Goal: Task Accomplishment & Management: Manage account settings

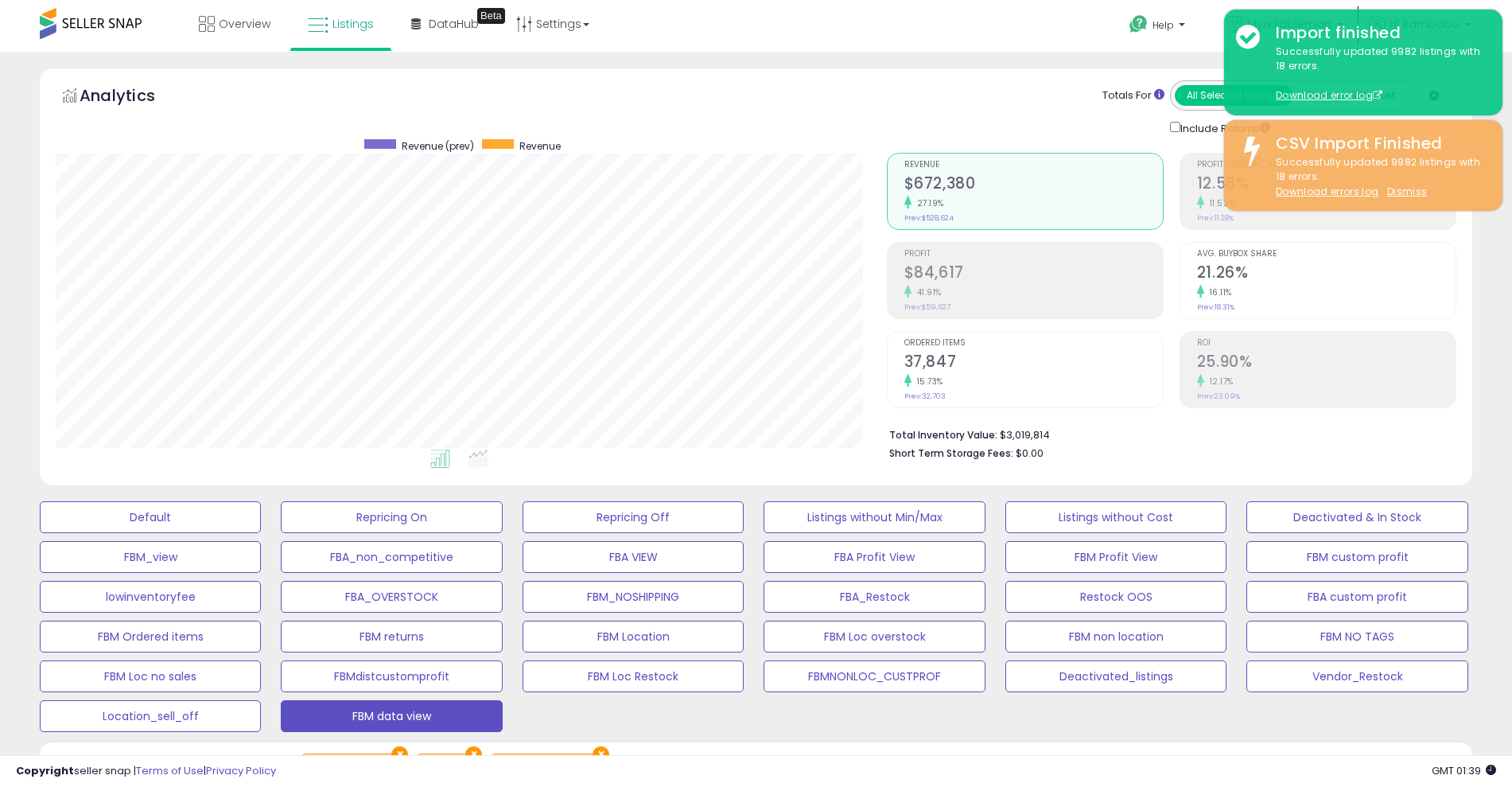
select select "**"
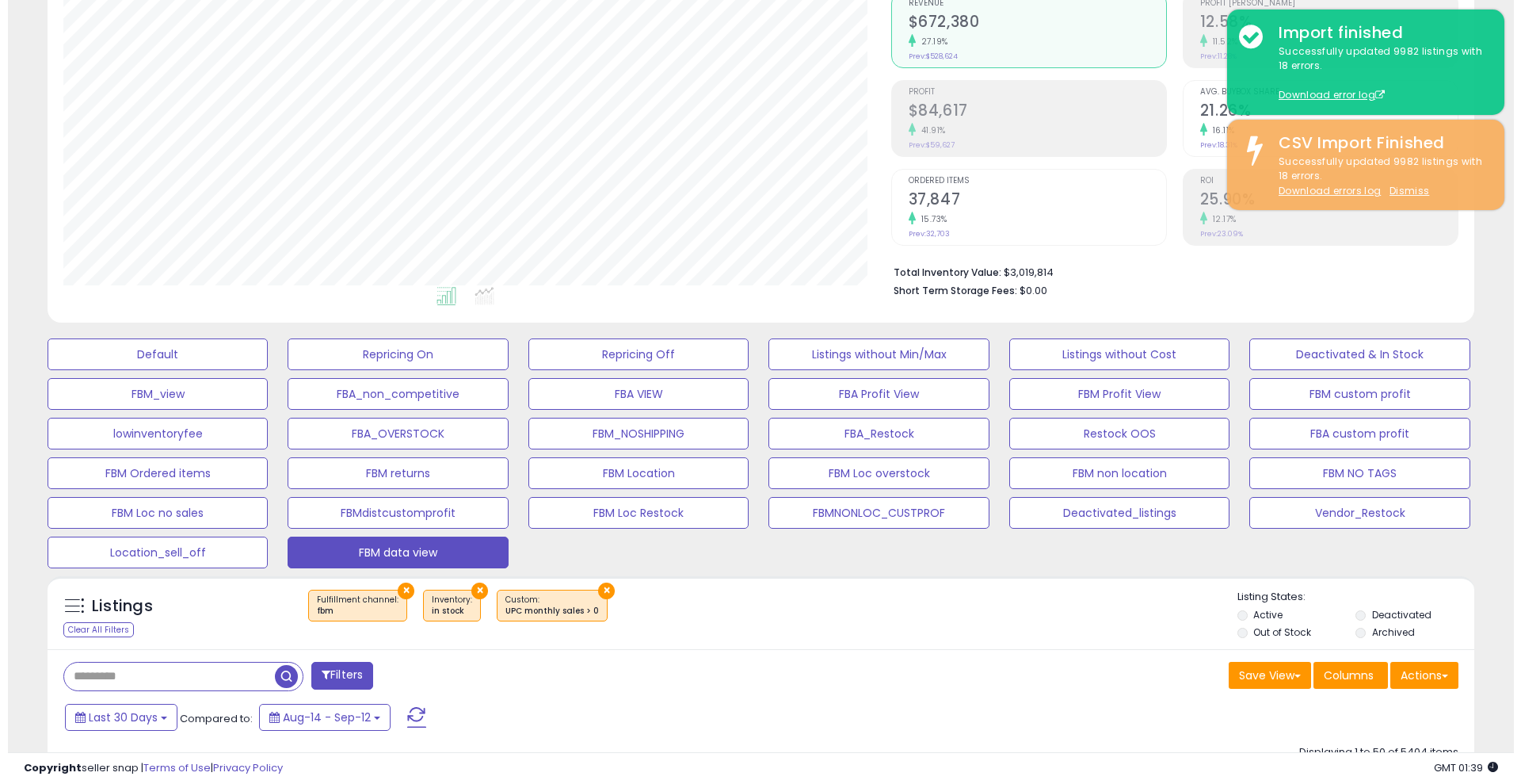
scroll to position [163, 0]
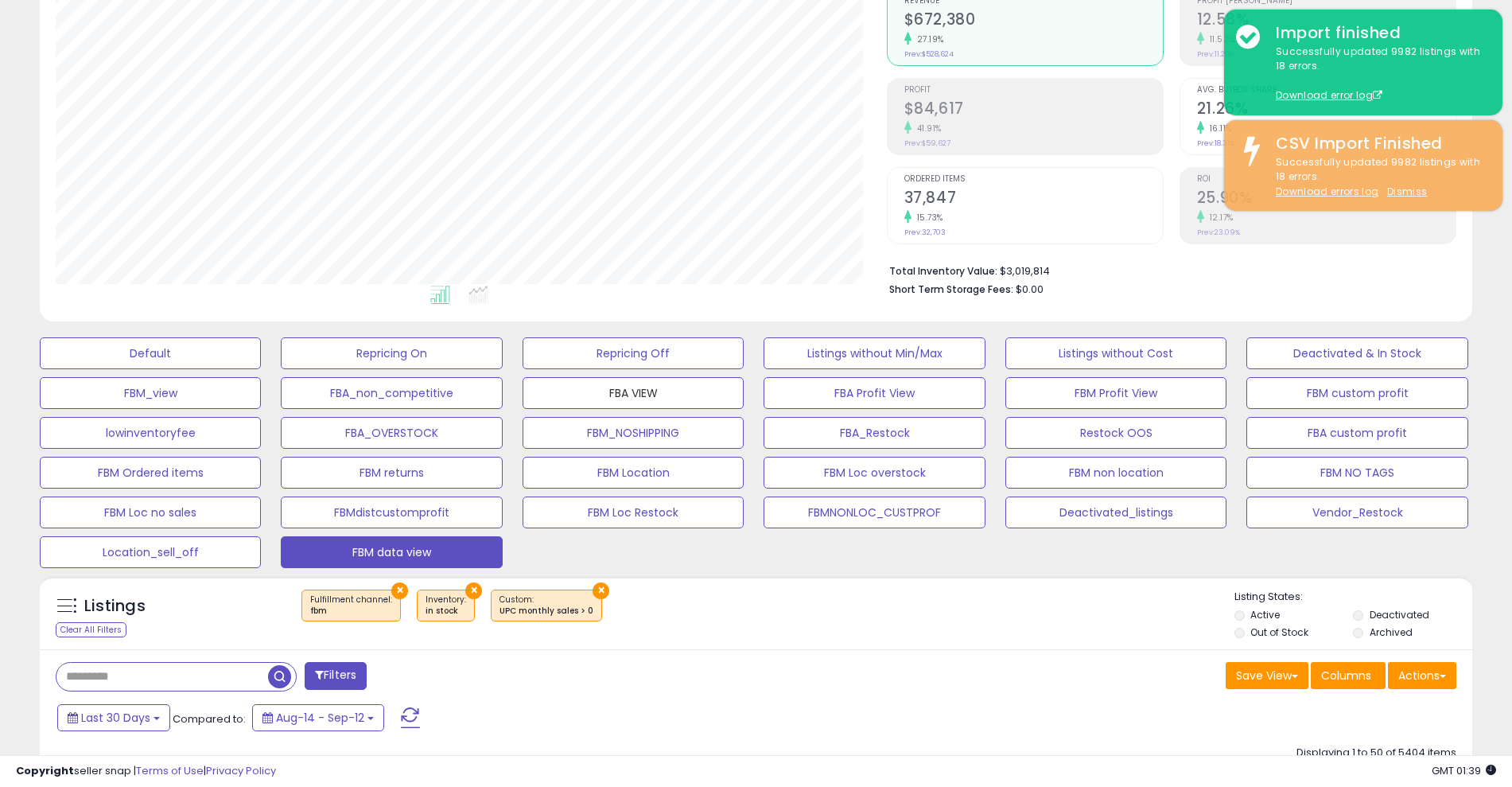
drag, startPoint x: 616, startPoint y: 381, endPoint x: 575, endPoint y: 408, distance: 49.1
click at [575, 408] on div "Default Repricing On Repricing Off Listings without Min/Max Listings without Co…" at bounding box center [756, 449] width 1472 height 239
click at [592, 384] on button "FBA VIEW" at bounding box center [633, 393] width 221 height 32
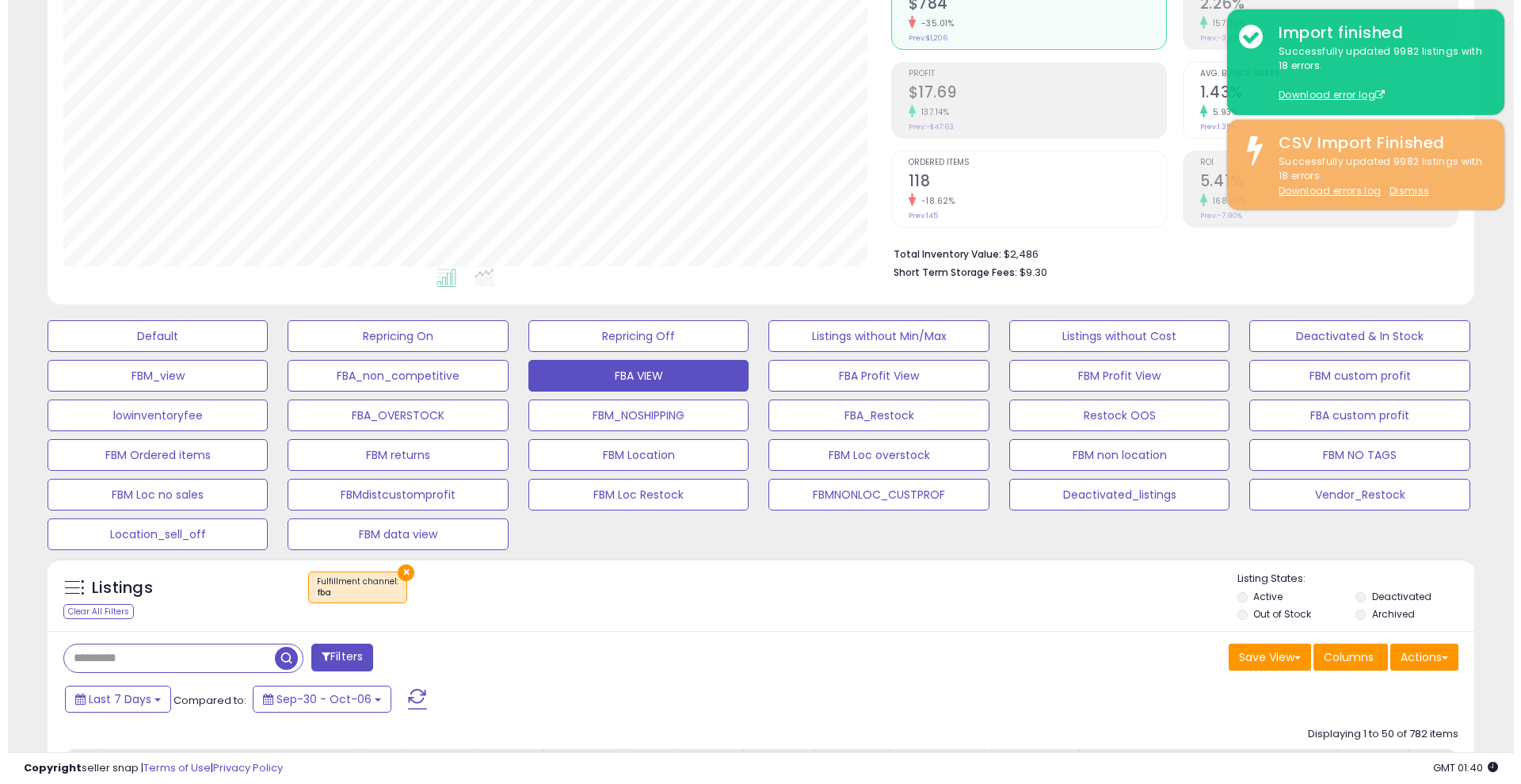
scroll to position [181, 0]
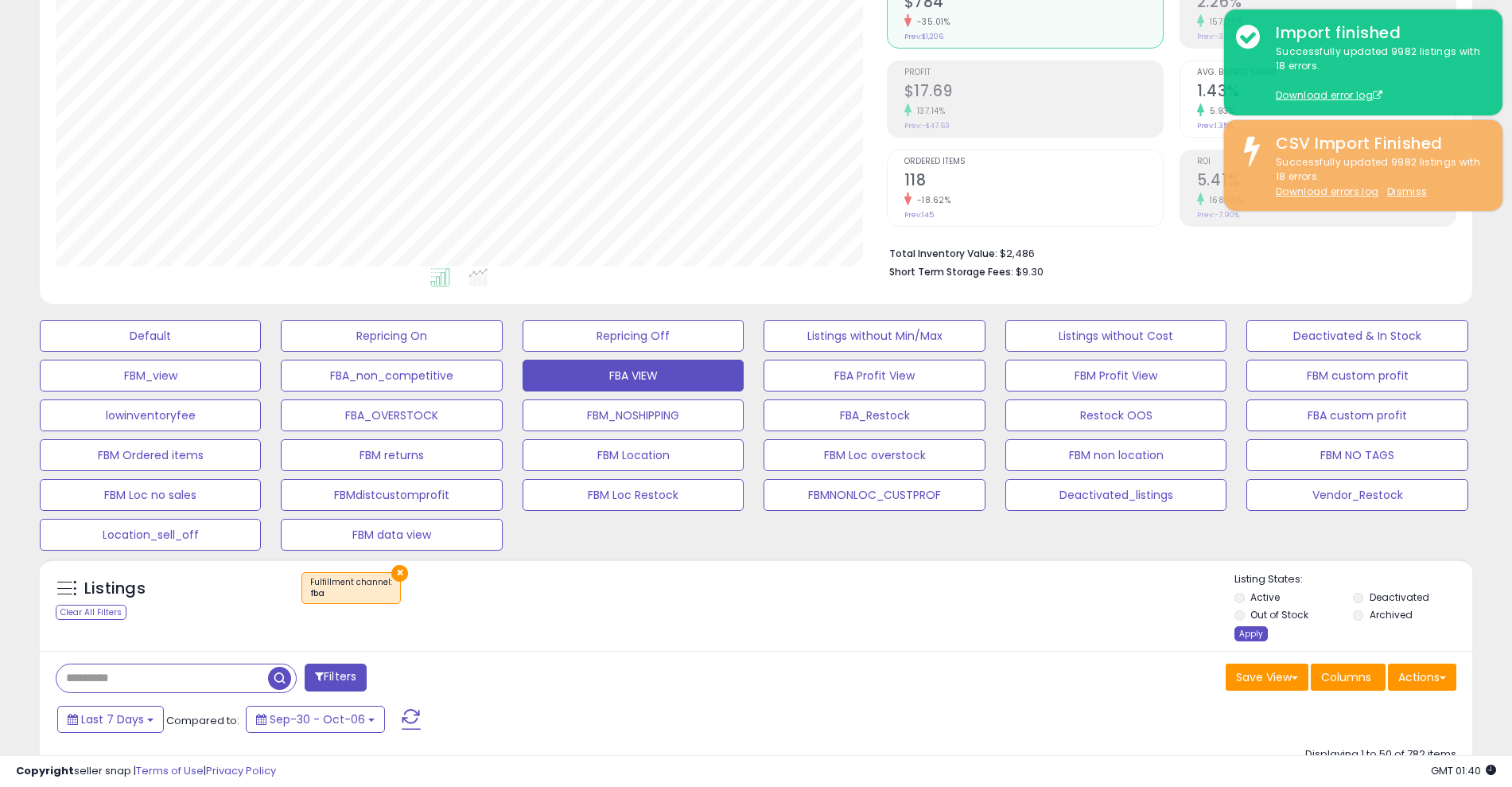
click at [1256, 631] on div "Apply" at bounding box center [1251, 634] width 33 height 15
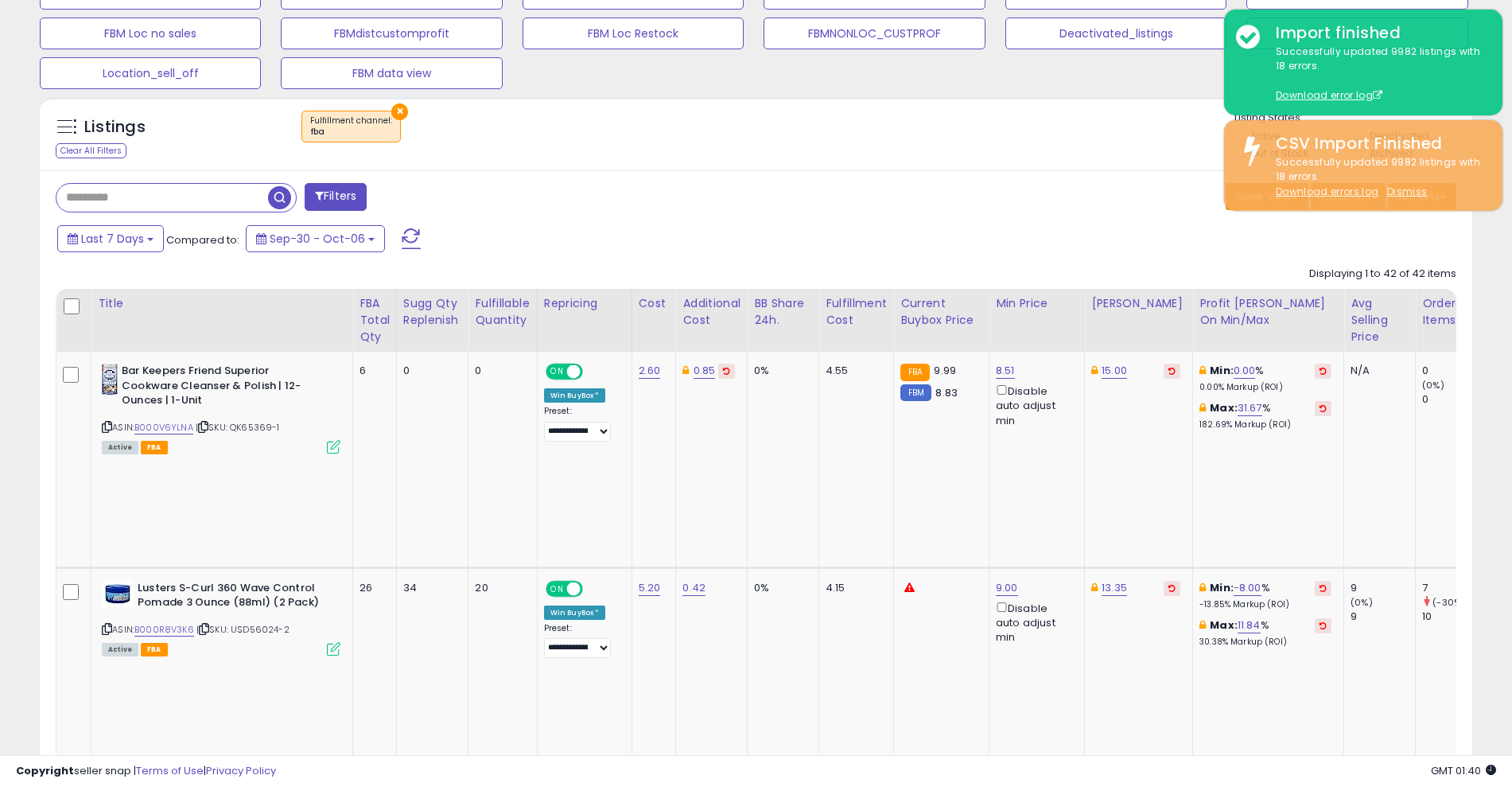
scroll to position [645, 0]
click at [372, 323] on div "FBA Total Qty" at bounding box center [375, 317] width 30 height 50
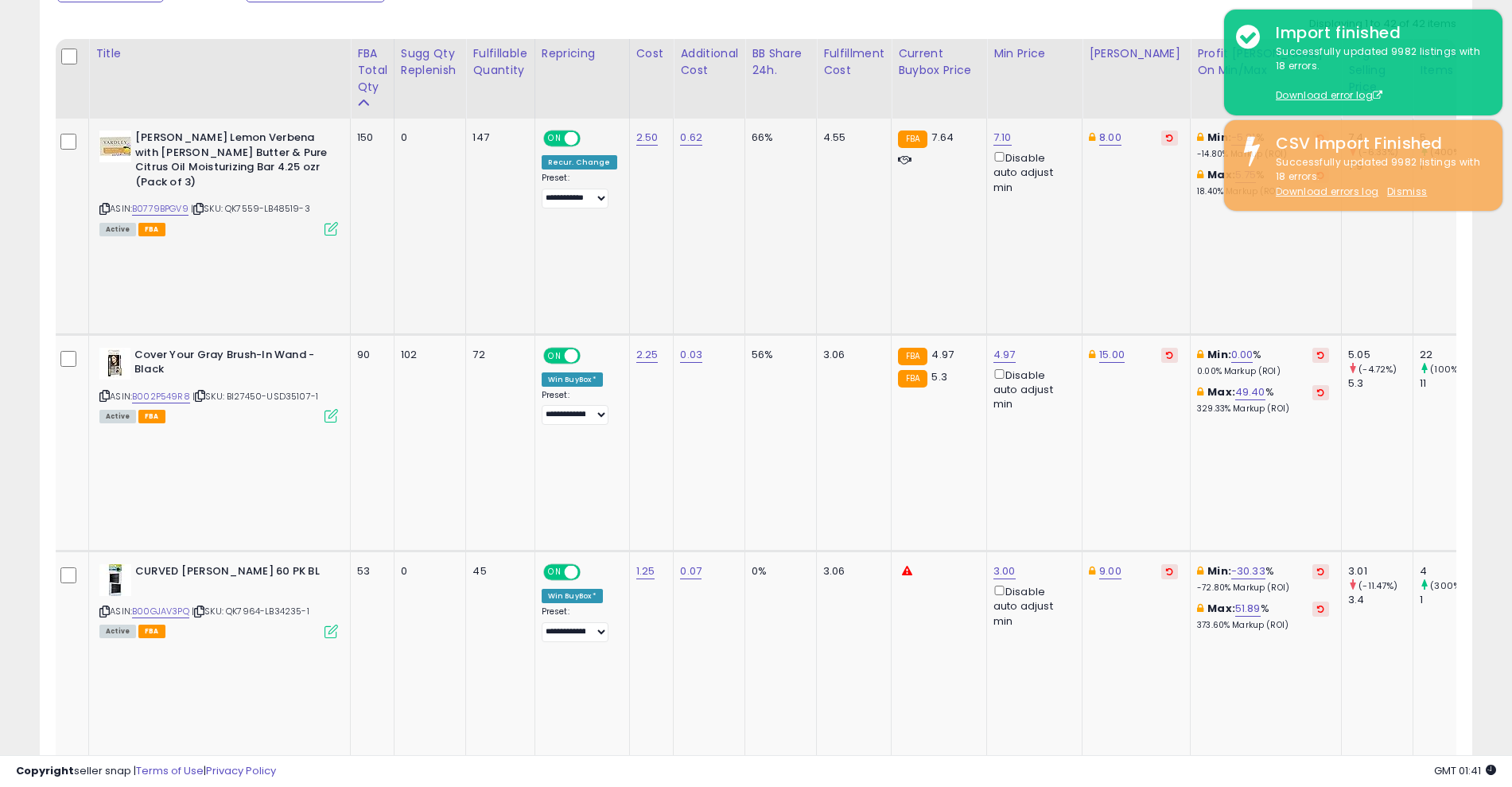
scroll to position [0, 0]
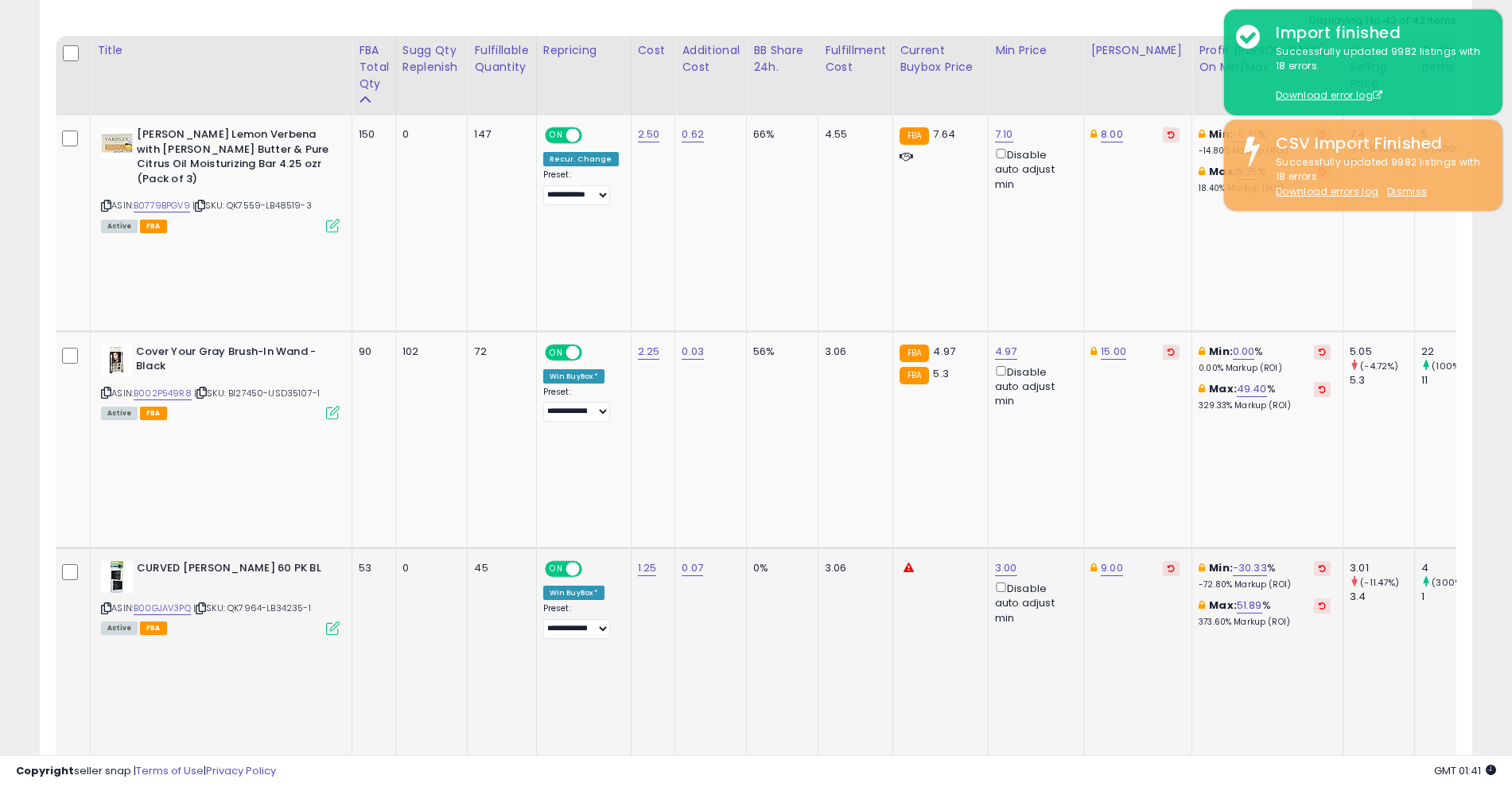
drag, startPoint x: 859, startPoint y: 379, endPoint x: 737, endPoint y: 405, distance: 124.7
click at [737, 547] on td "0.07" at bounding box center [712, 655] width 72 height 216
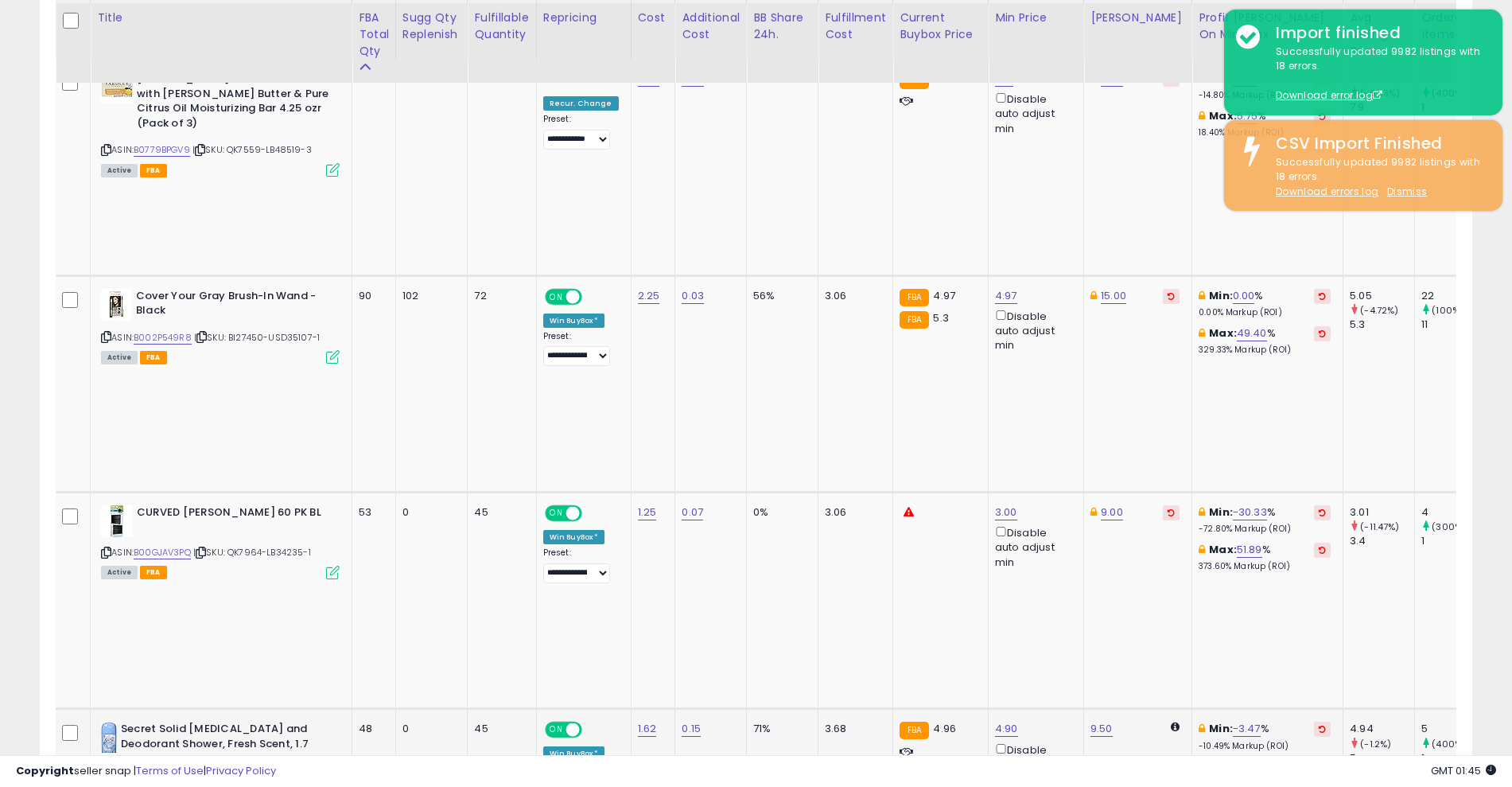
scroll to position [955, 0]
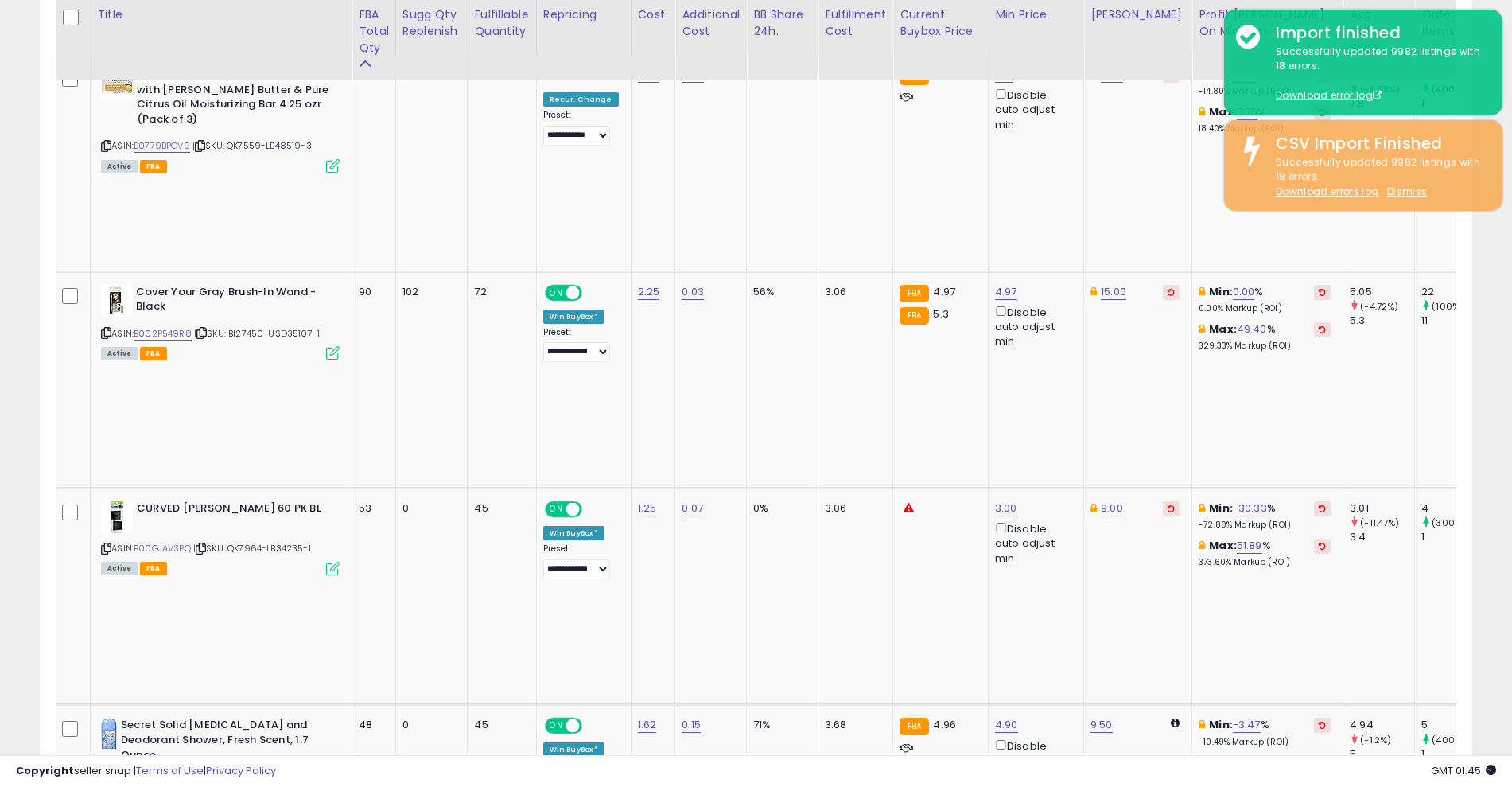
type input "**"
type input "***"
click at [1280, 471] on icon "submit" at bounding box center [1276, 470] width 9 height 9
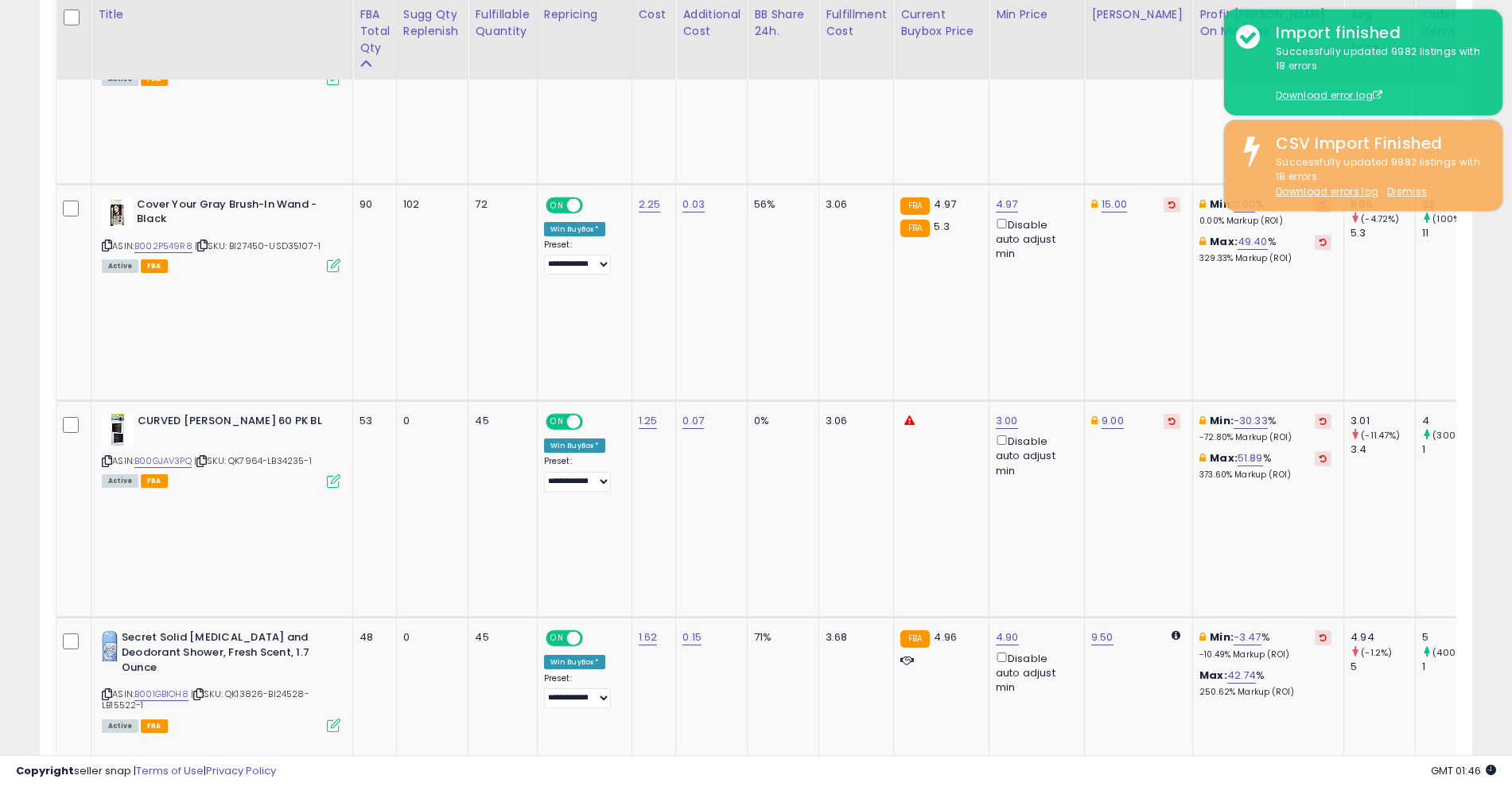
scroll to position [1044, 0]
type input "*"
type input "*****"
click at [1060, 486] on button "submit" at bounding box center [1047, 494] width 27 height 24
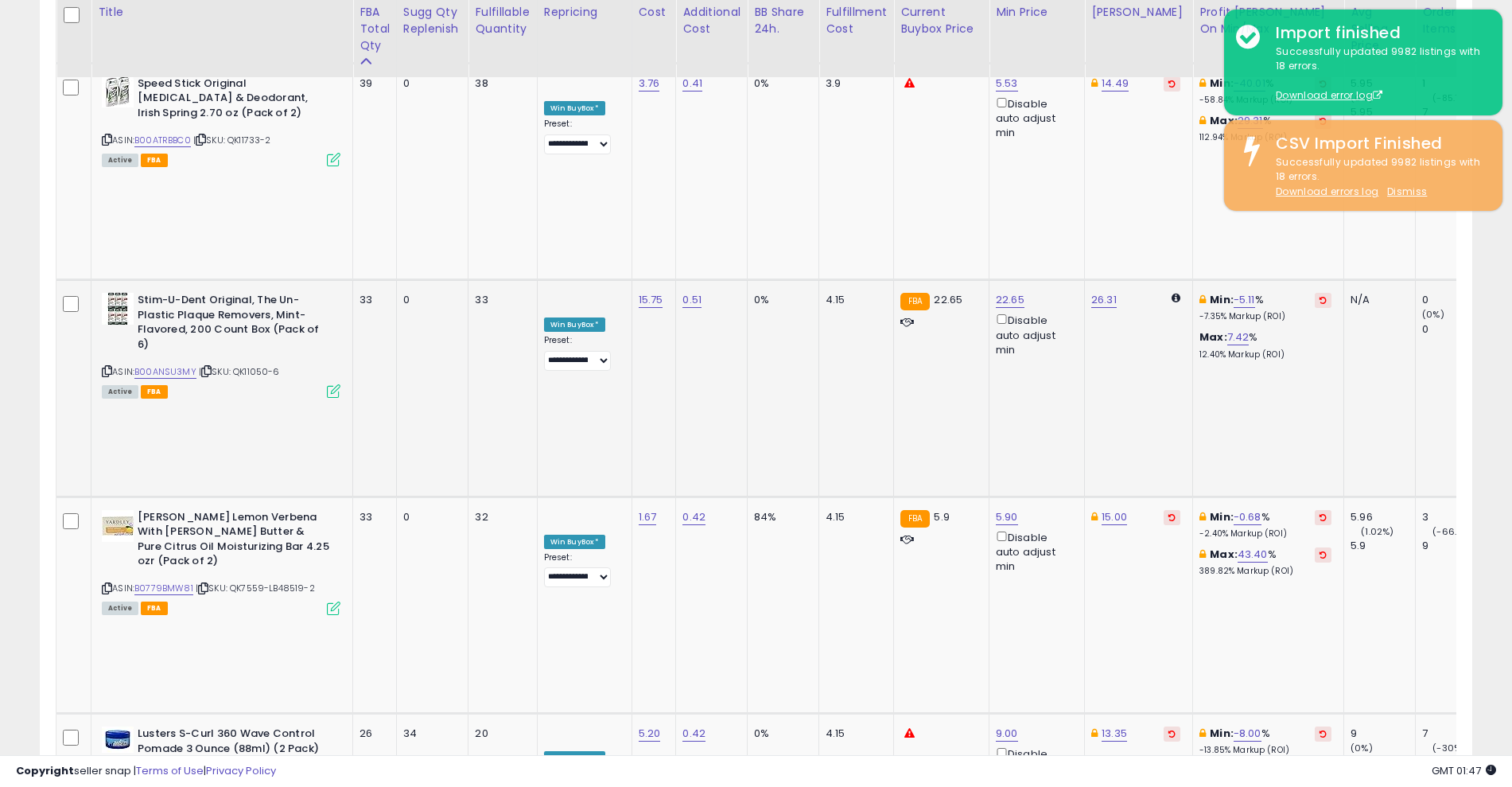
scroll to position [1824, 0]
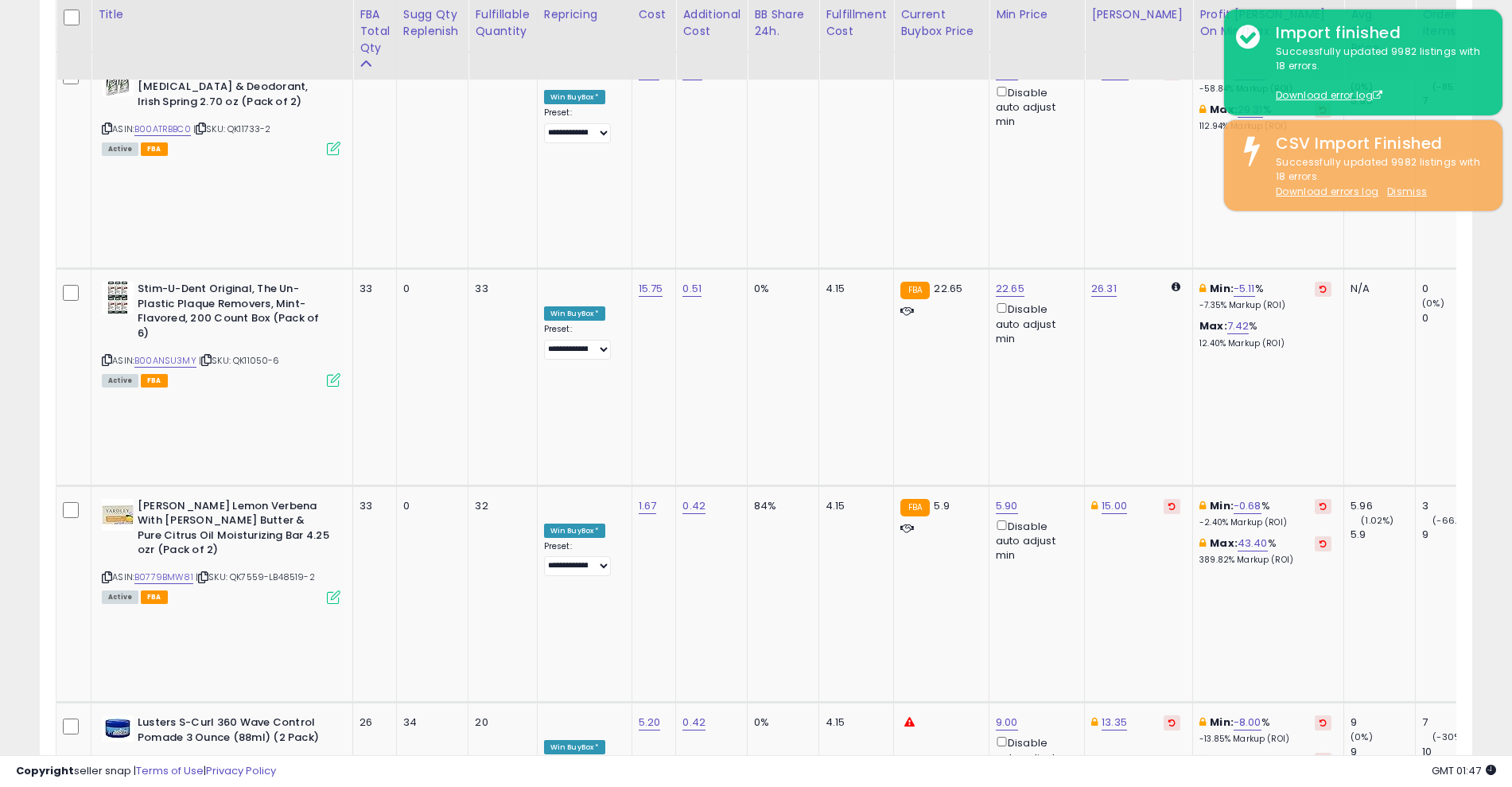
type input "*"
type input "****"
click at [1057, 454] on button "submit" at bounding box center [1043, 465] width 27 height 24
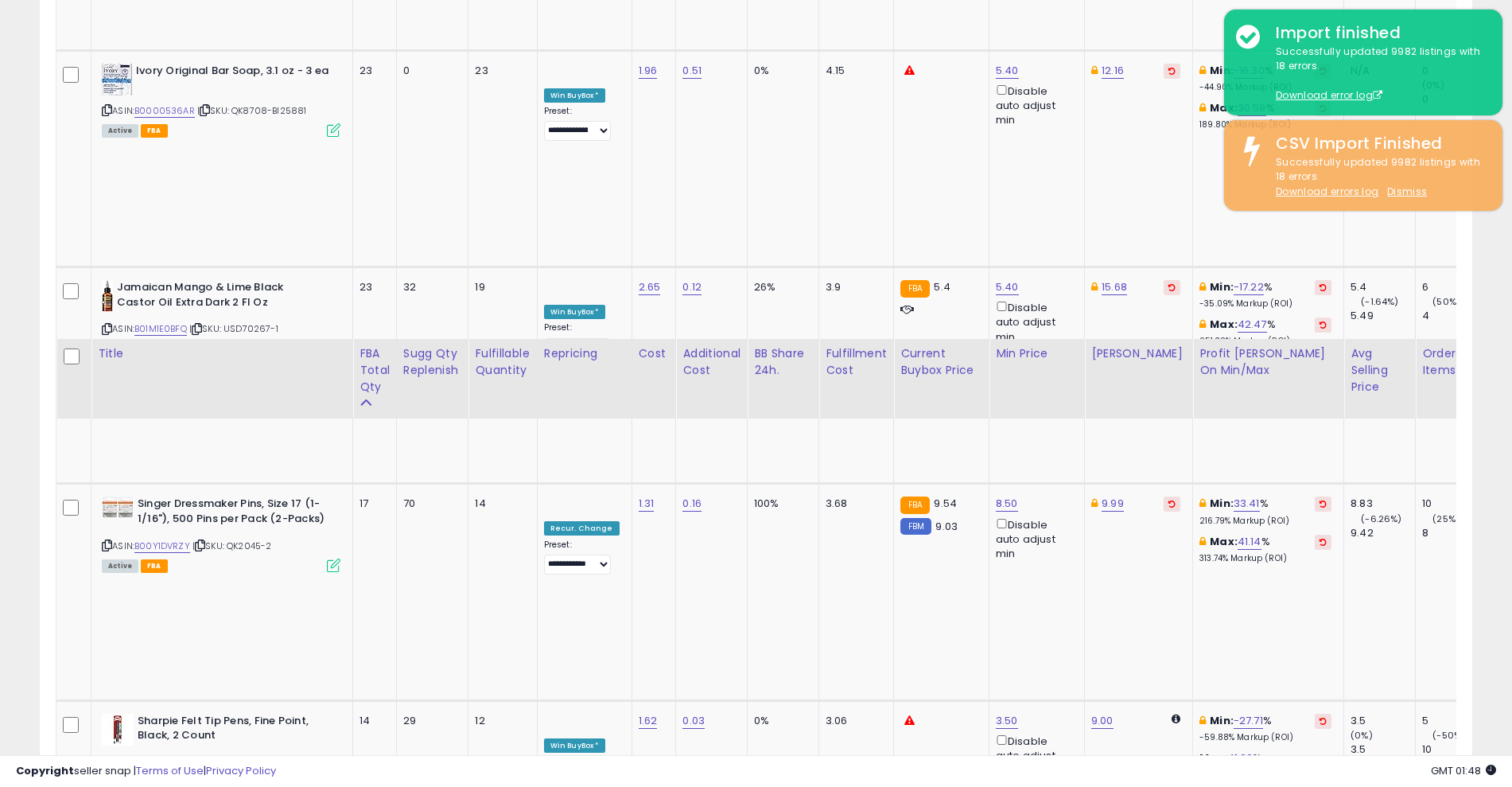
scroll to position [3037, 0]
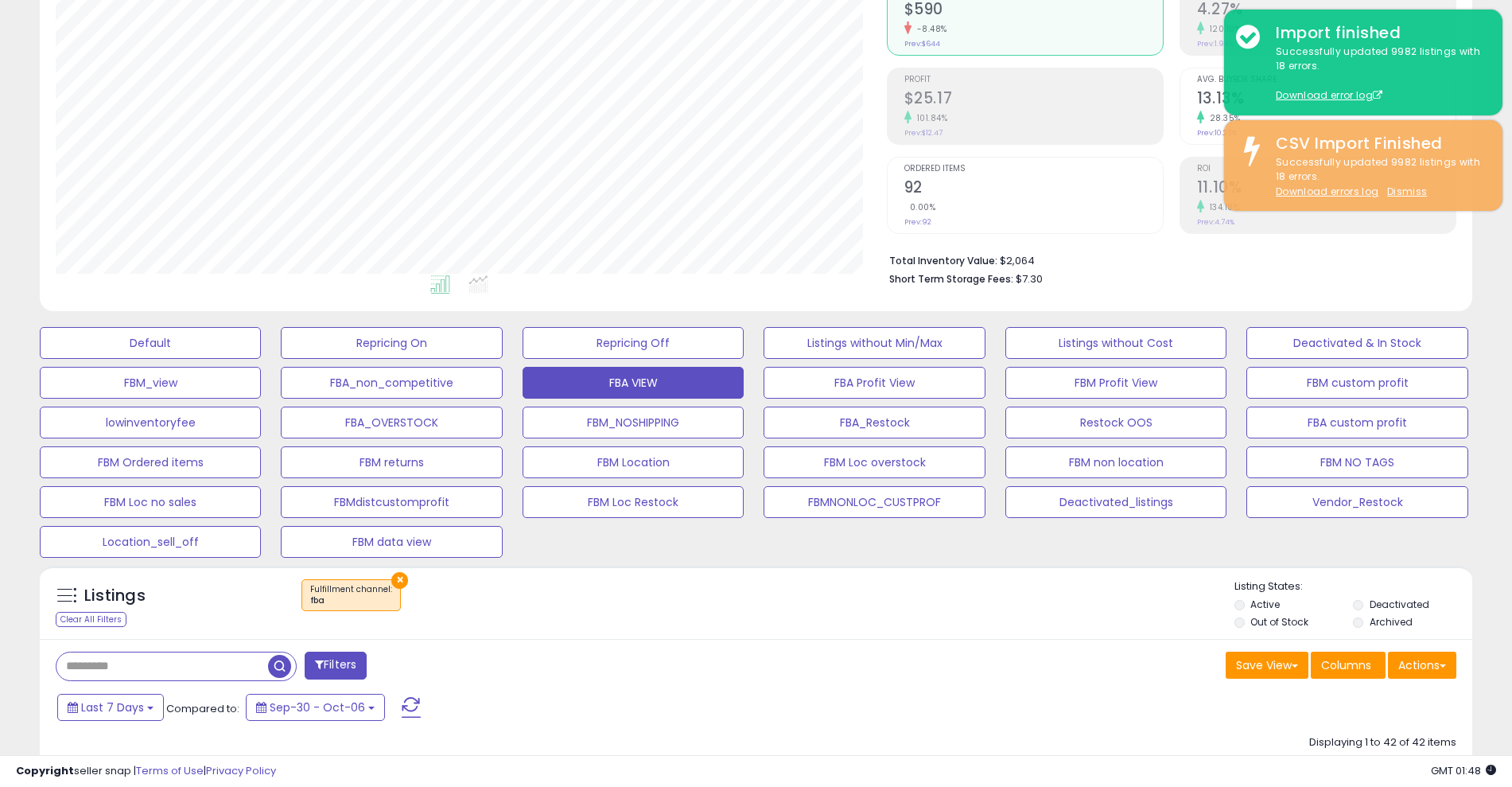
scroll to position [0, 0]
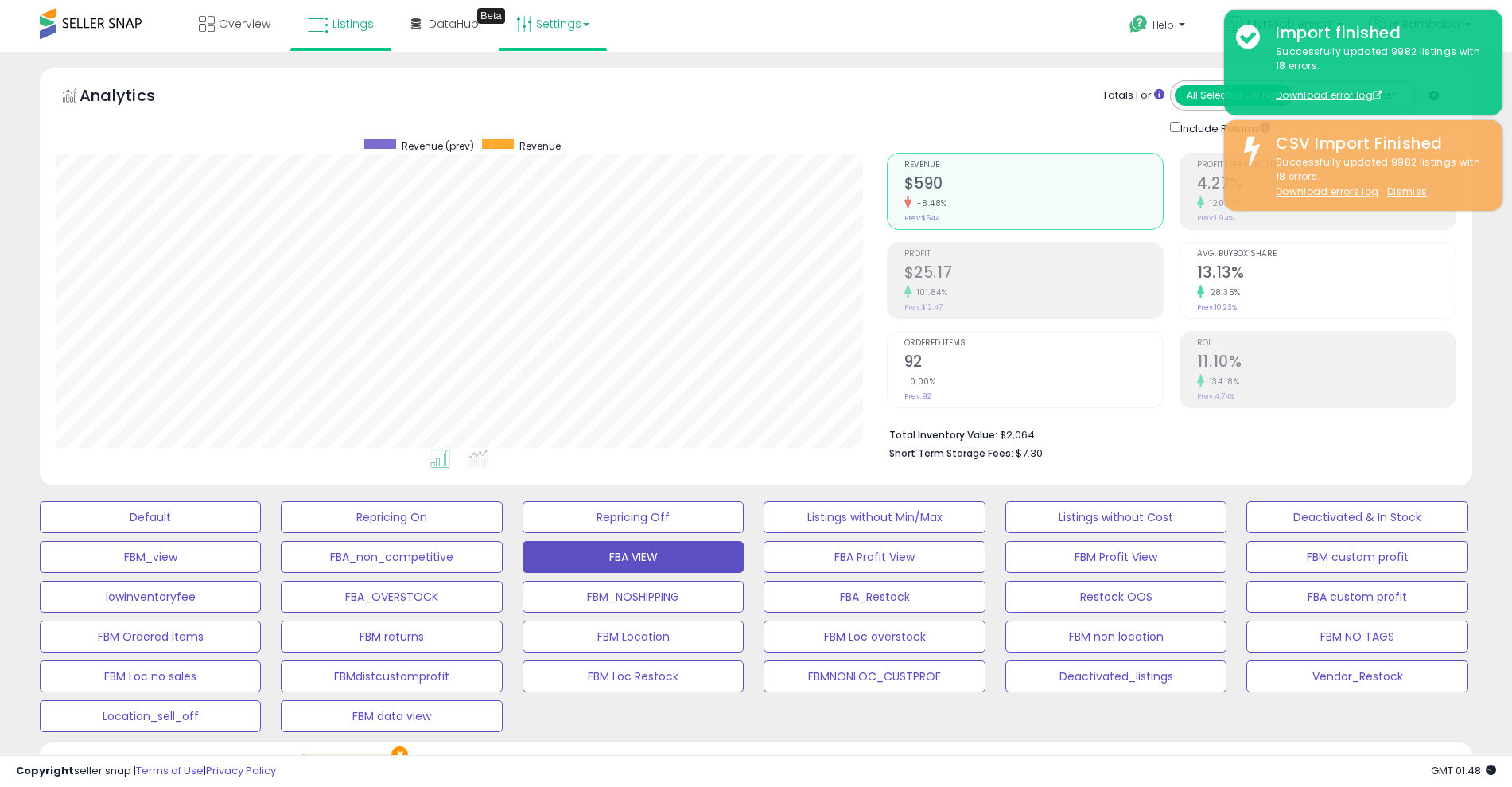
click at [521, 17] on icon at bounding box center [524, 24] width 16 height 16
click at [564, 76] on link "Store settings" at bounding box center [556, 80] width 72 height 15
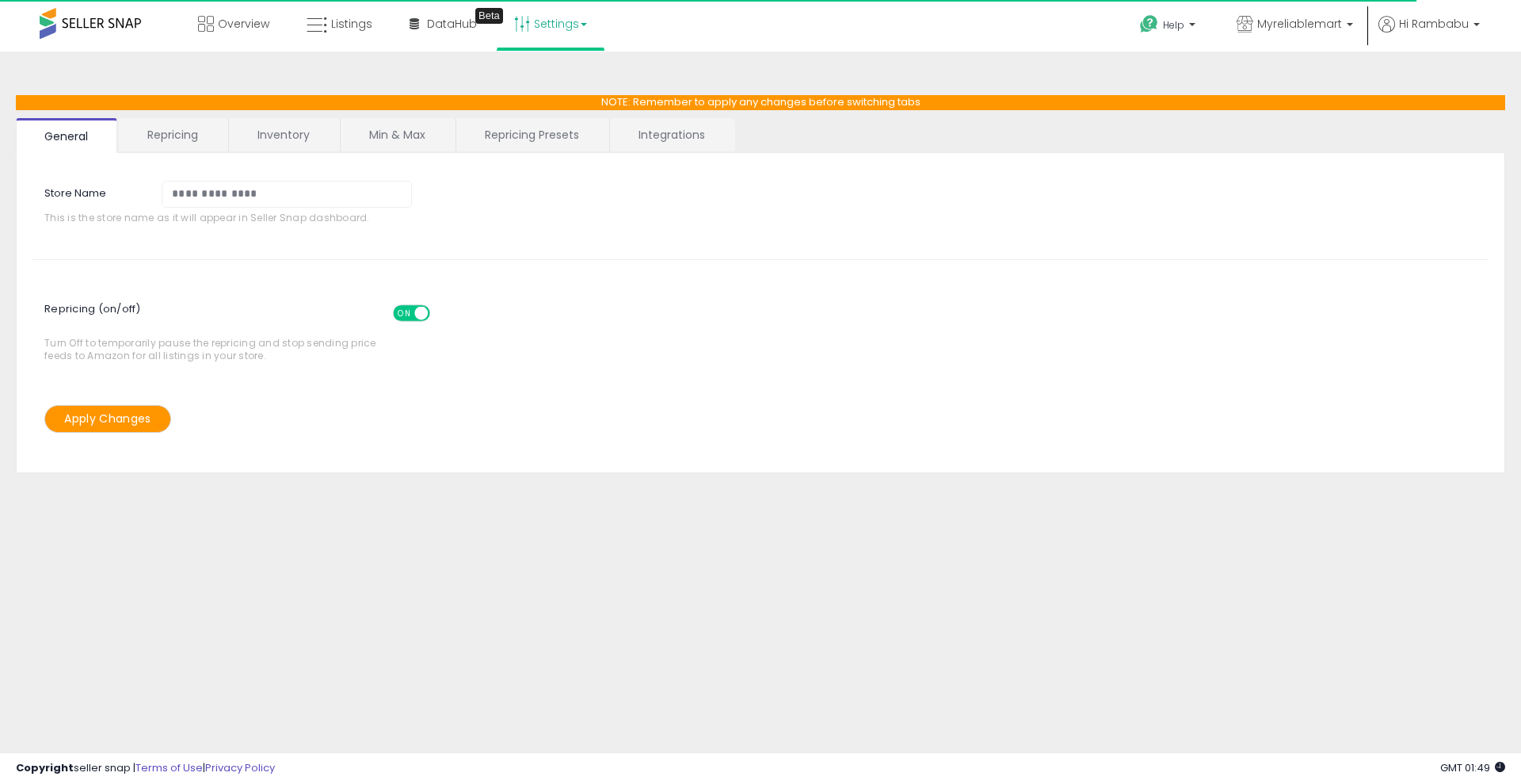
click at [187, 143] on link "Repricing" at bounding box center [172, 134] width 107 height 33
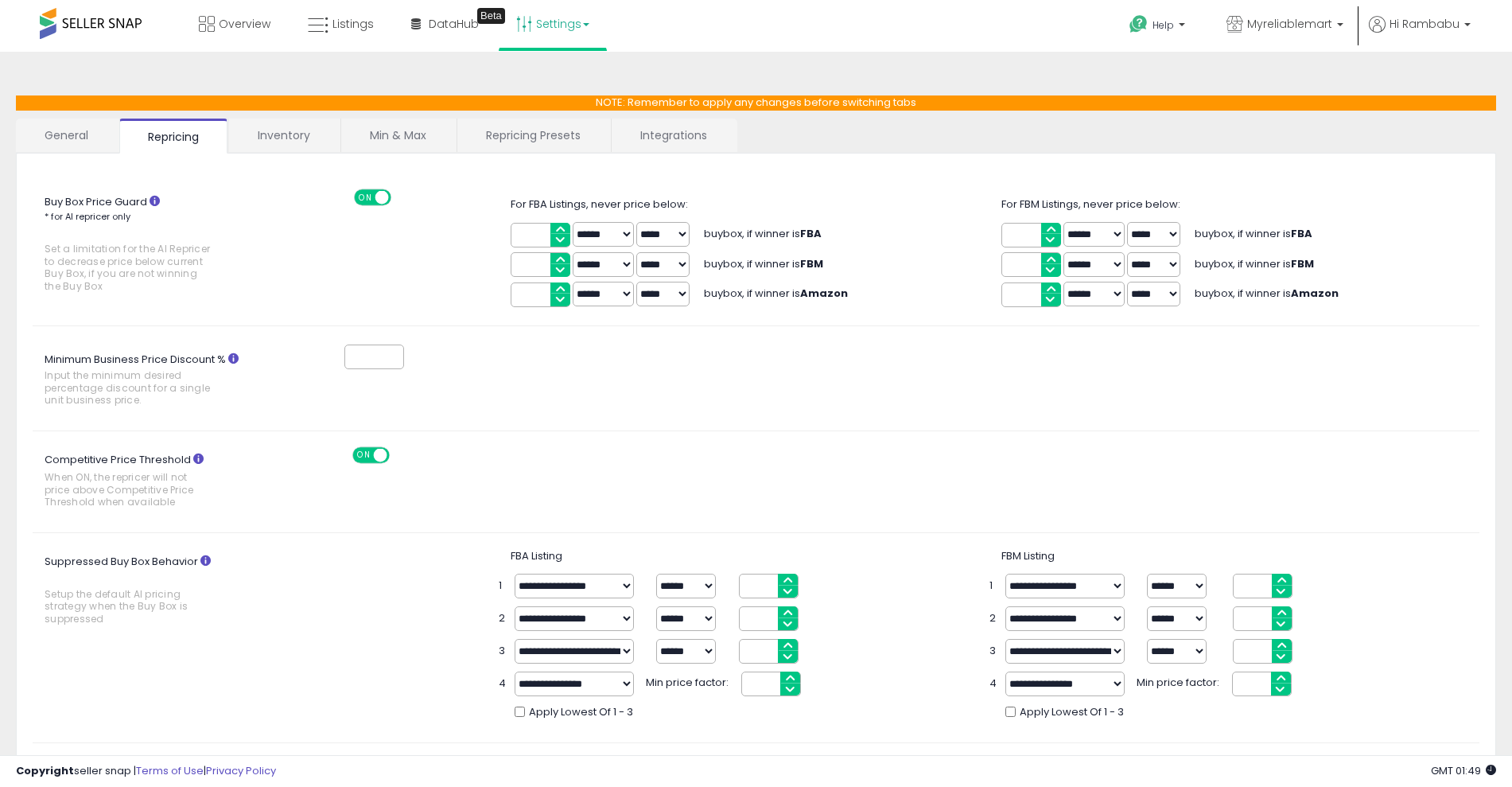
click at [313, 122] on link "Inventory" at bounding box center [284, 134] width 110 height 33
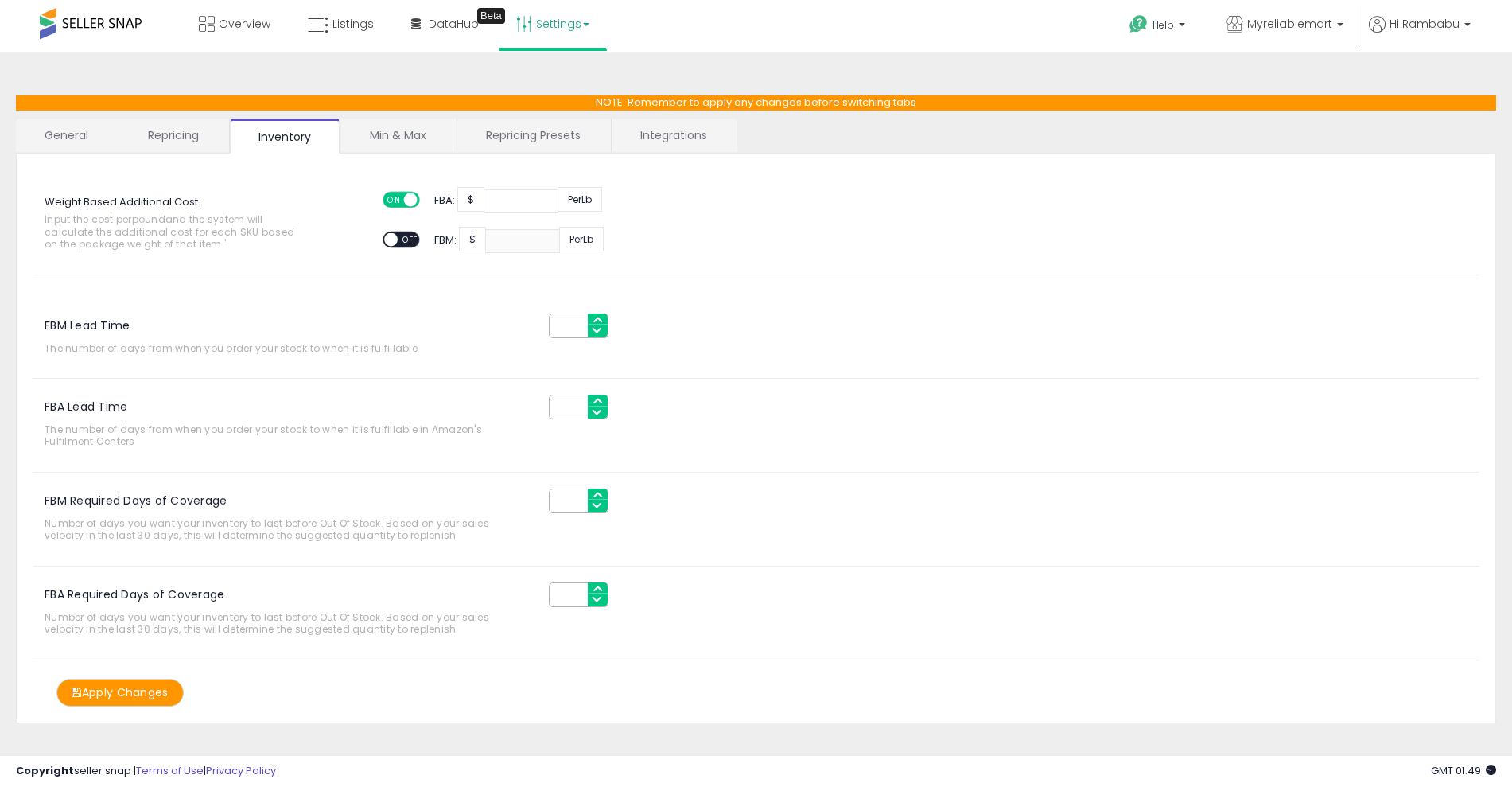
click at [681, 138] on link "Integrations" at bounding box center [673, 134] width 124 height 33
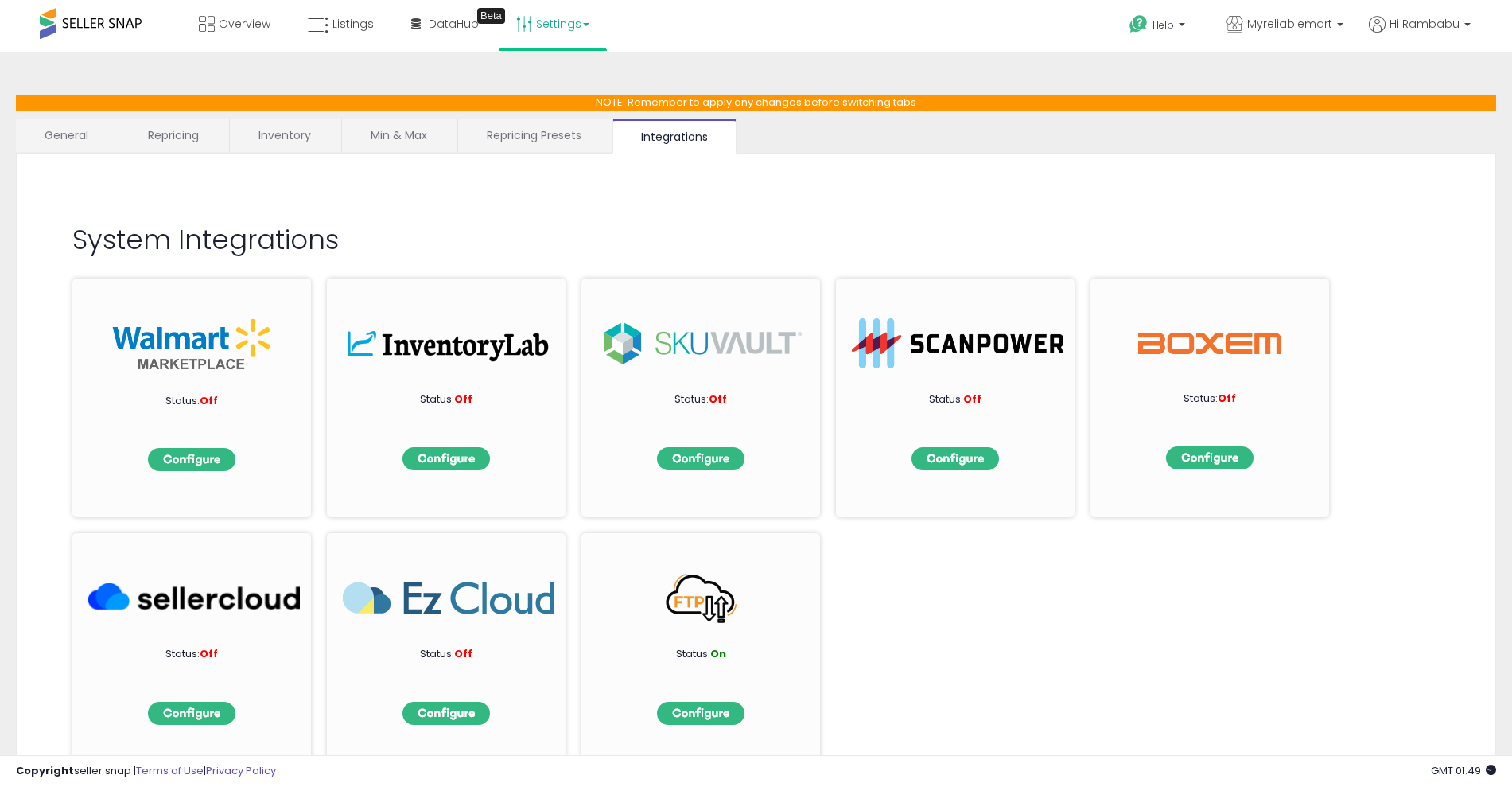
click at [516, 140] on link "Repricing Presets" at bounding box center [534, 134] width 152 height 33
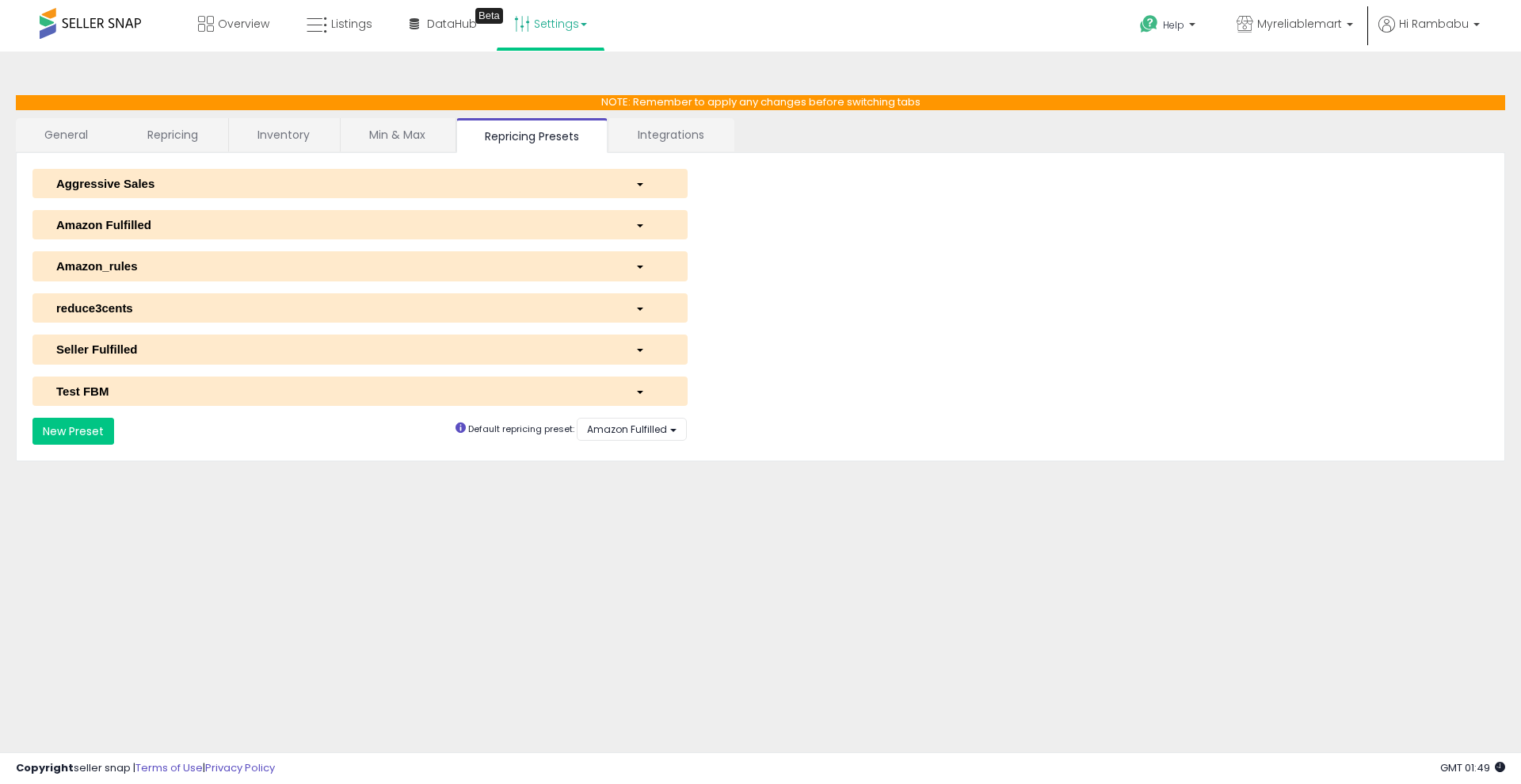
click at [682, 126] on link "Integrations" at bounding box center [670, 134] width 123 height 33
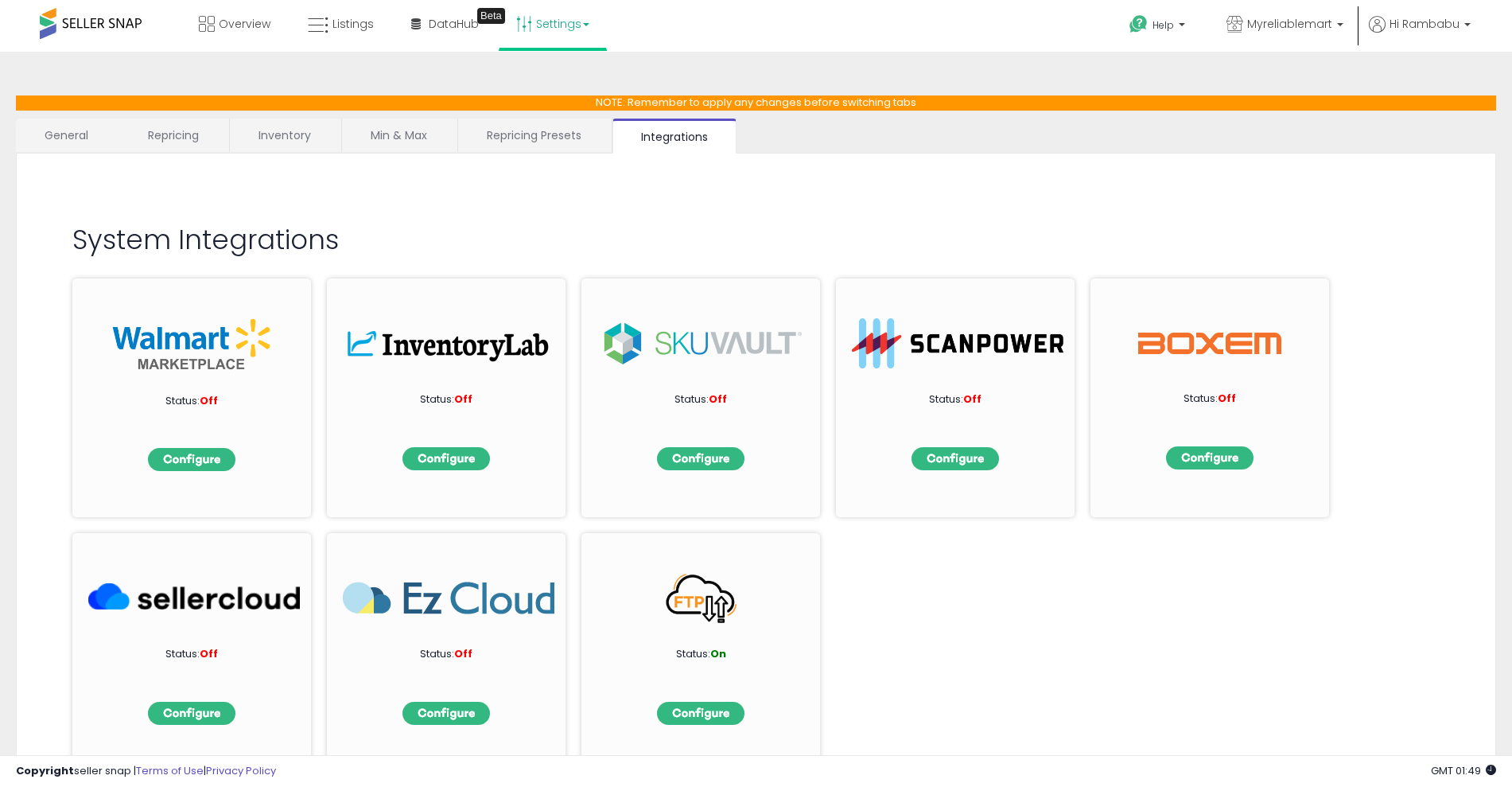
click at [559, 138] on link "Repricing Presets" at bounding box center [534, 134] width 152 height 33
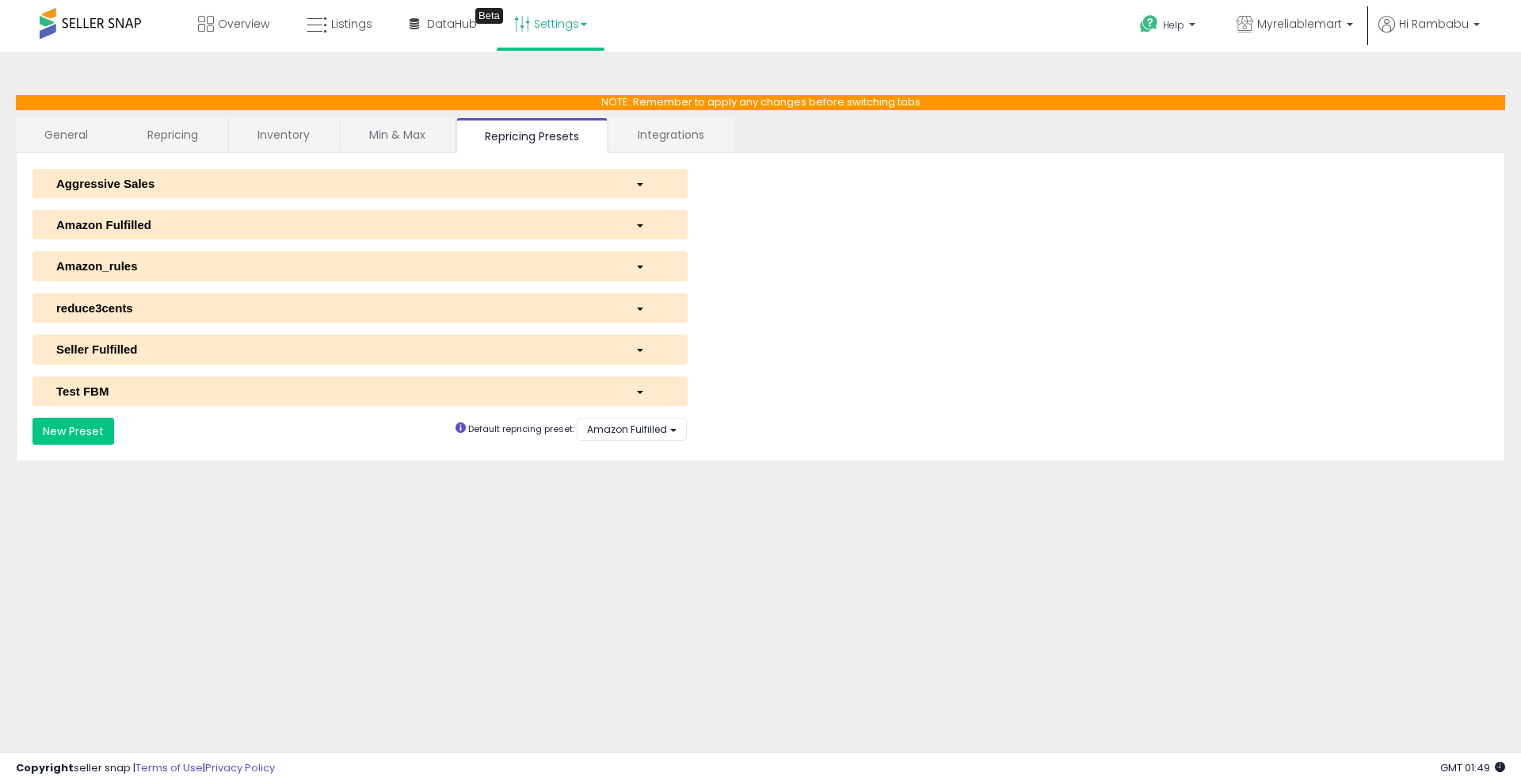
click at [360, 236] on button "Amazon Fulfilled" at bounding box center [360, 224] width 655 height 29
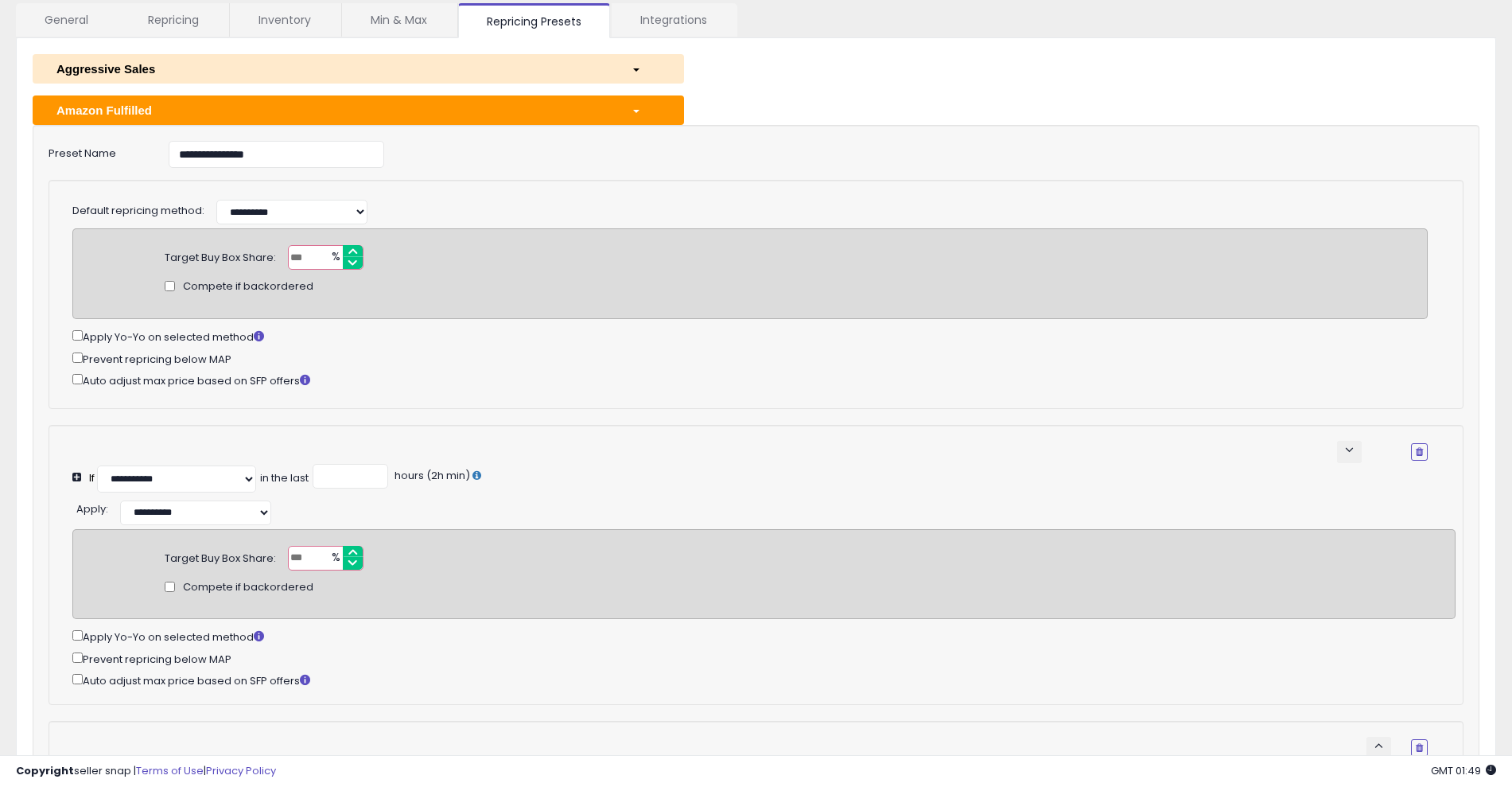
scroll to position [120, 0]
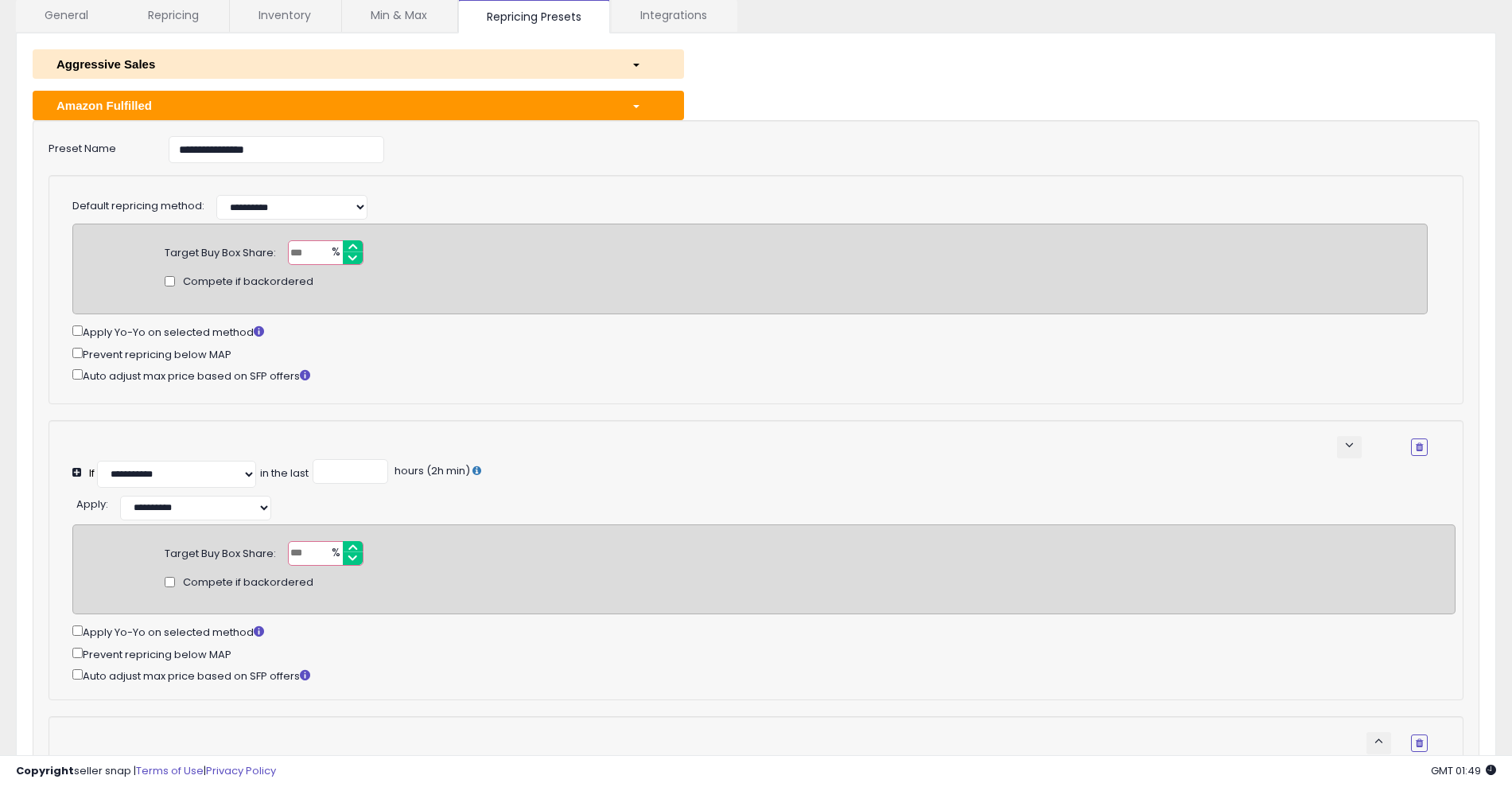
click at [558, 111] on div "Amazon Fulfilled" at bounding box center [332, 106] width 576 height 17
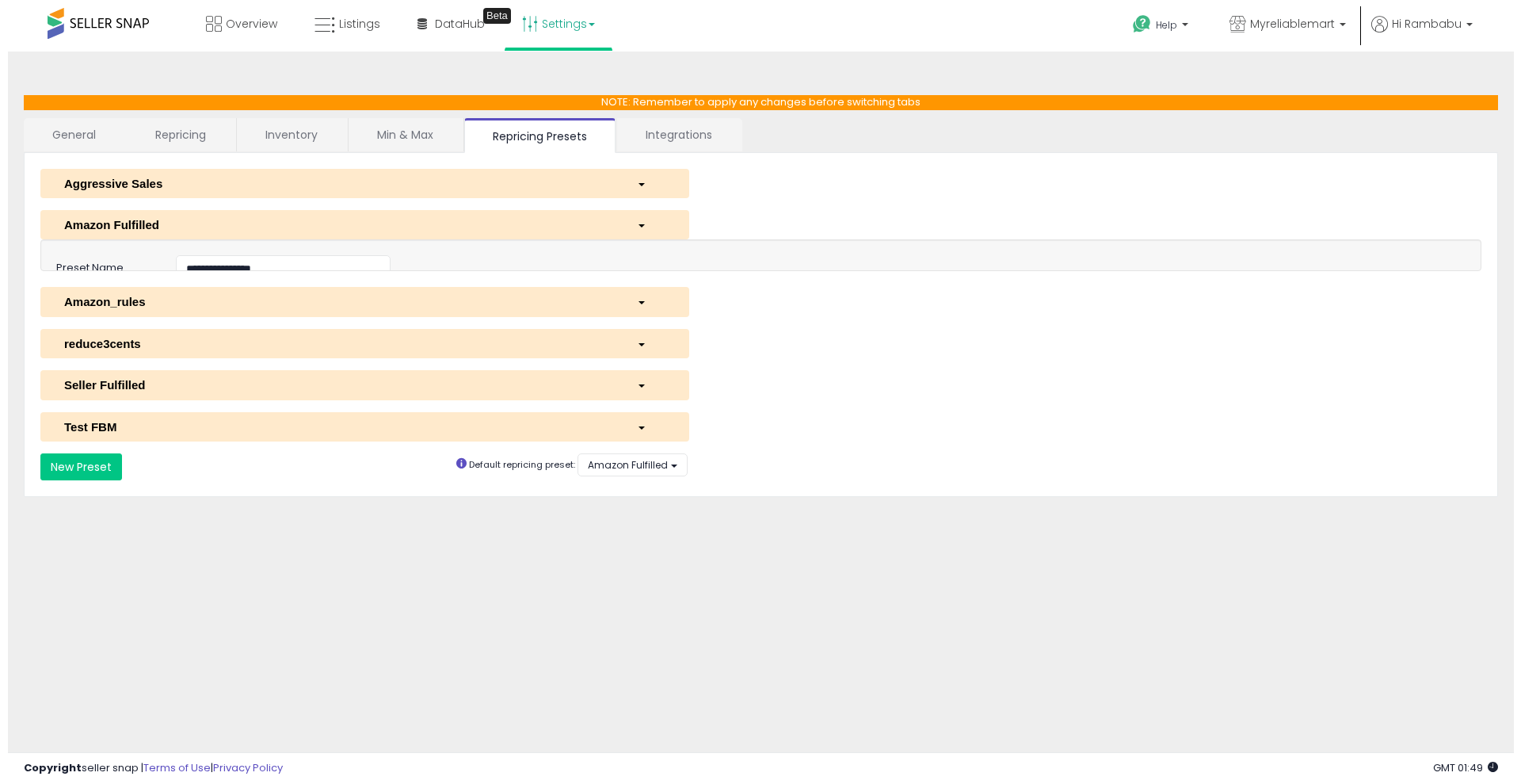
scroll to position [0, 0]
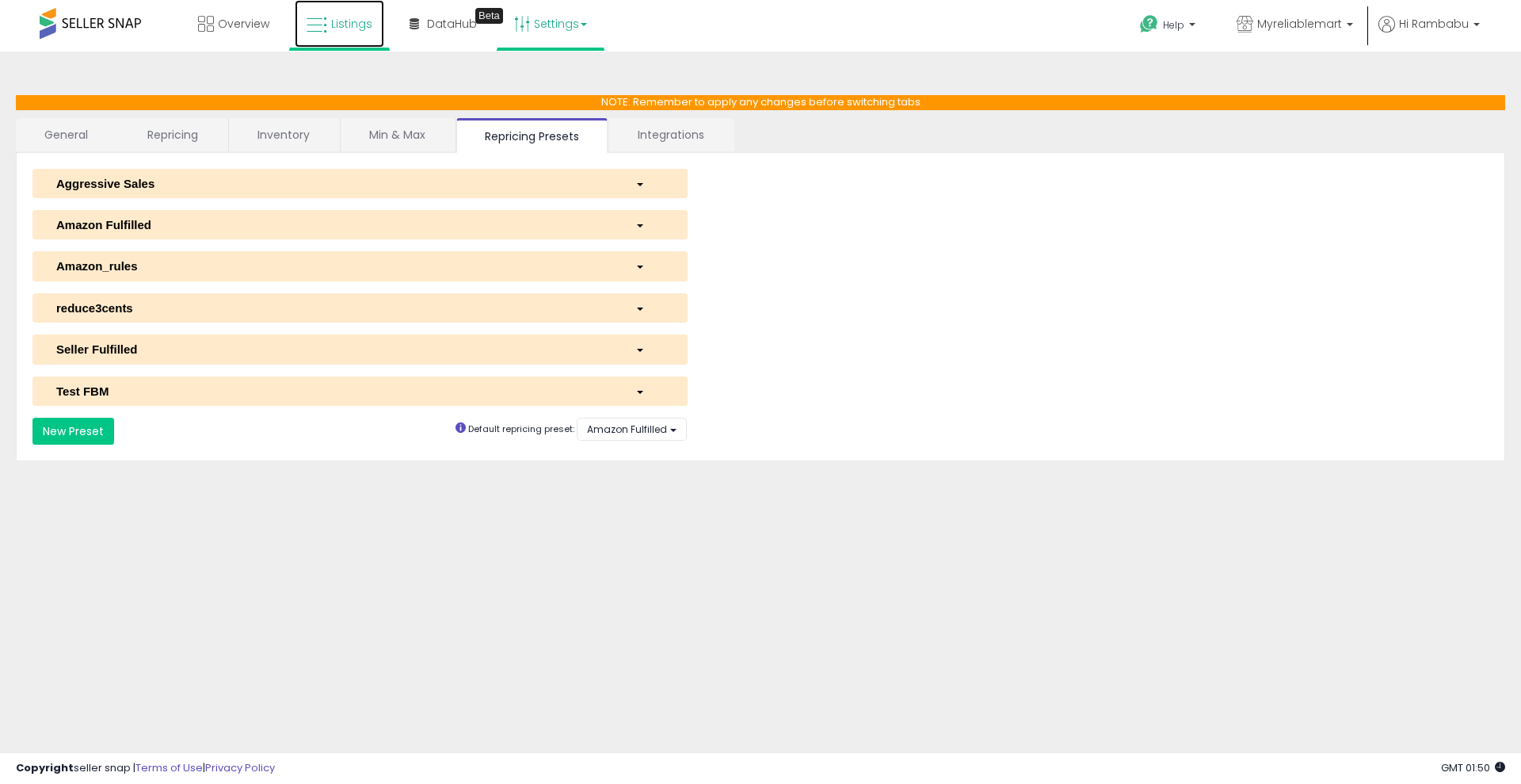
click at [325, 38] on link "Listings" at bounding box center [339, 24] width 89 height 48
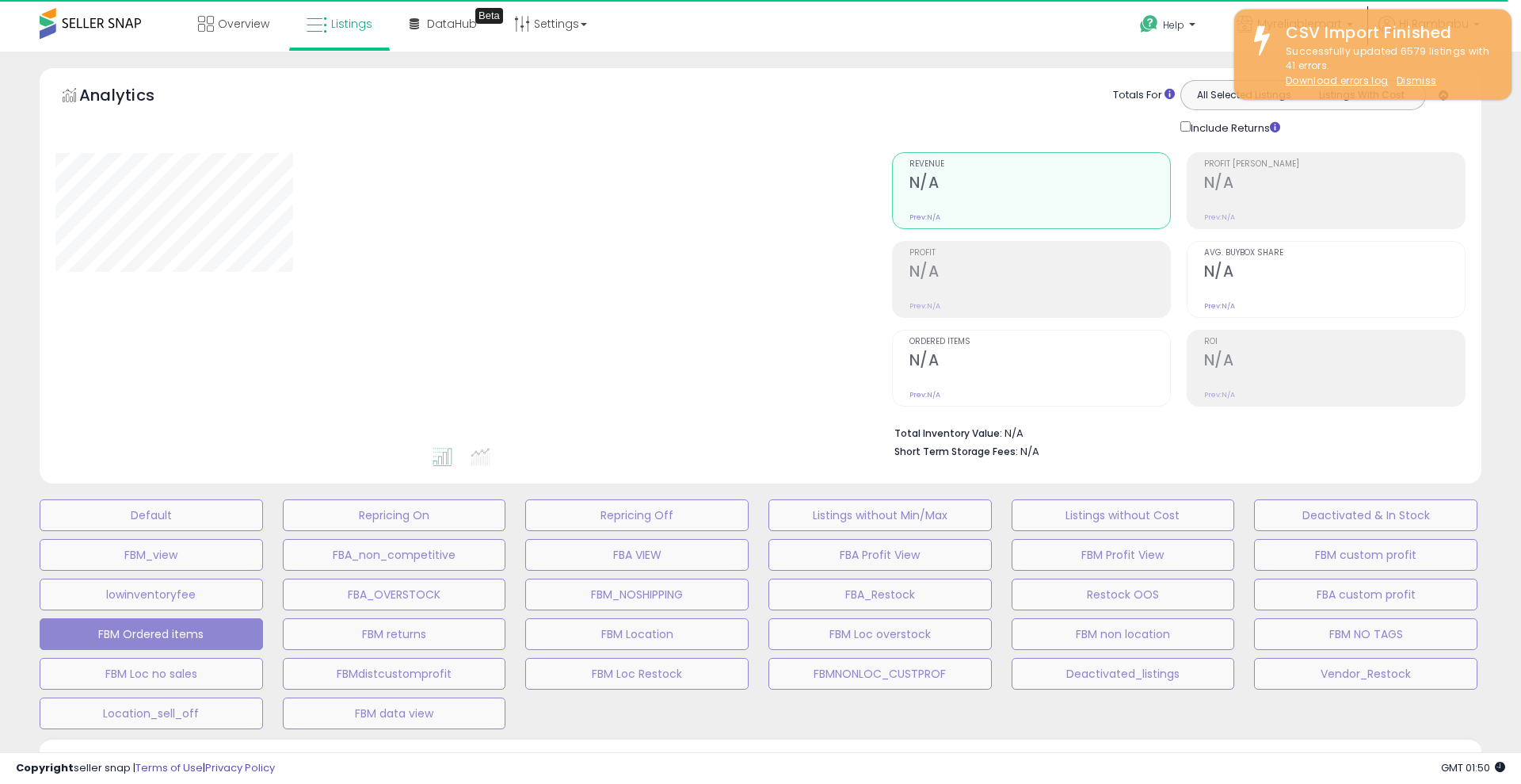
select select "**"
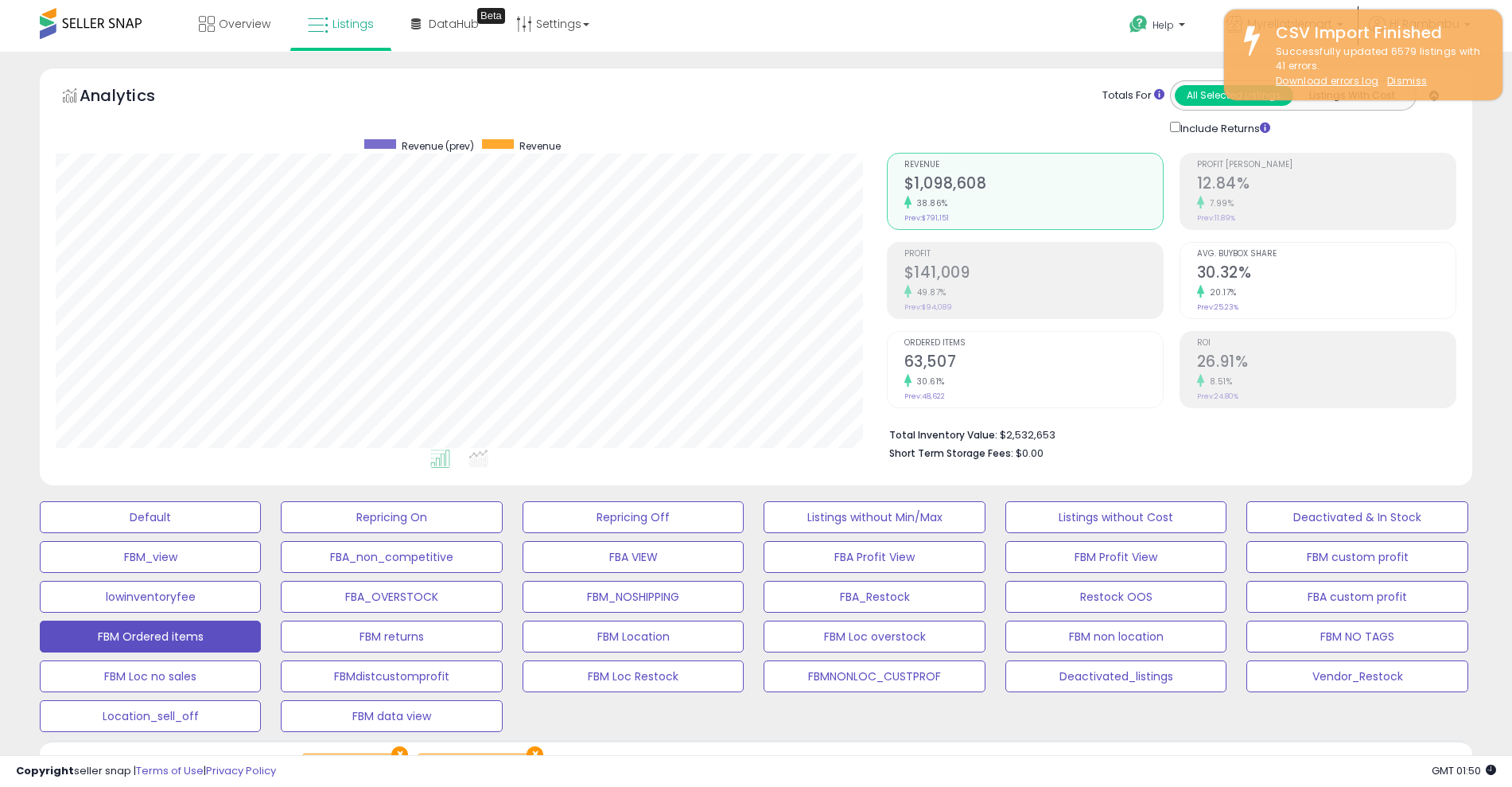
click at [1005, 280] on h2 "$141,009" at bounding box center [1034, 274] width 259 height 22
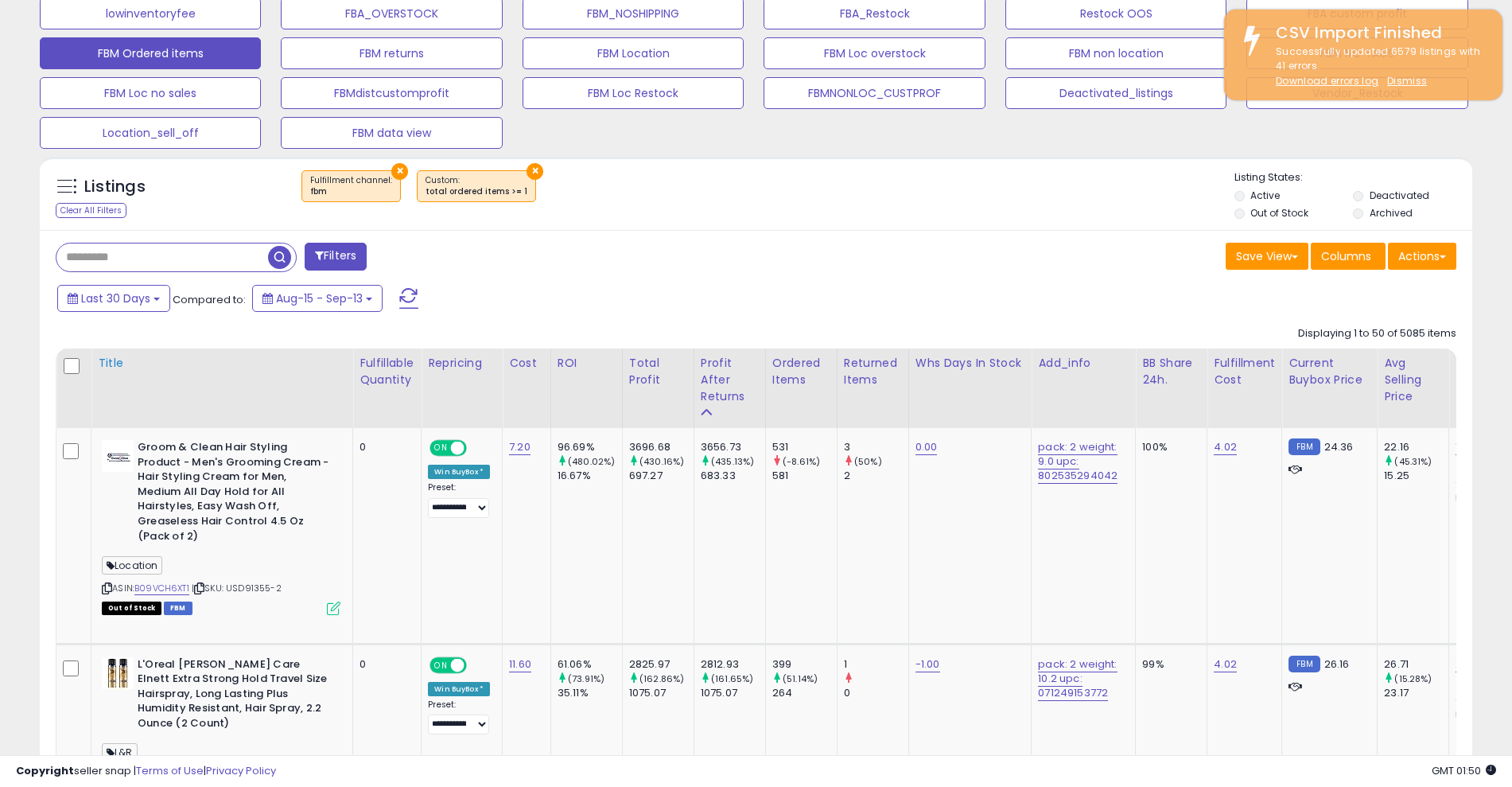
scroll to position [597, 0]
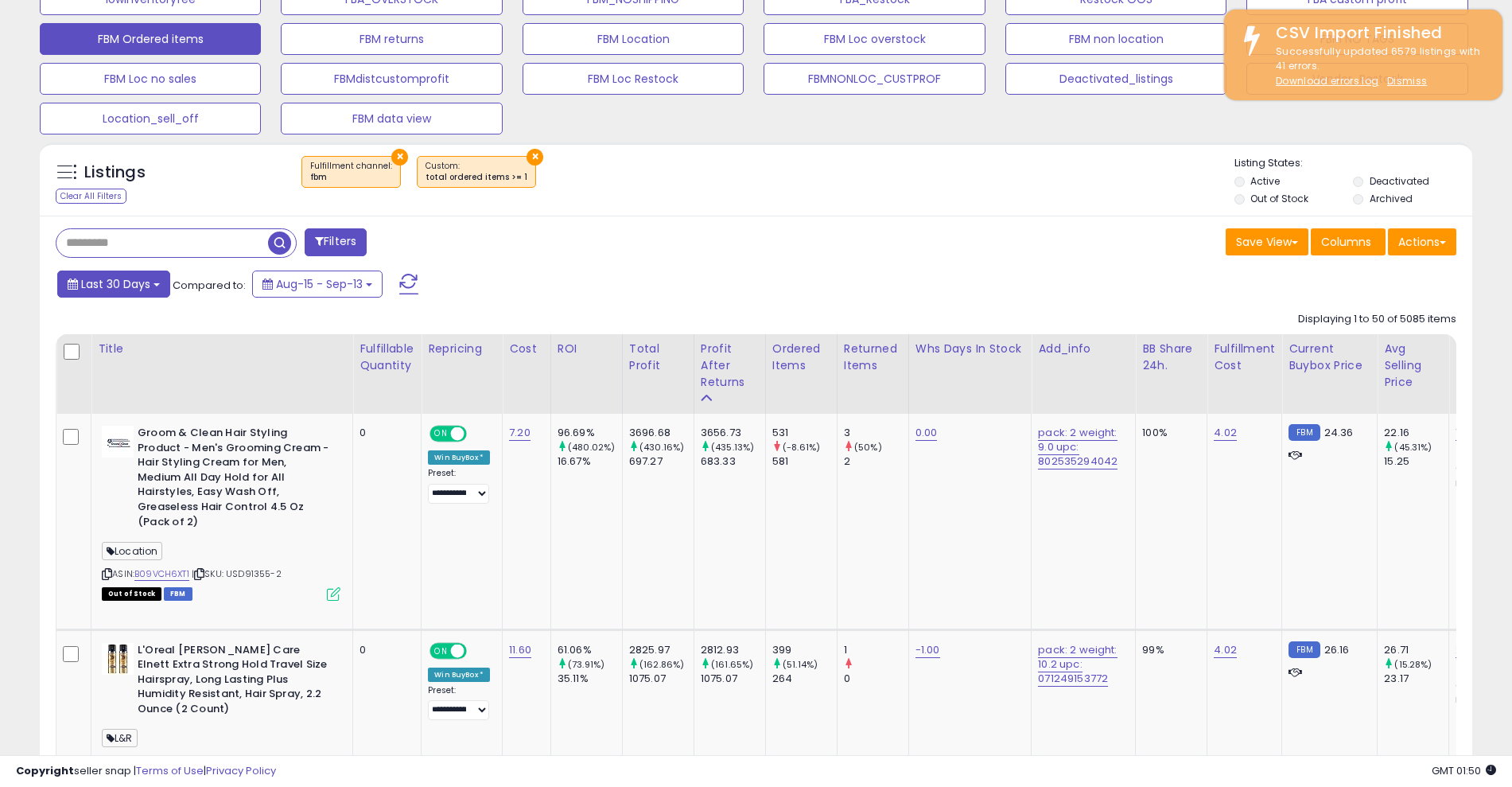
click at [113, 278] on span "Last 30 Days" at bounding box center [115, 283] width 69 height 16
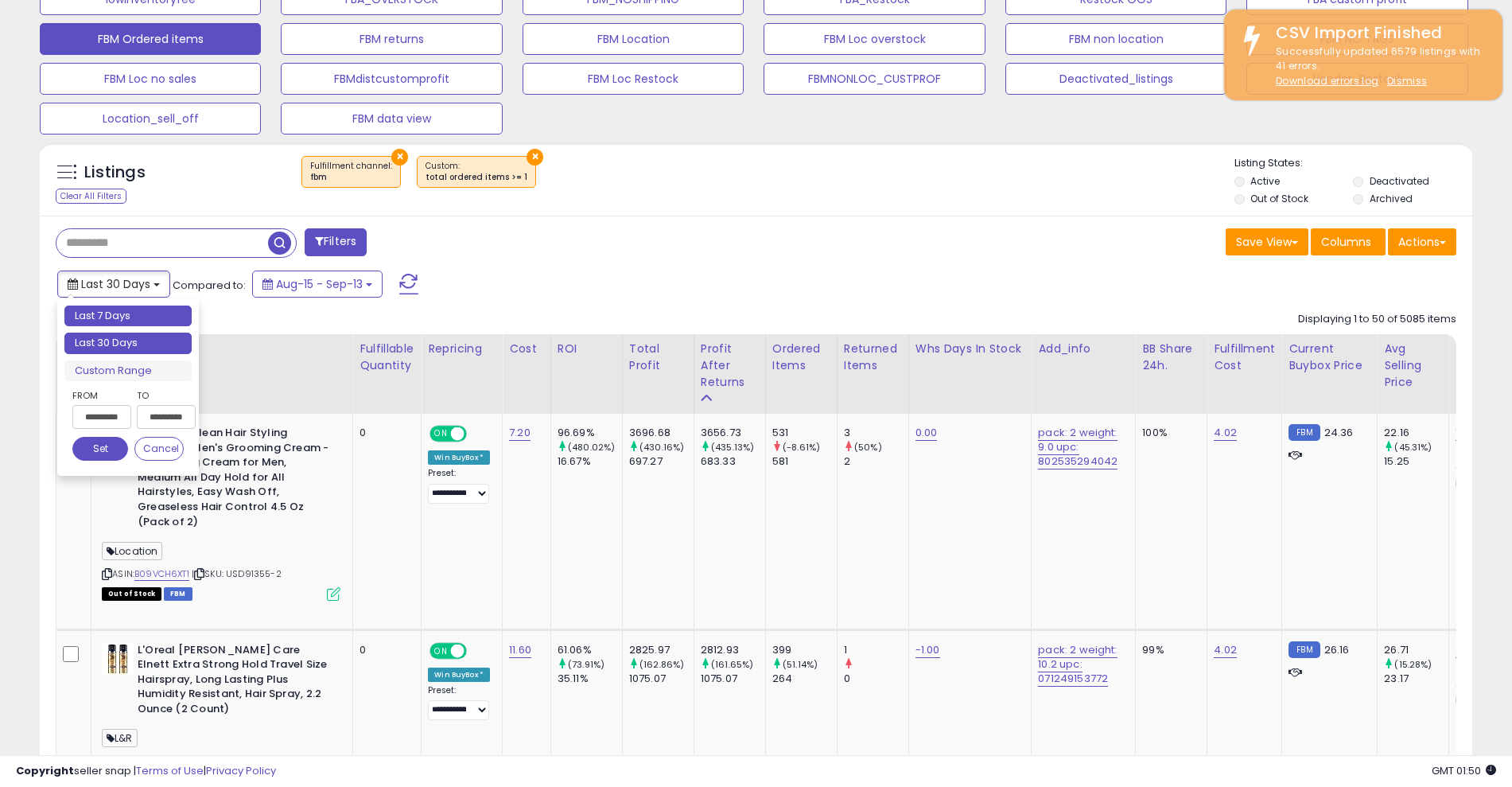
type input "**********"
click at [134, 325] on li "Last 7 Days" at bounding box center [128, 316] width 128 height 22
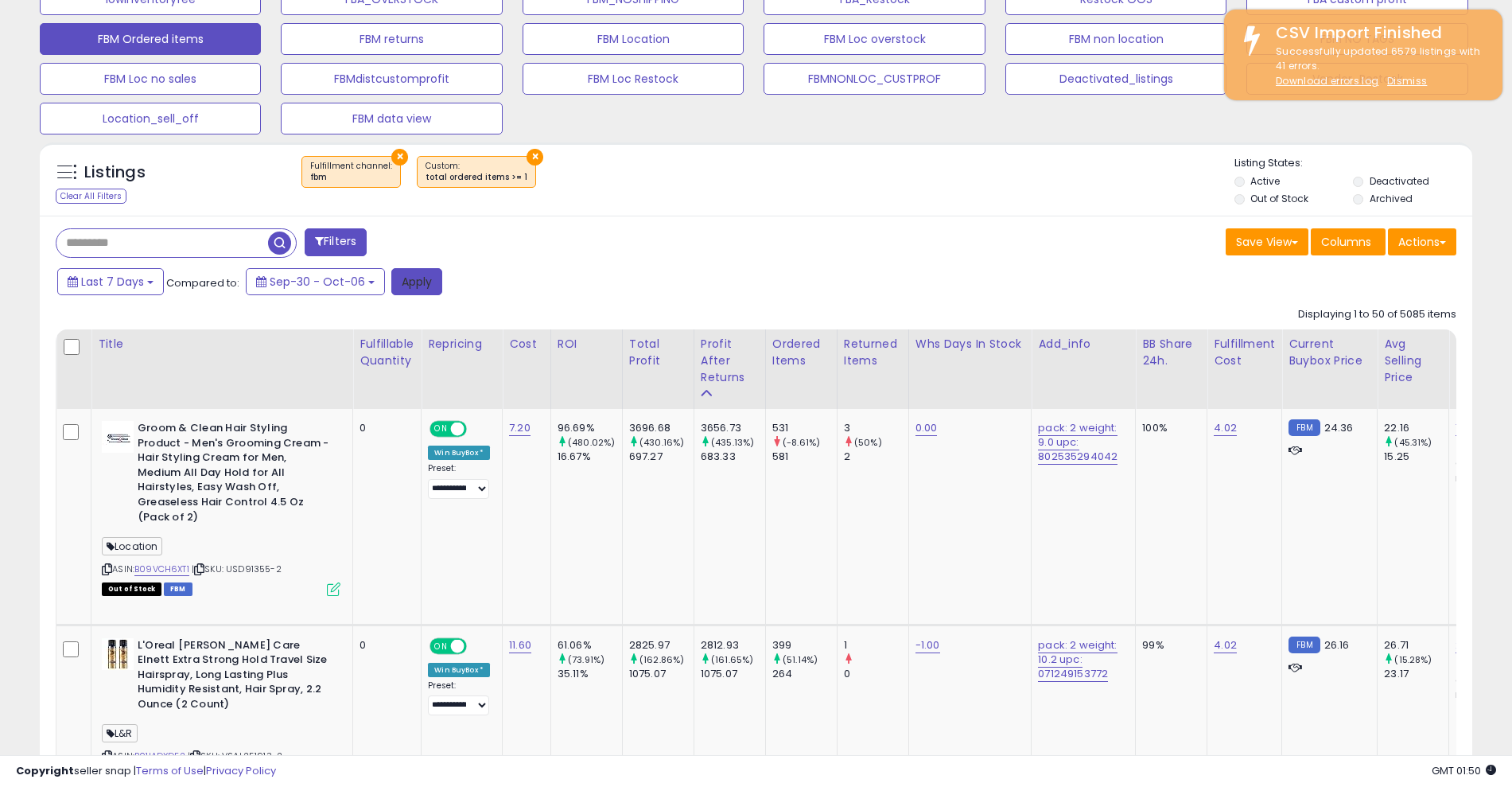
click at [419, 286] on button "Apply" at bounding box center [417, 282] width 51 height 27
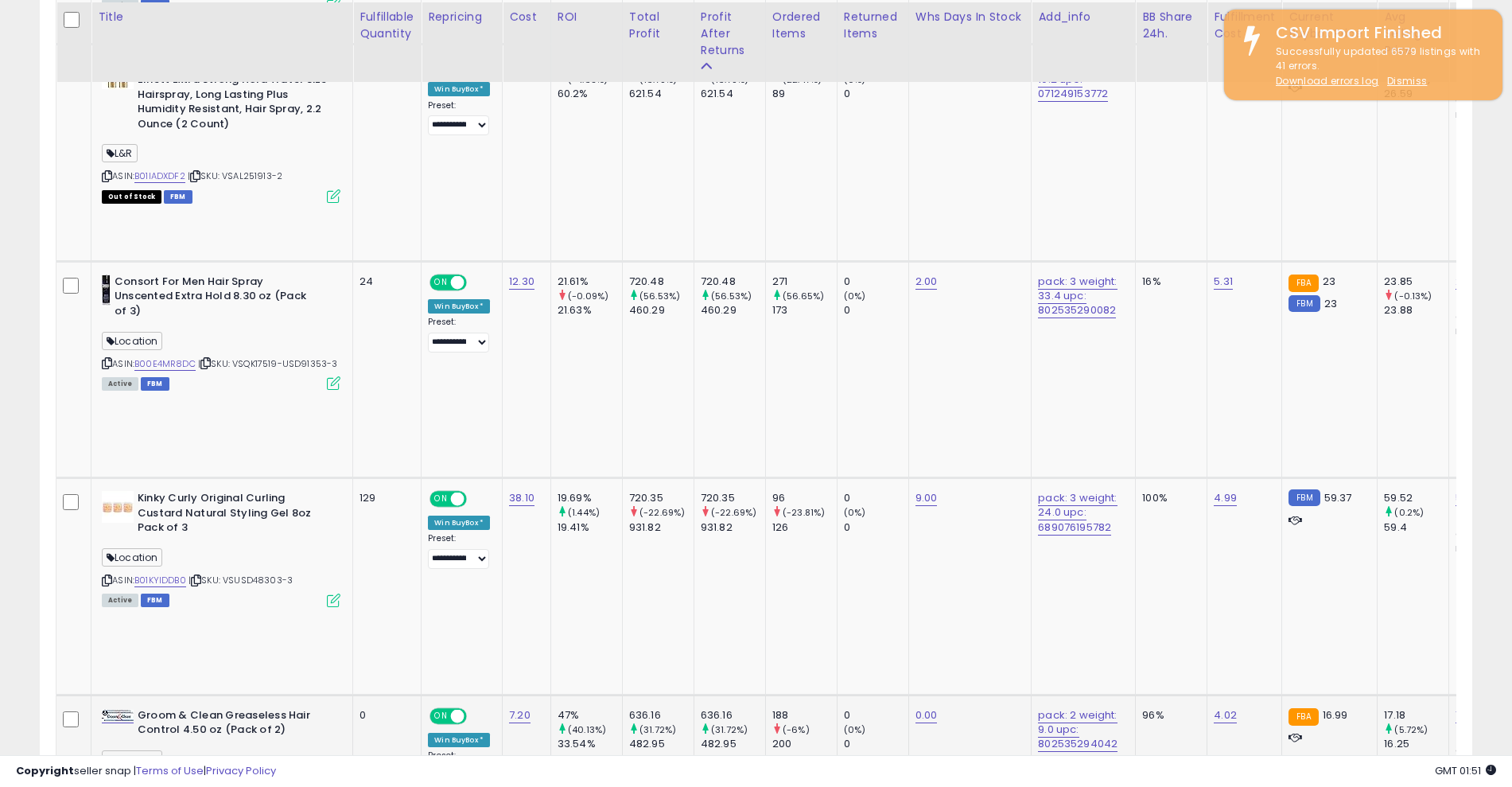
scroll to position [1617, 0]
click at [153, 775] on link "B01IA9D8CO" at bounding box center [162, 781] width 55 height 13
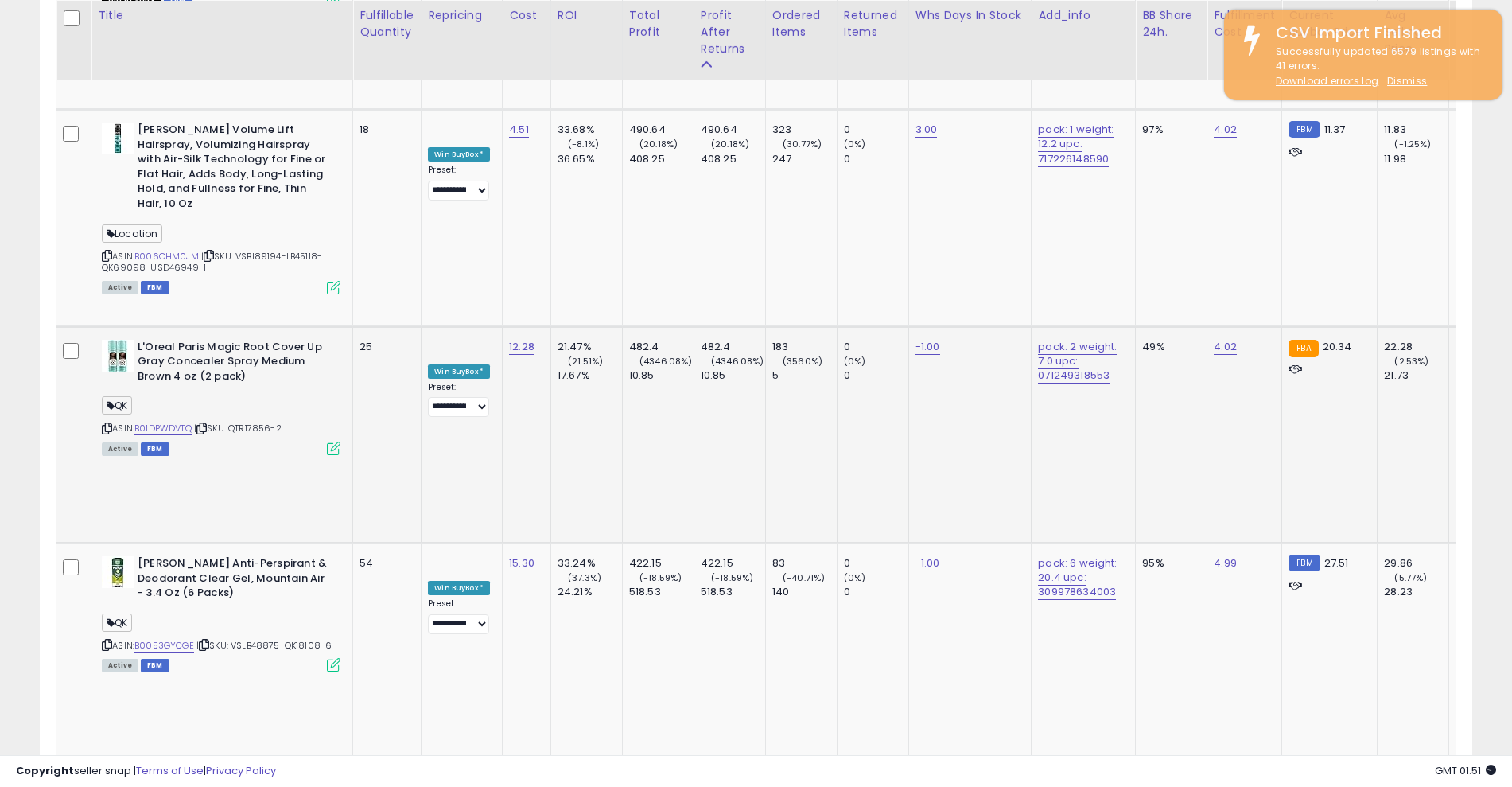
scroll to position [2419, 0]
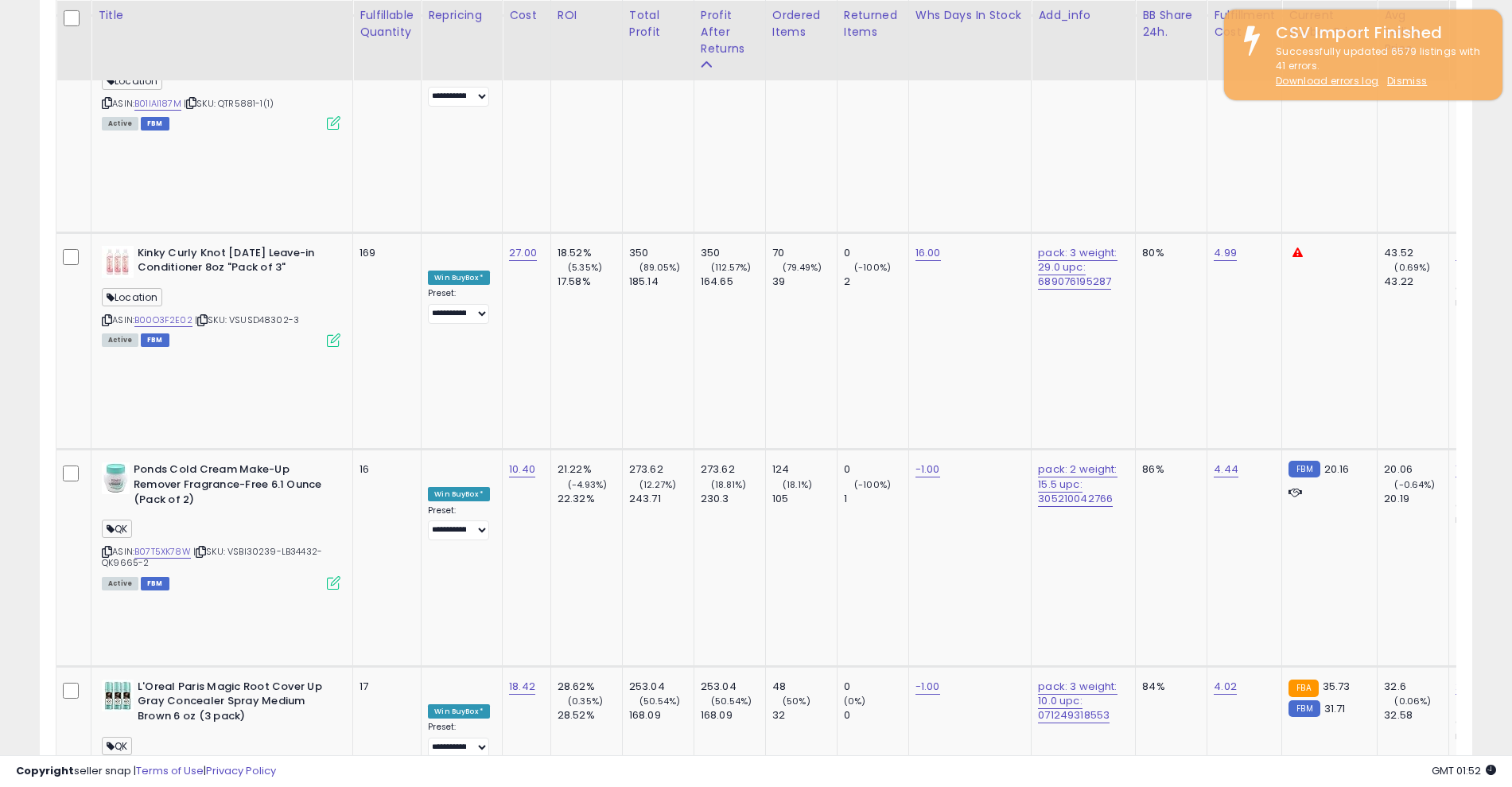
scroll to position [3162, 0]
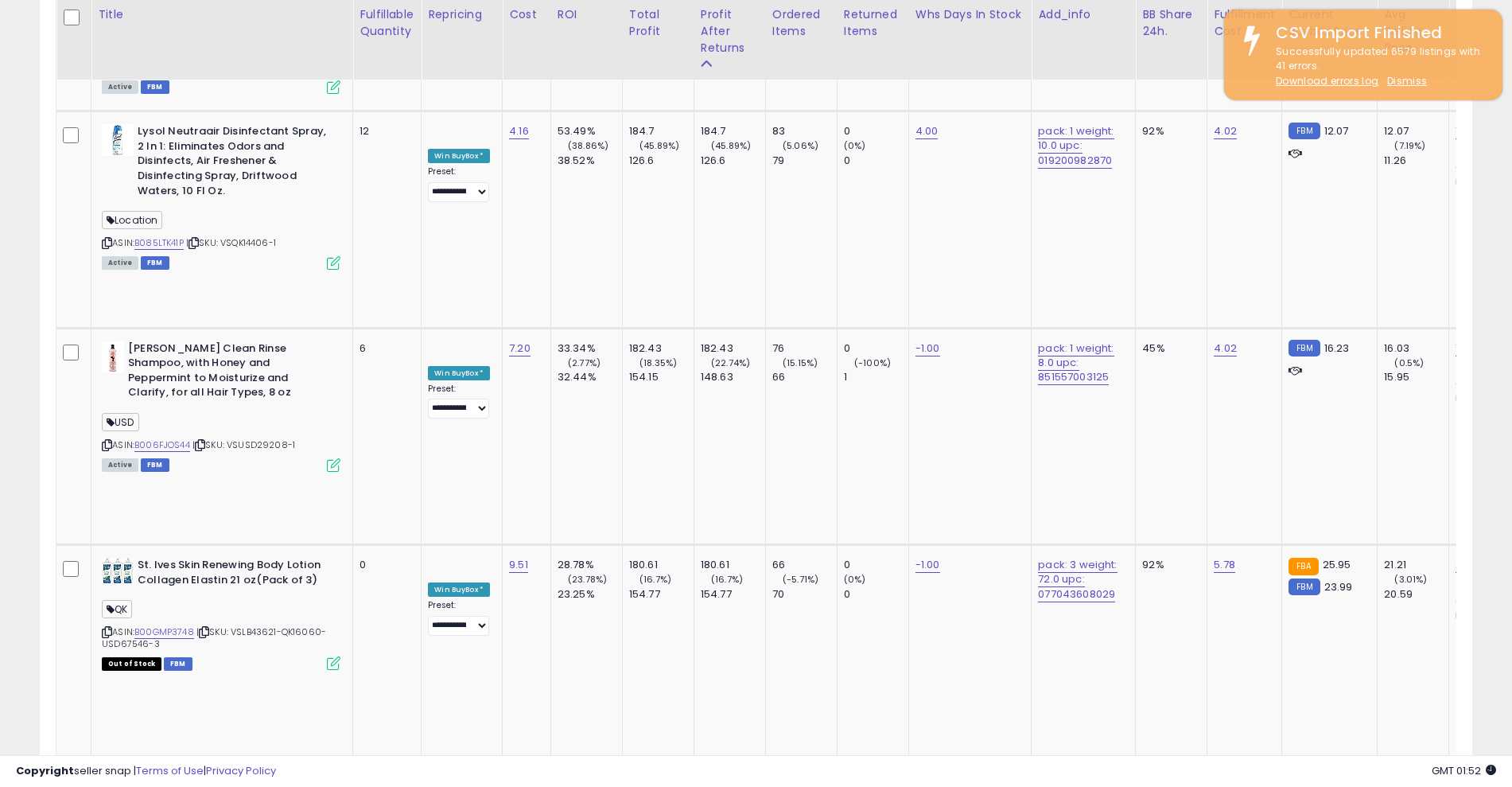
scroll to position [5450, 0]
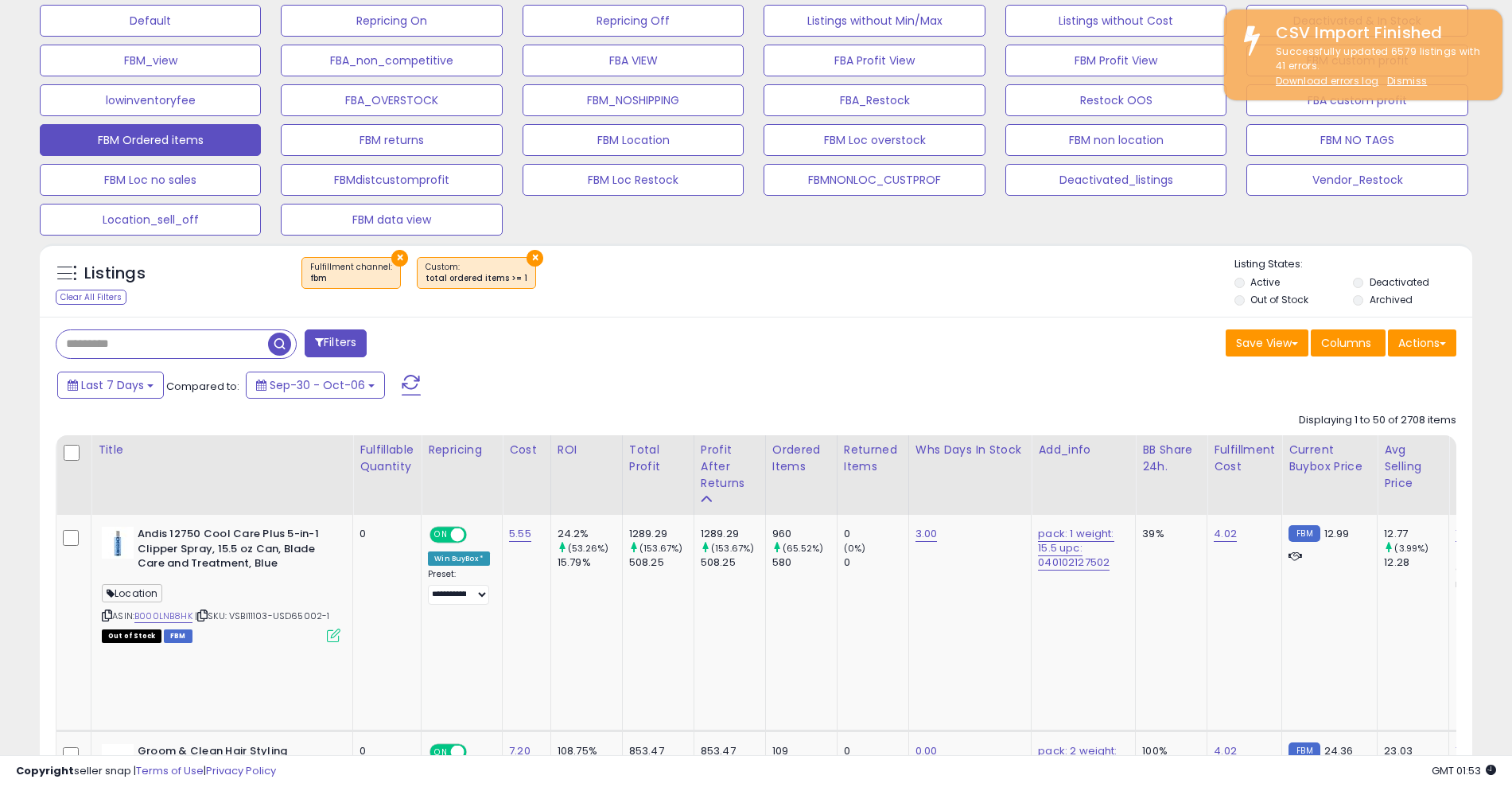
scroll to position [498, 0]
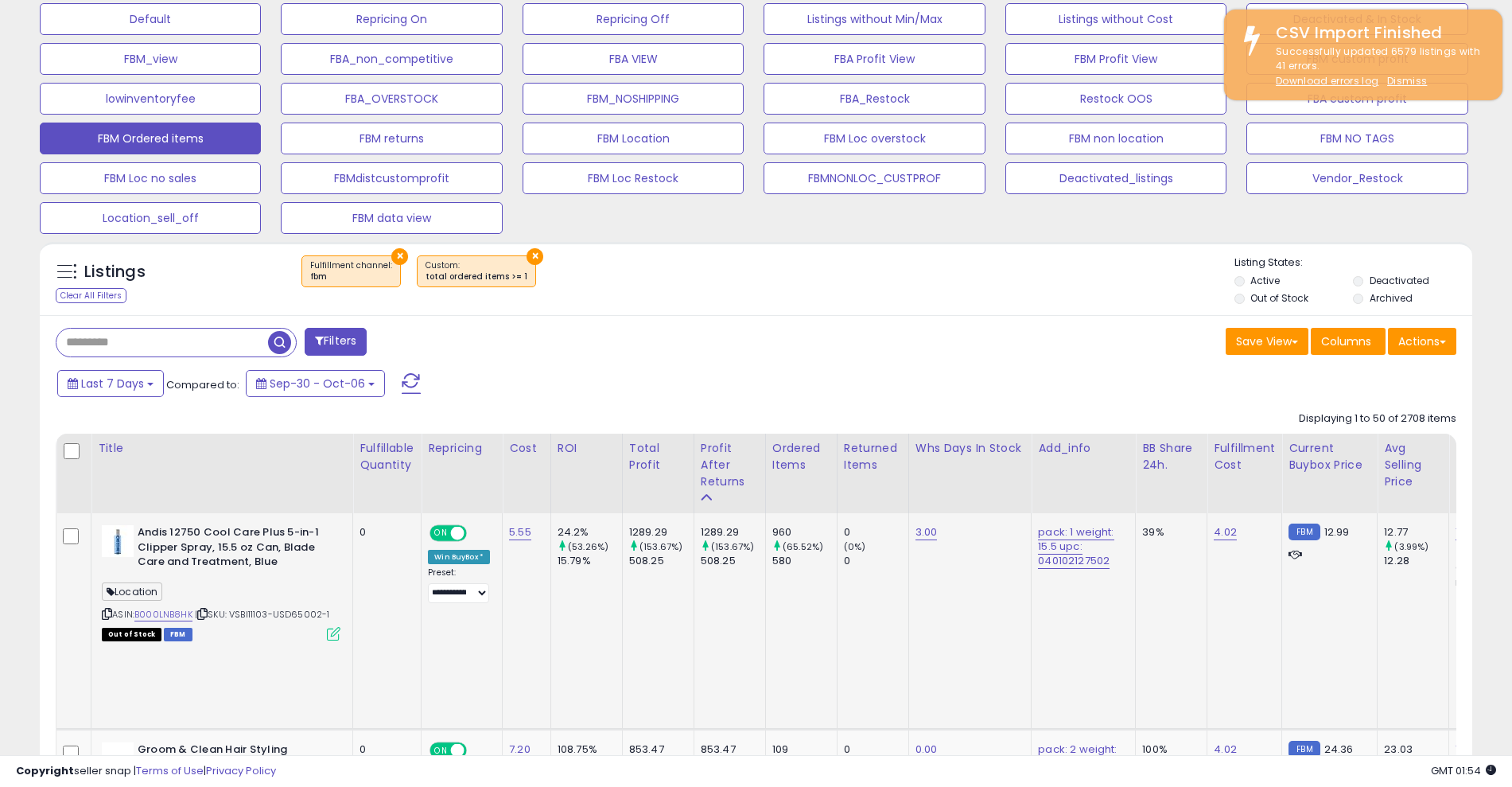
click at [979, 578] on td "3.00" at bounding box center [970, 621] width 123 height 215
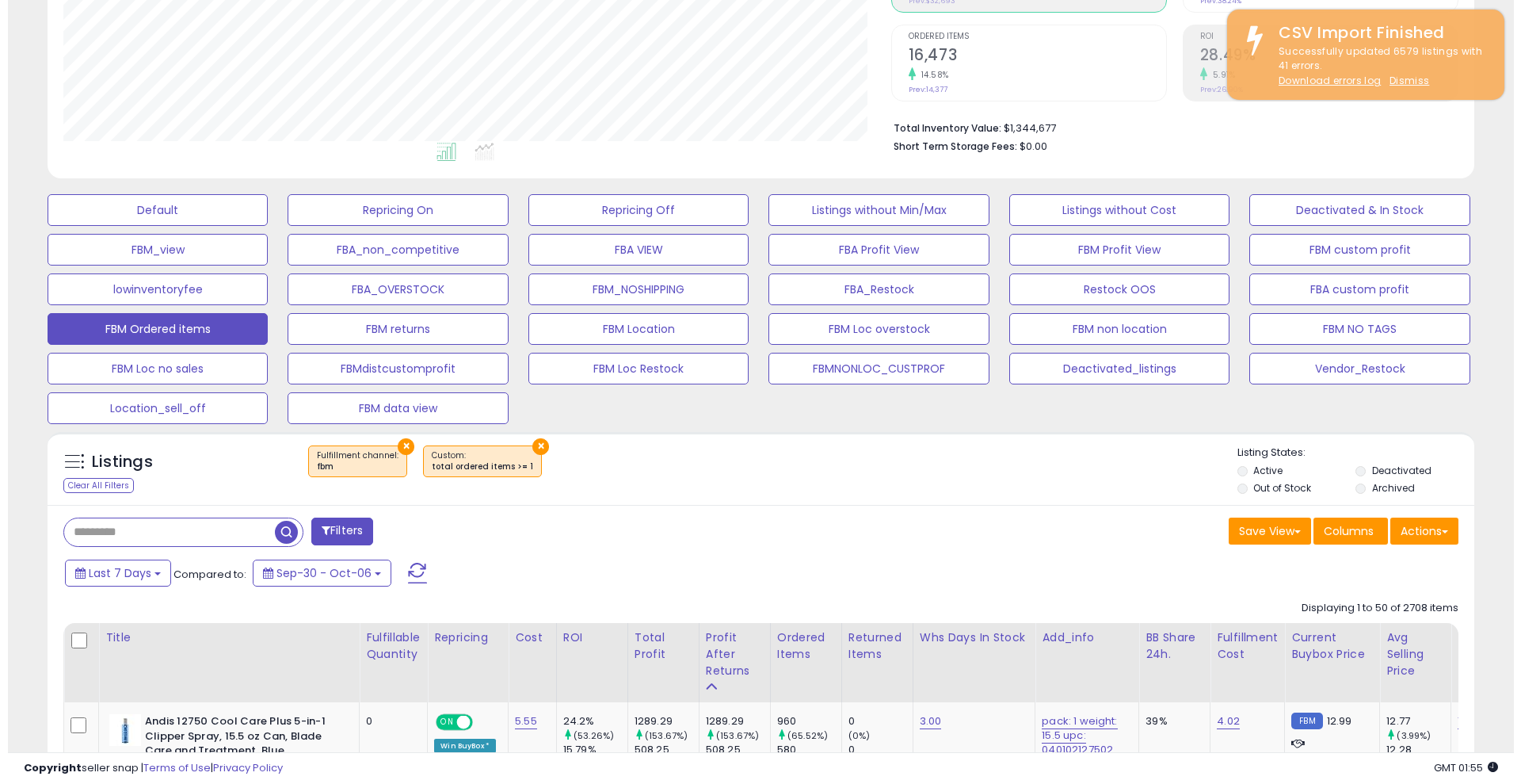
scroll to position [313, 0]
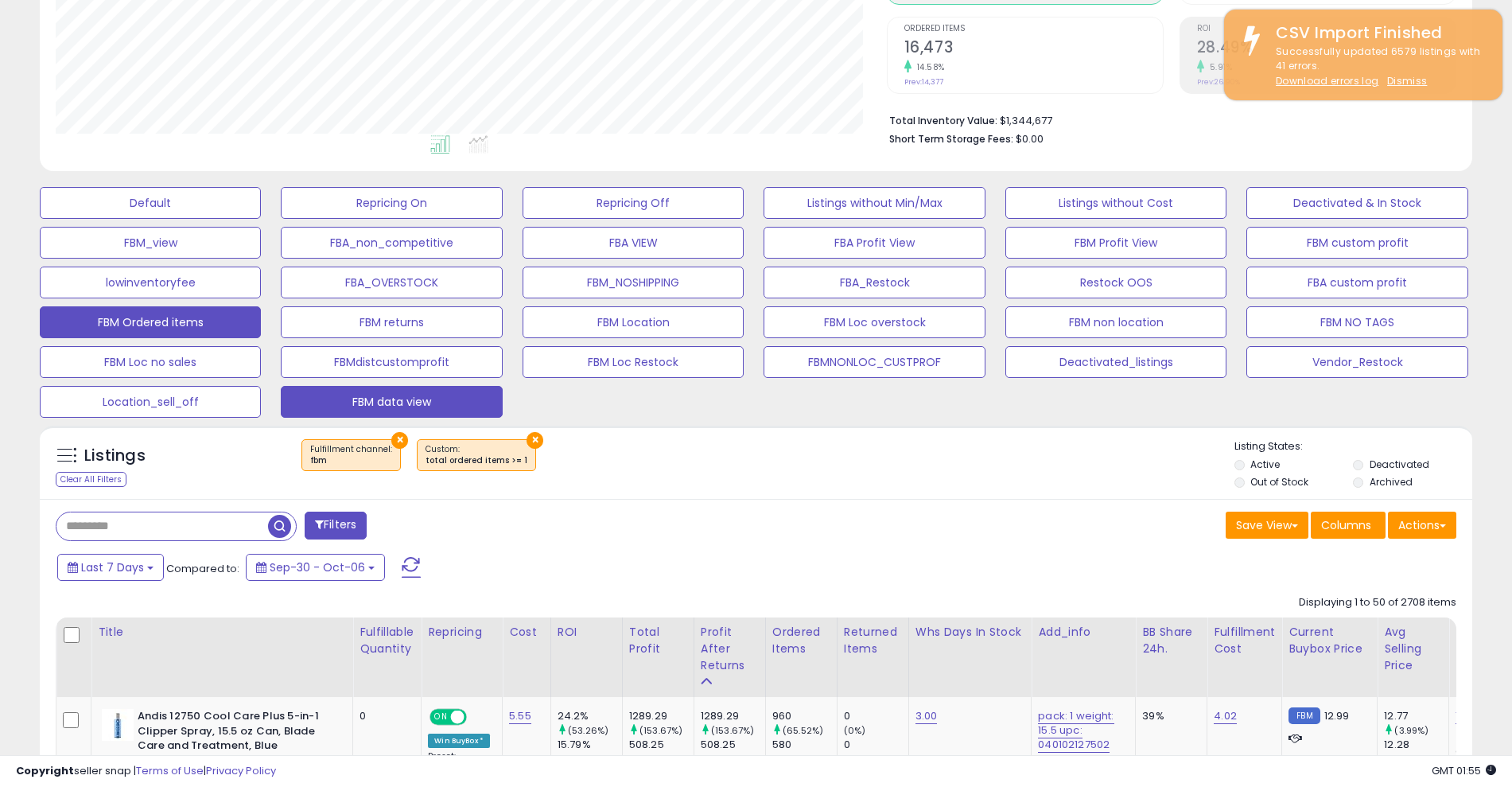
click at [434, 404] on button "FBM data view" at bounding box center [391, 402] width 221 height 32
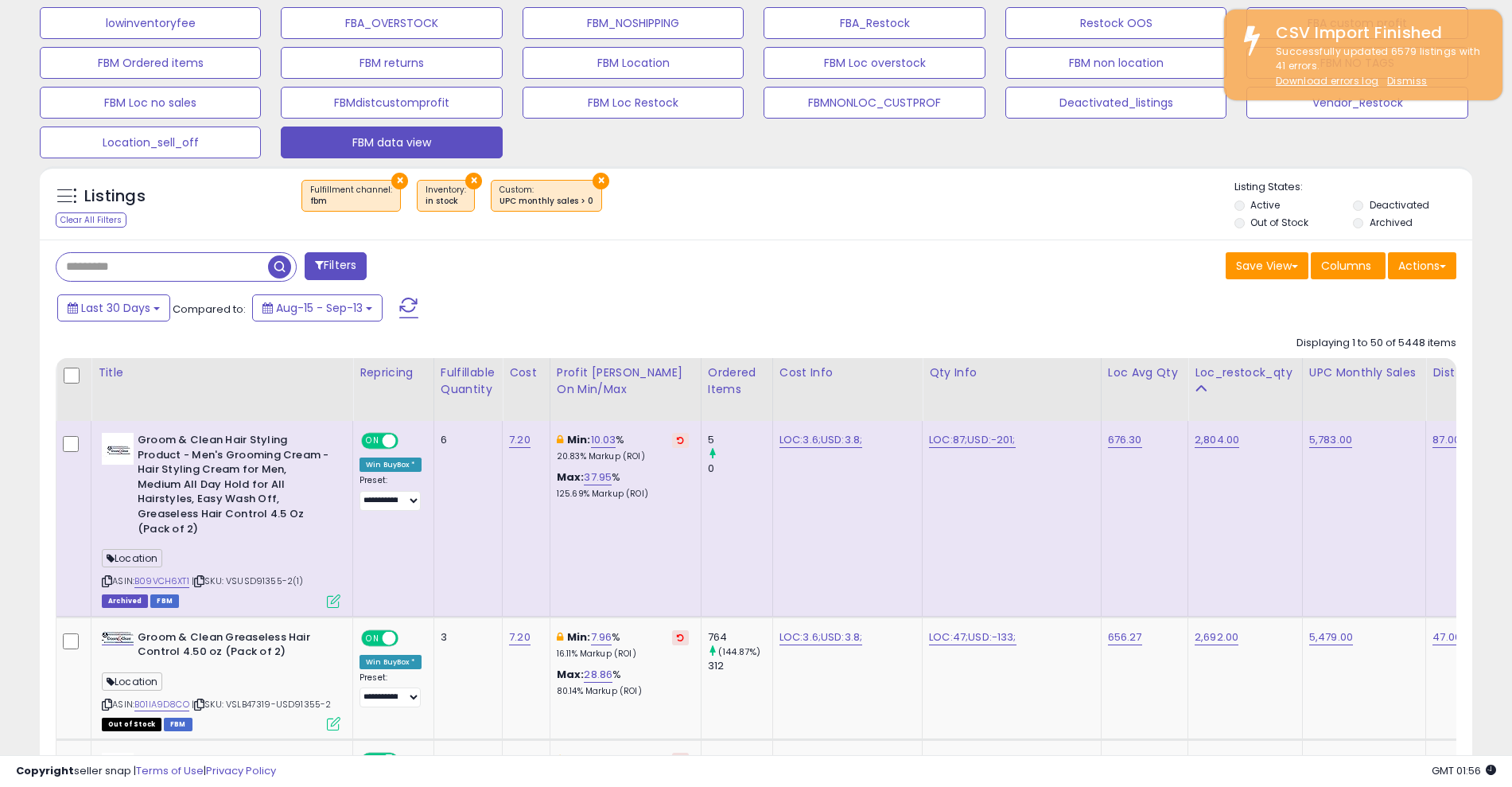
scroll to position [576, 0]
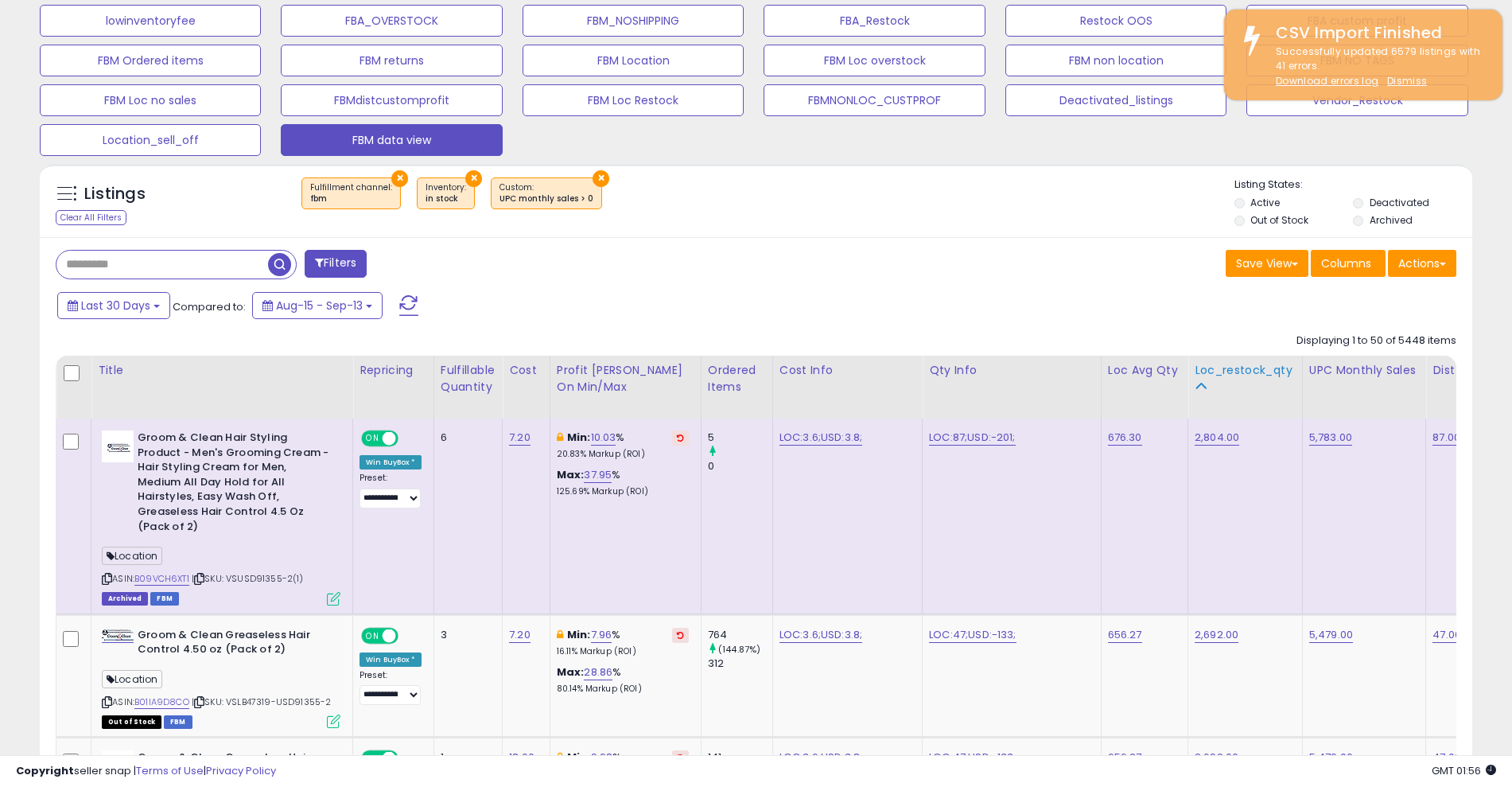
click at [1228, 369] on div "Loc_restock_qty" at bounding box center [1246, 370] width 101 height 17
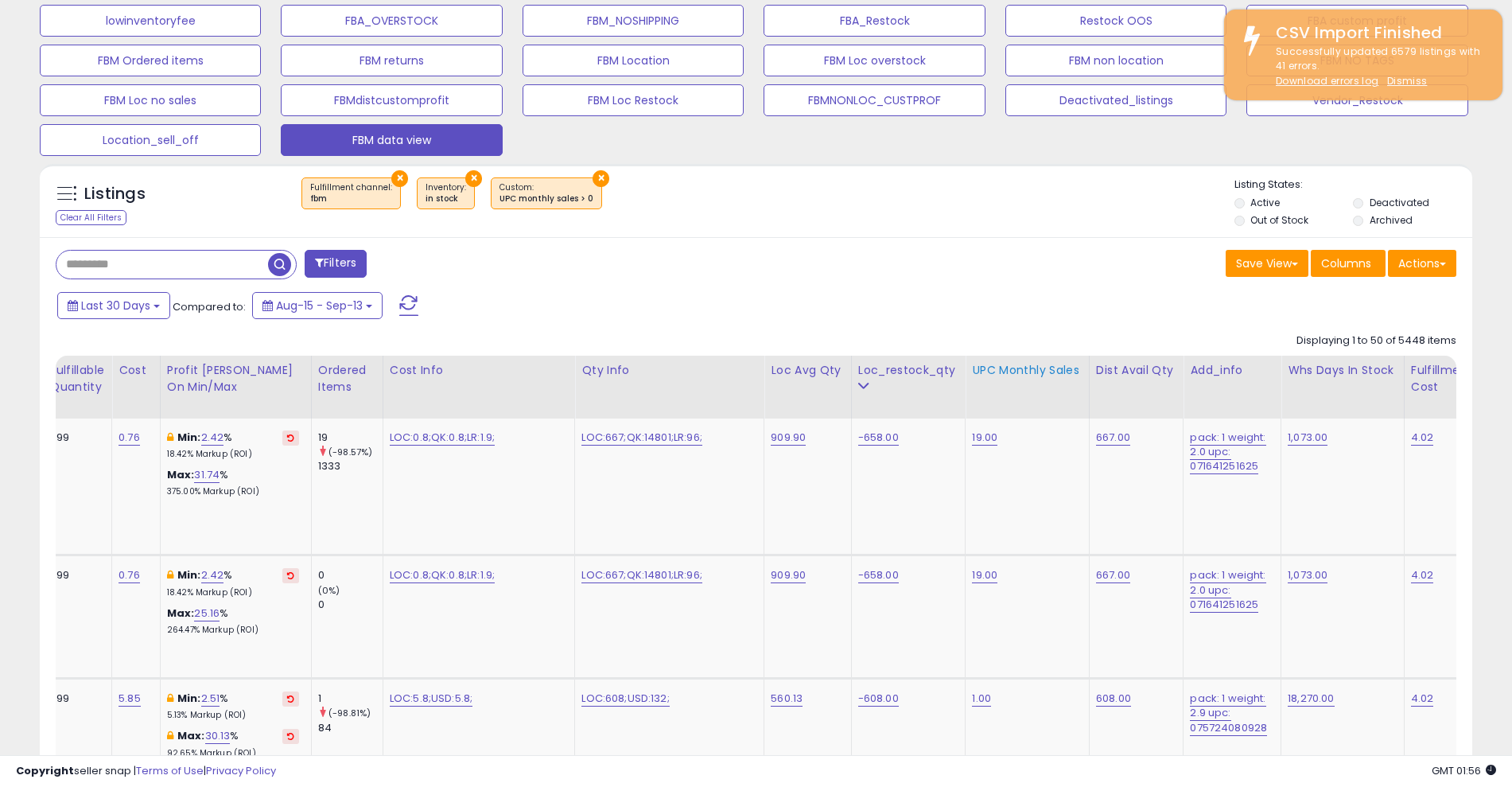
scroll to position [0, 400]
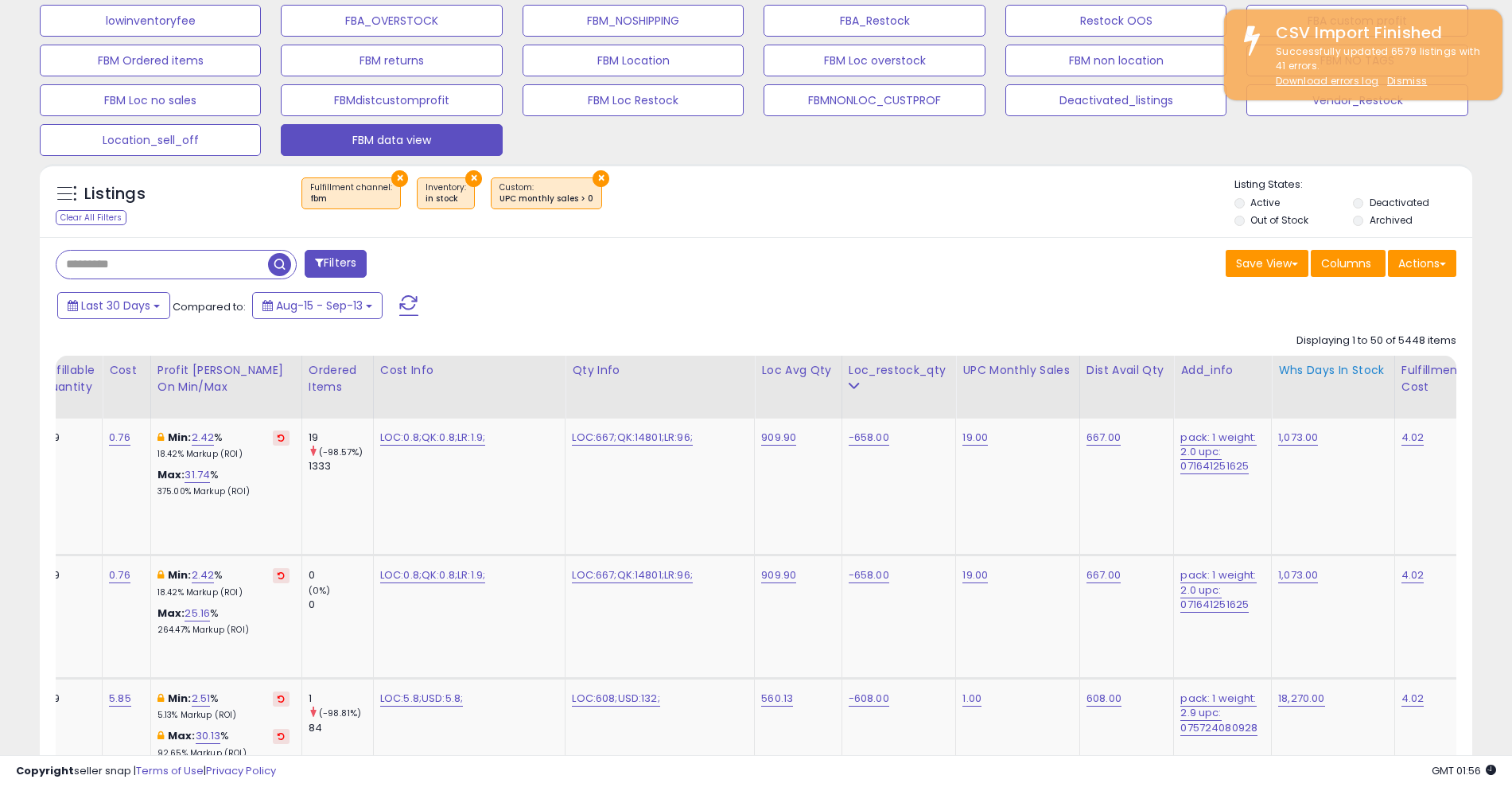
click at [1312, 368] on div "Whs days in stock" at bounding box center [1333, 370] width 110 height 17
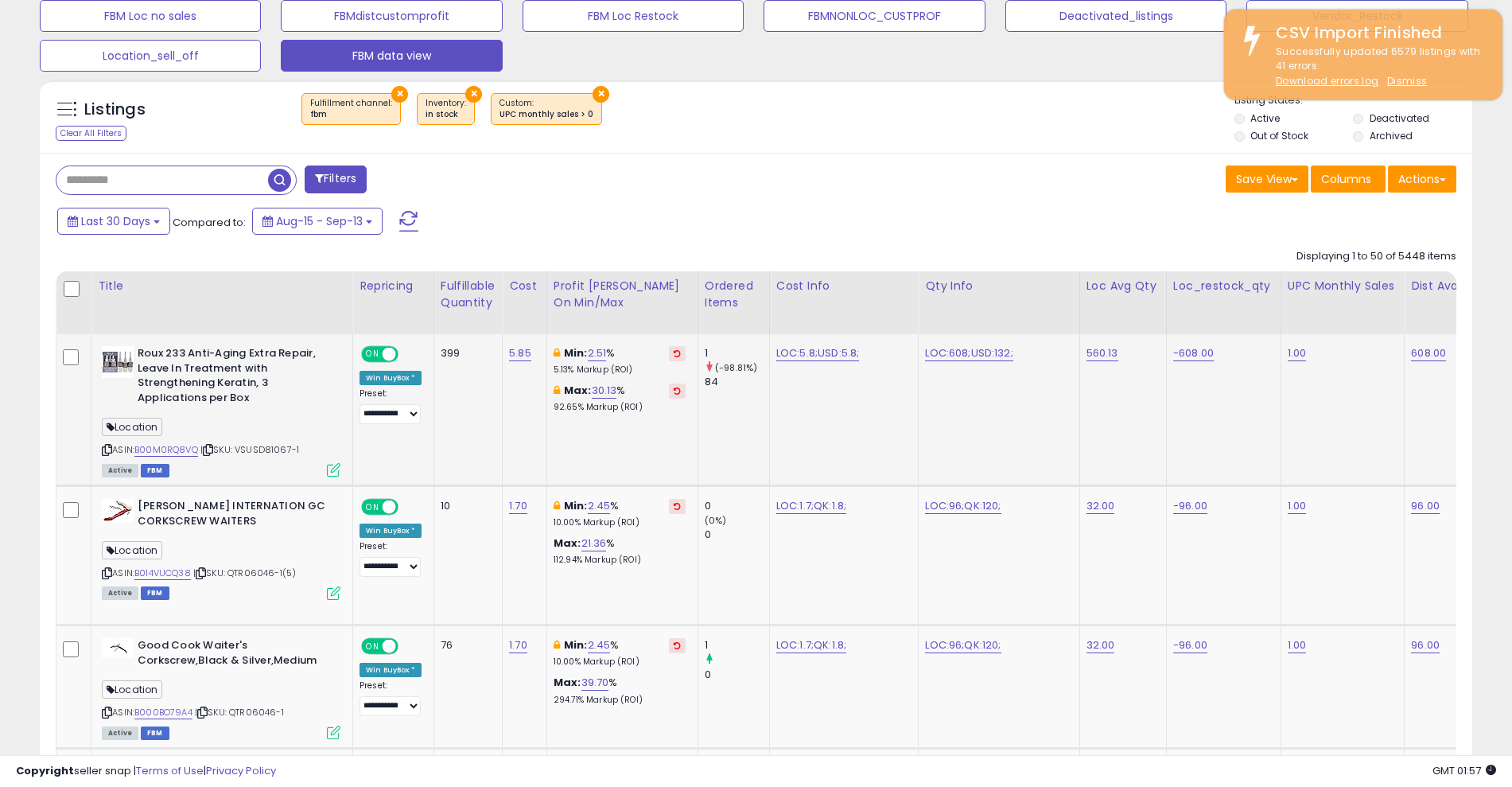
scroll to position [659, 0]
click at [177, 448] on link "B00M0RQ8VQ" at bounding box center [165, 451] width 63 height 13
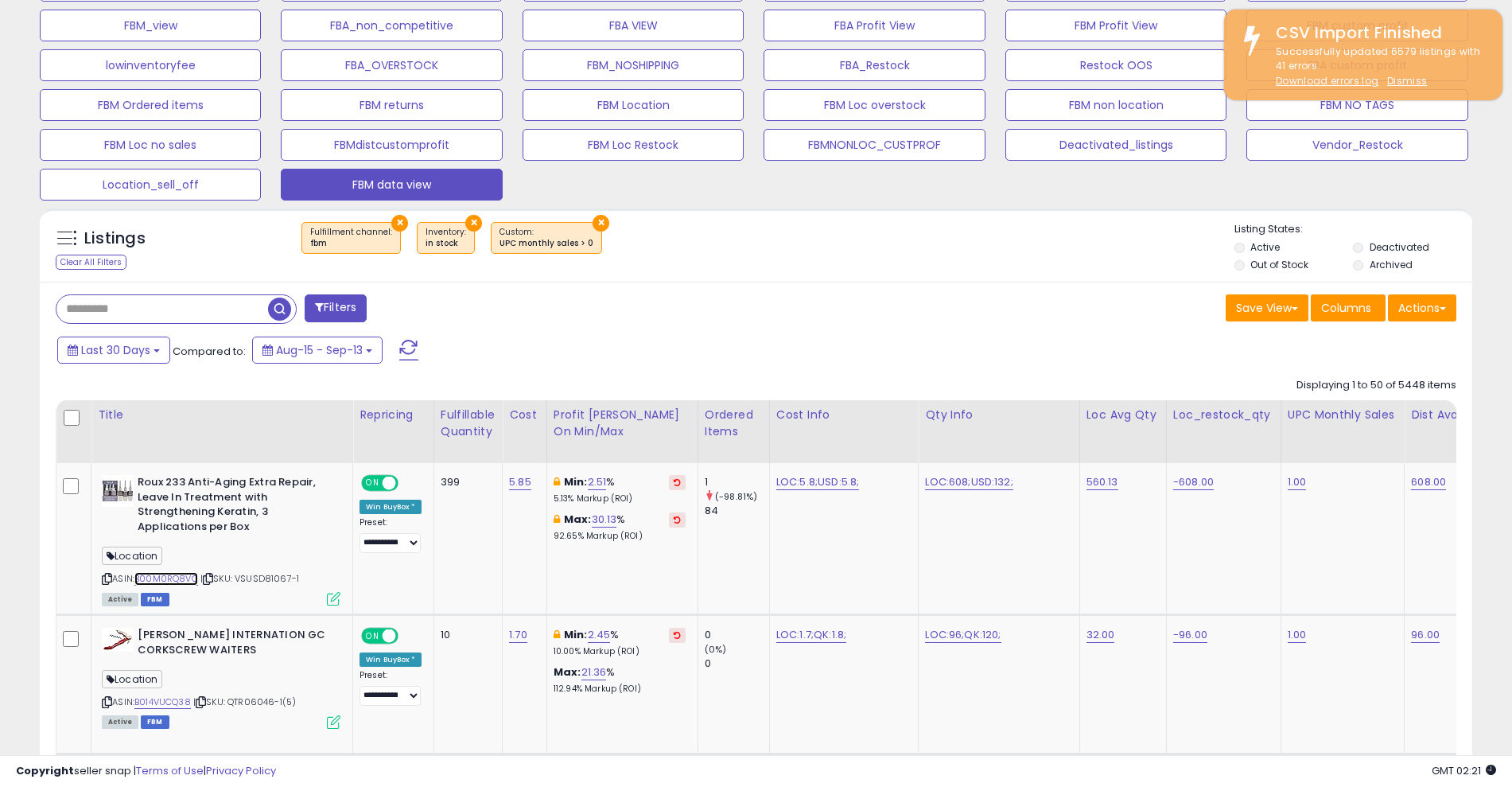
scroll to position [571, 0]
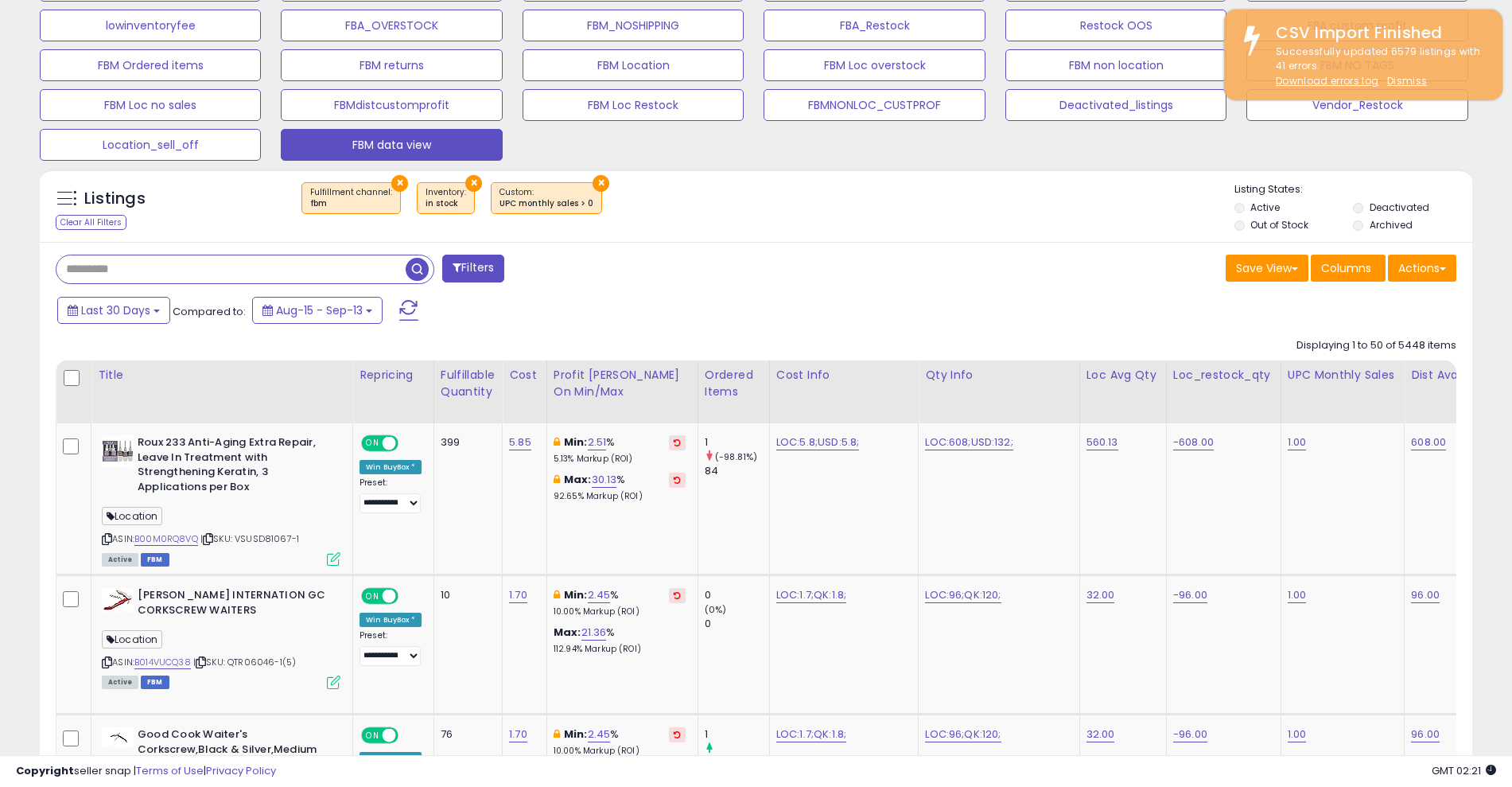
drag, startPoint x: 165, startPoint y: 280, endPoint x: 163, endPoint y: 265, distance: 15.1
click at [163, 265] on input "text" at bounding box center [232, 268] width 350 height 27
type input "******"
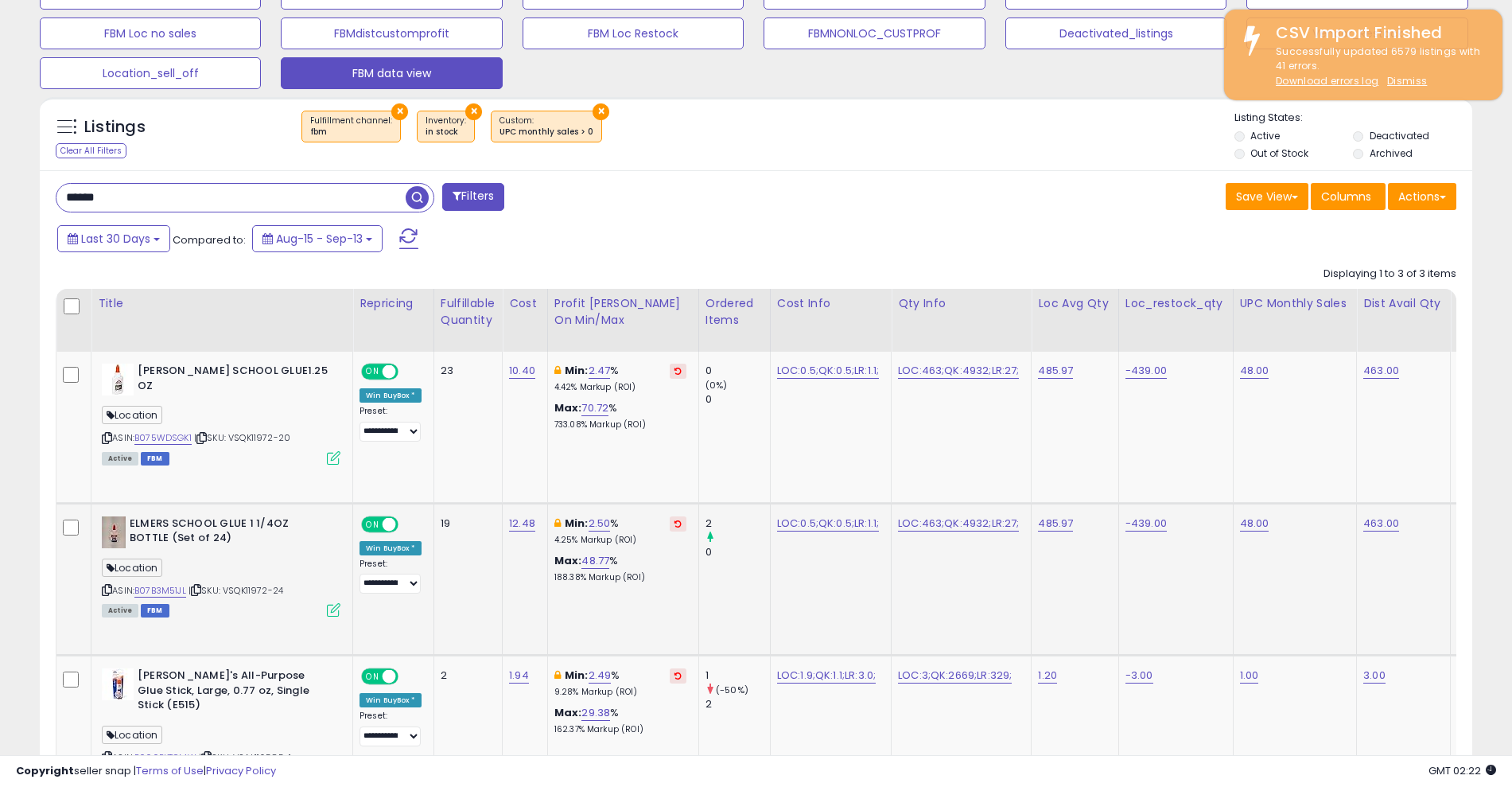
scroll to position [641, 0]
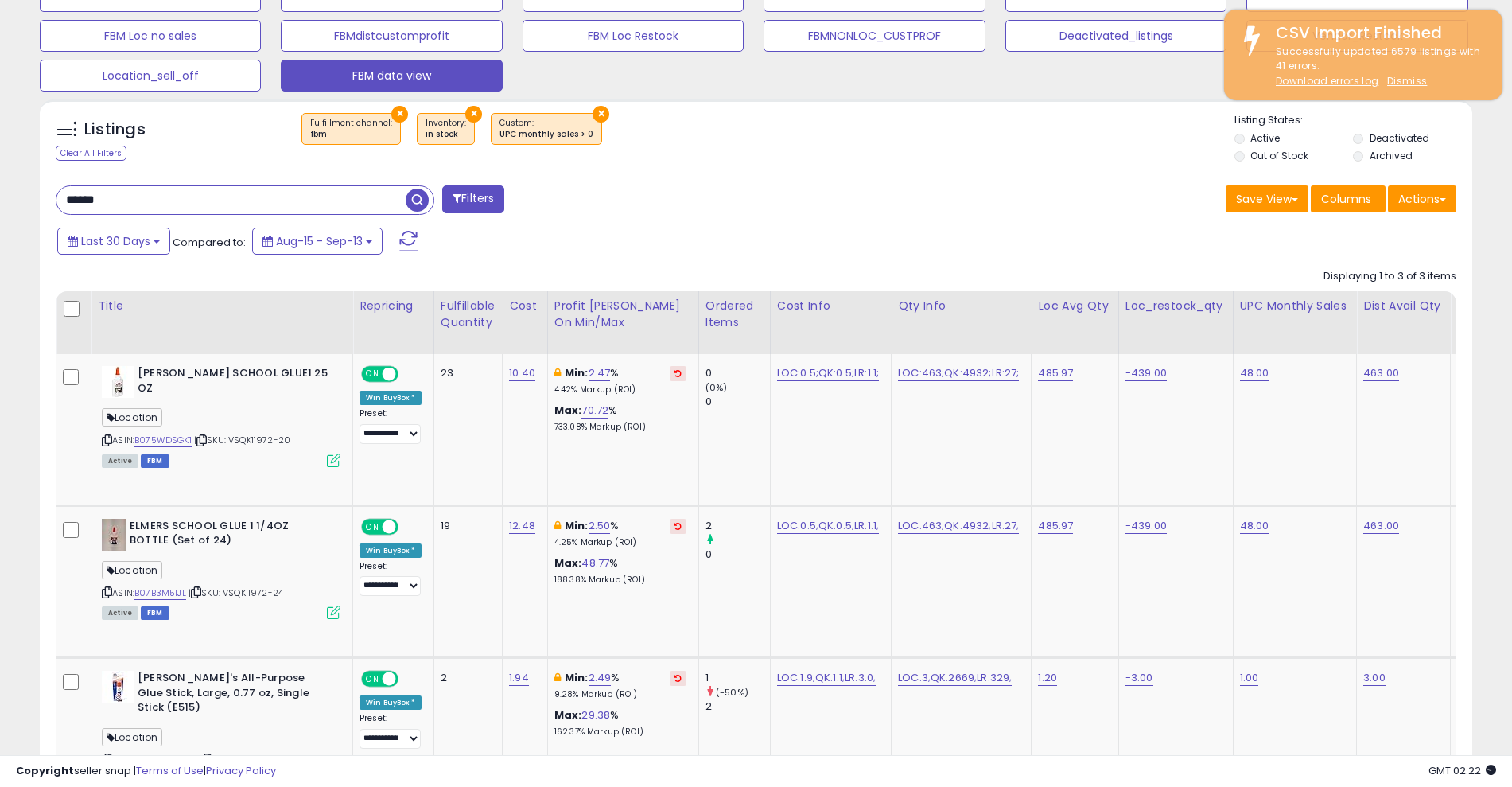
click at [593, 109] on button "×" at bounding box center [601, 114] width 17 height 17
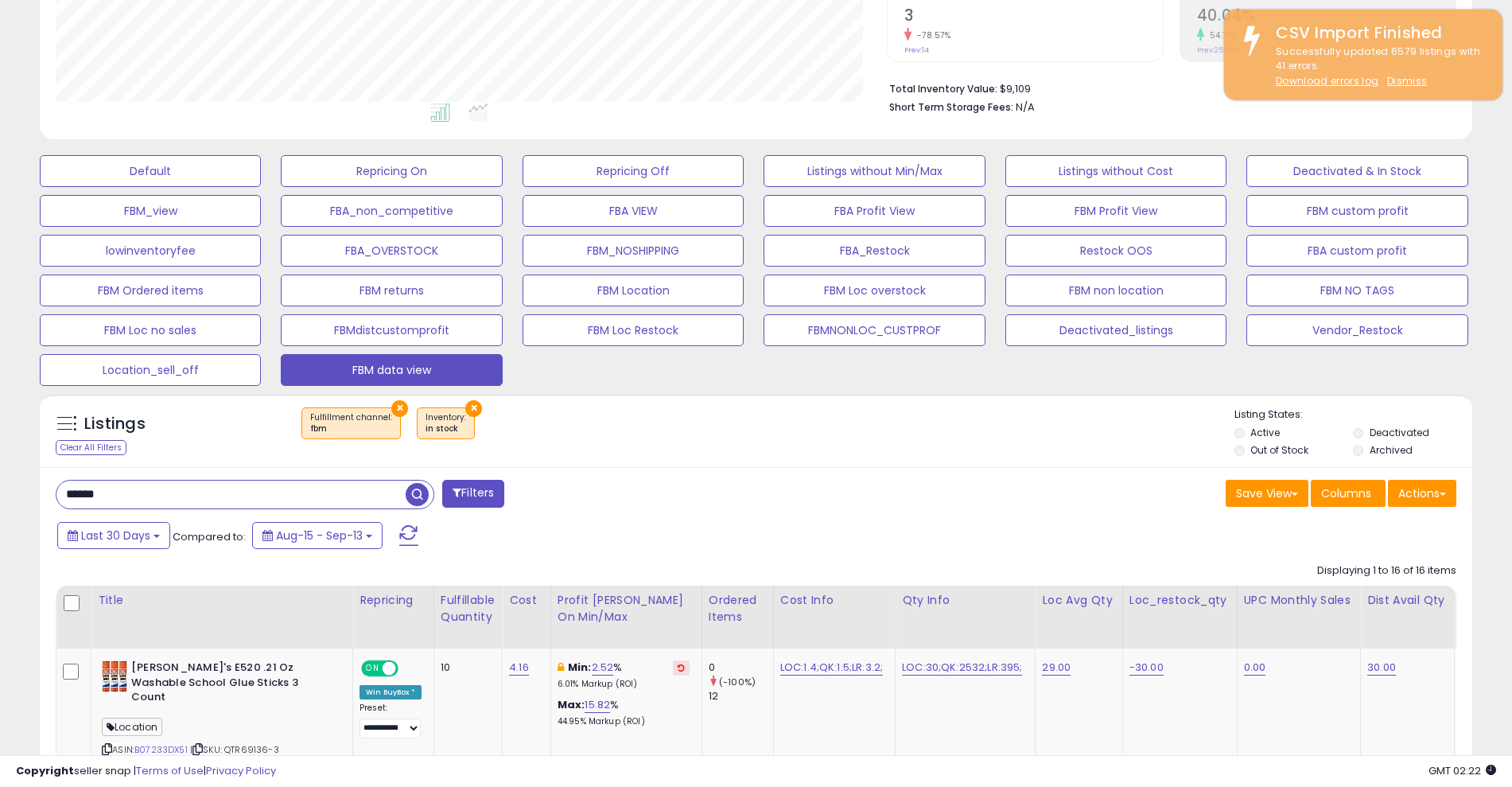
scroll to position [0, 0]
click at [466, 403] on button "×" at bounding box center [474, 408] width 17 height 17
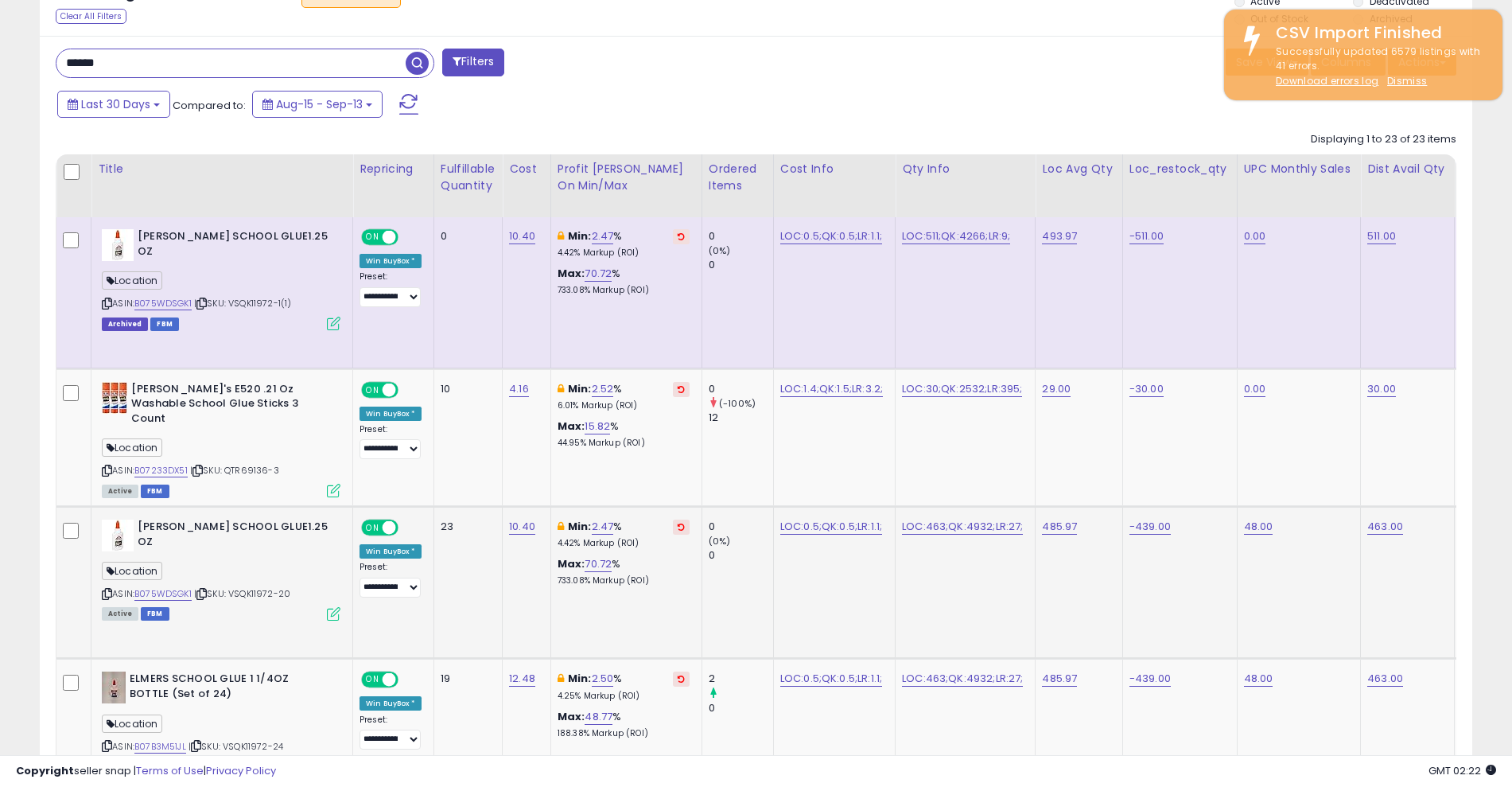
scroll to position [717, 0]
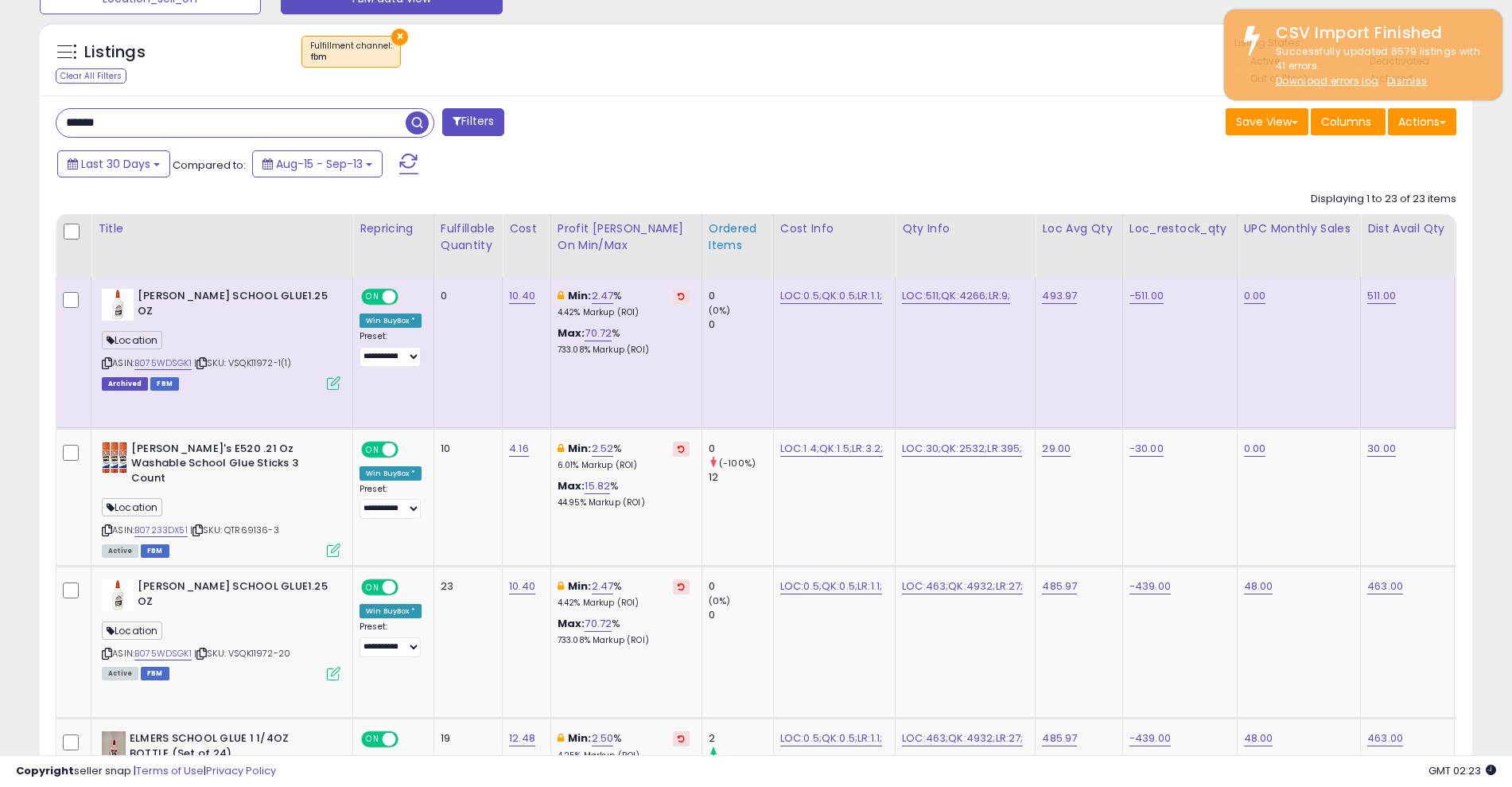
click at [725, 239] on div "Ordered Items" at bounding box center [737, 236] width 58 height 33
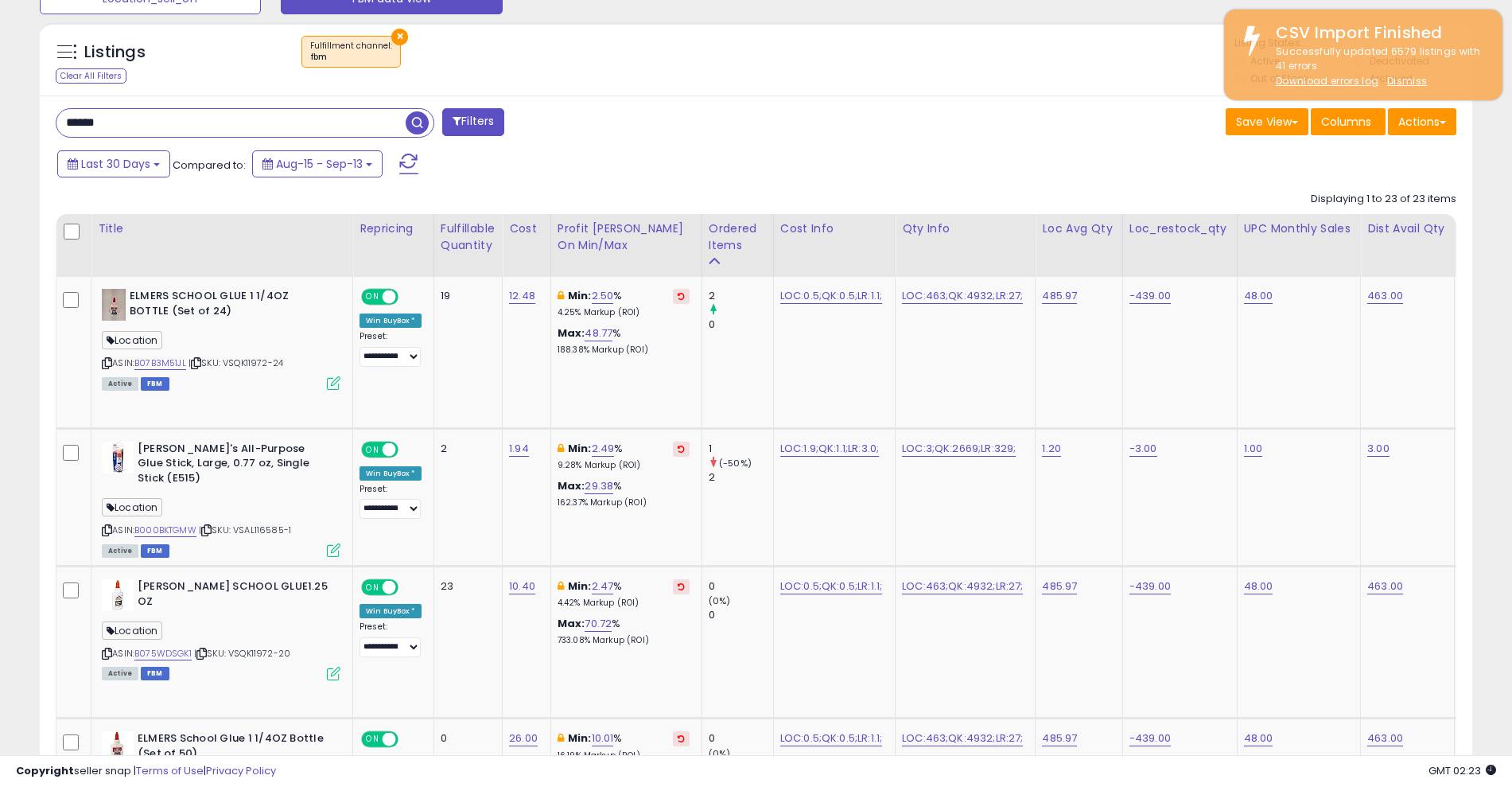
click at [235, 121] on input "******" at bounding box center [232, 122] width 350 height 27
type input "*****"
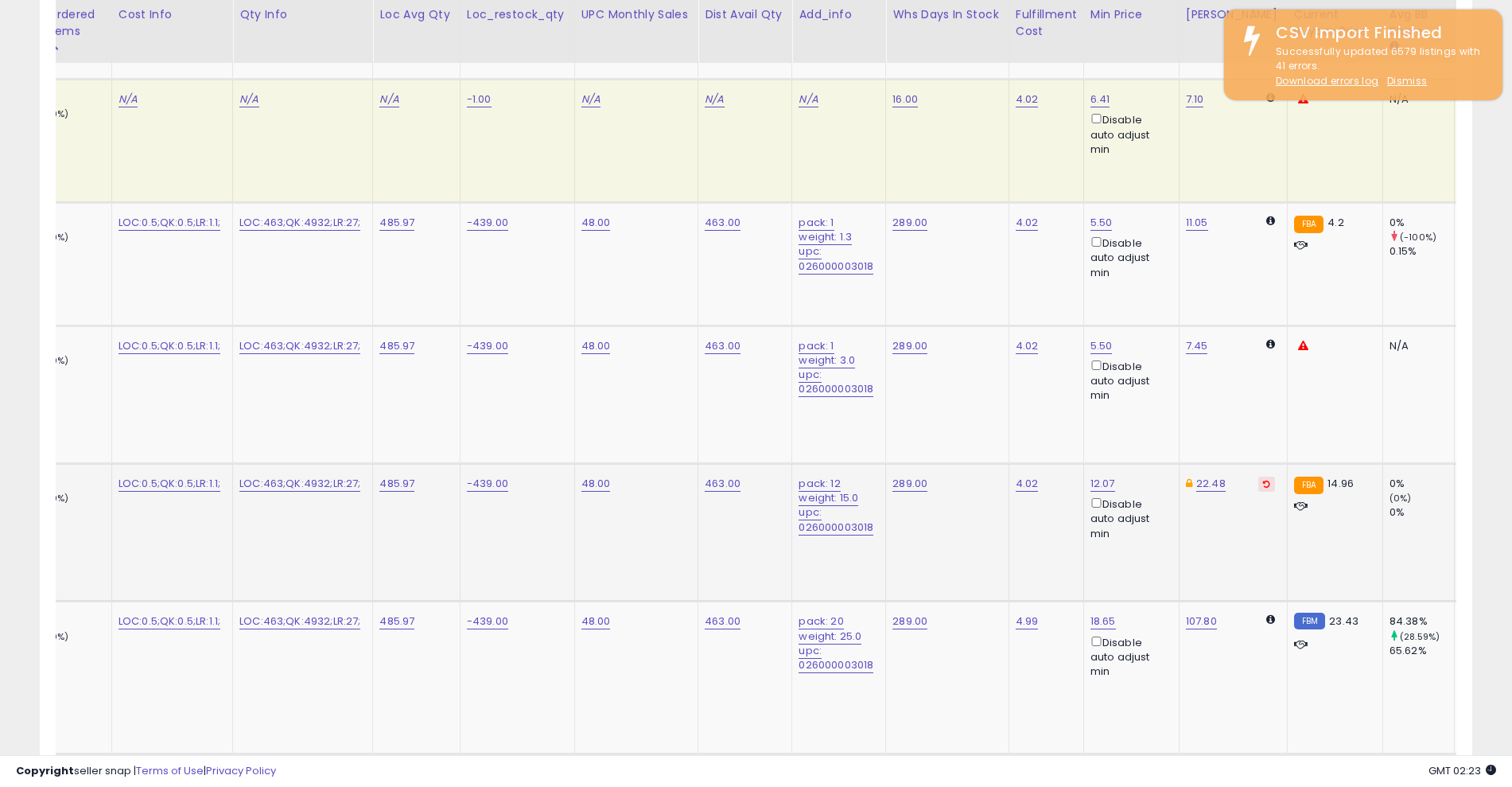
scroll to position [0, 702]
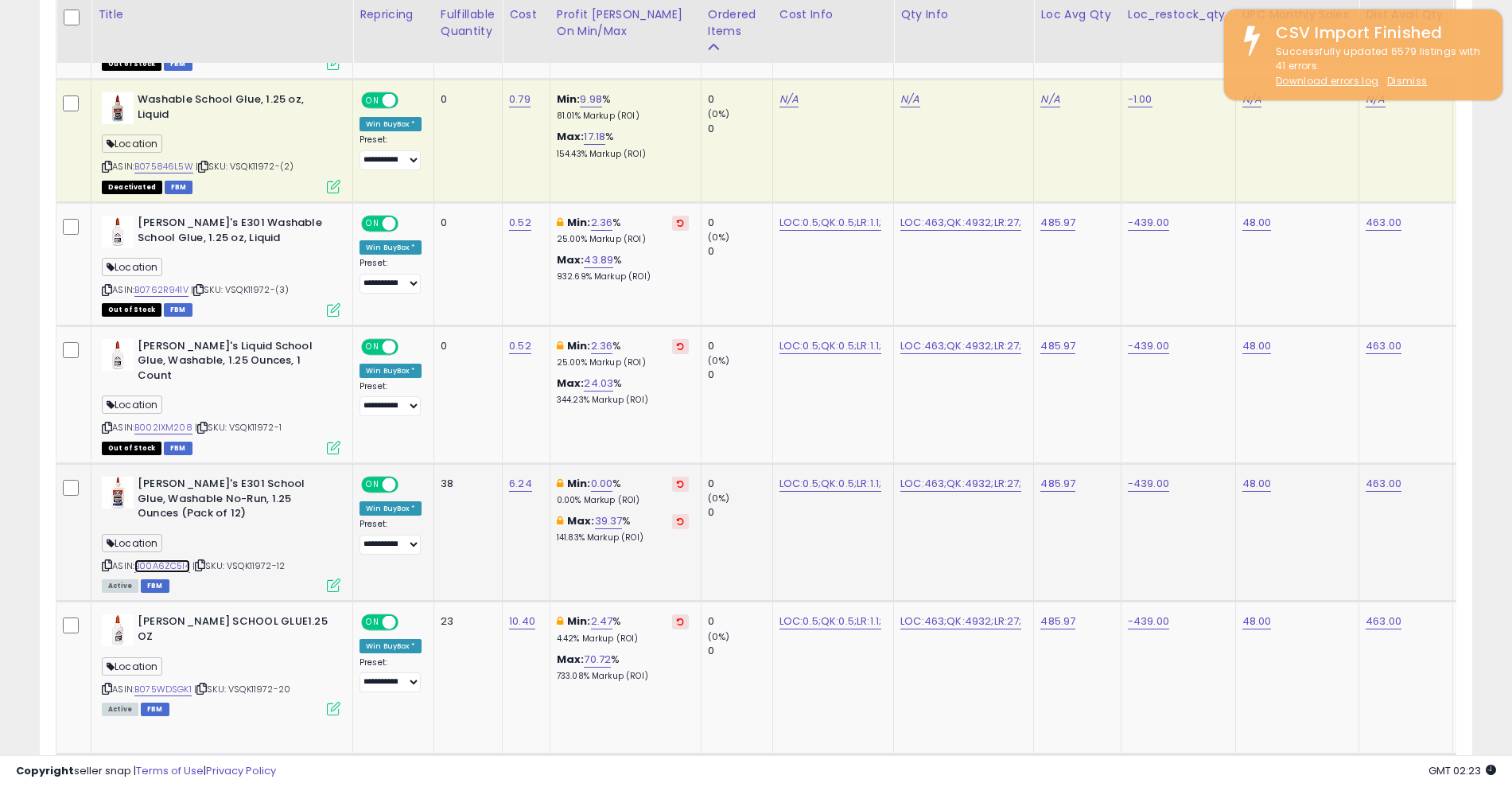
click at [168, 559] on link "B00A6ZC5I4" at bounding box center [162, 566] width 56 height 13
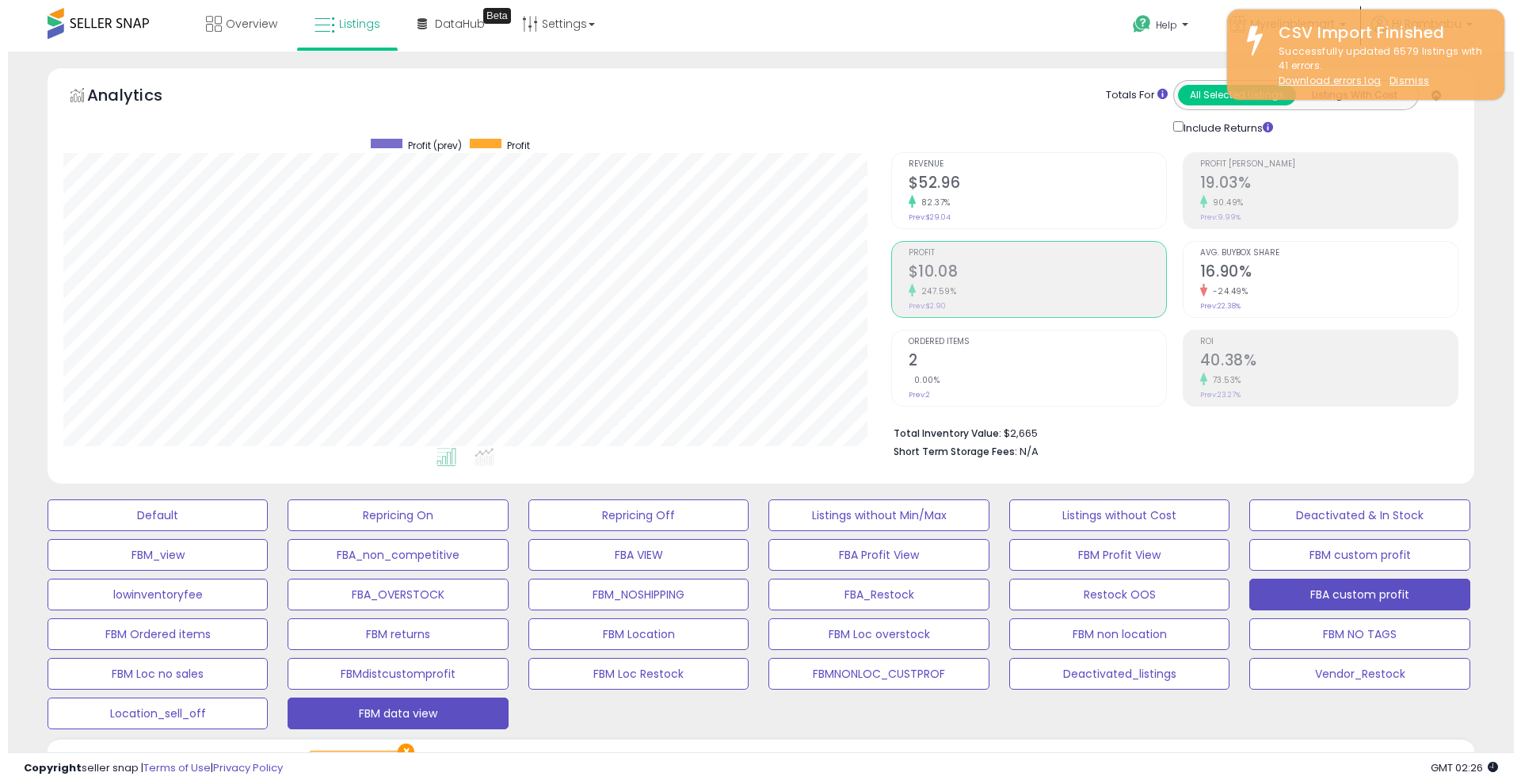
scroll to position [201, 0]
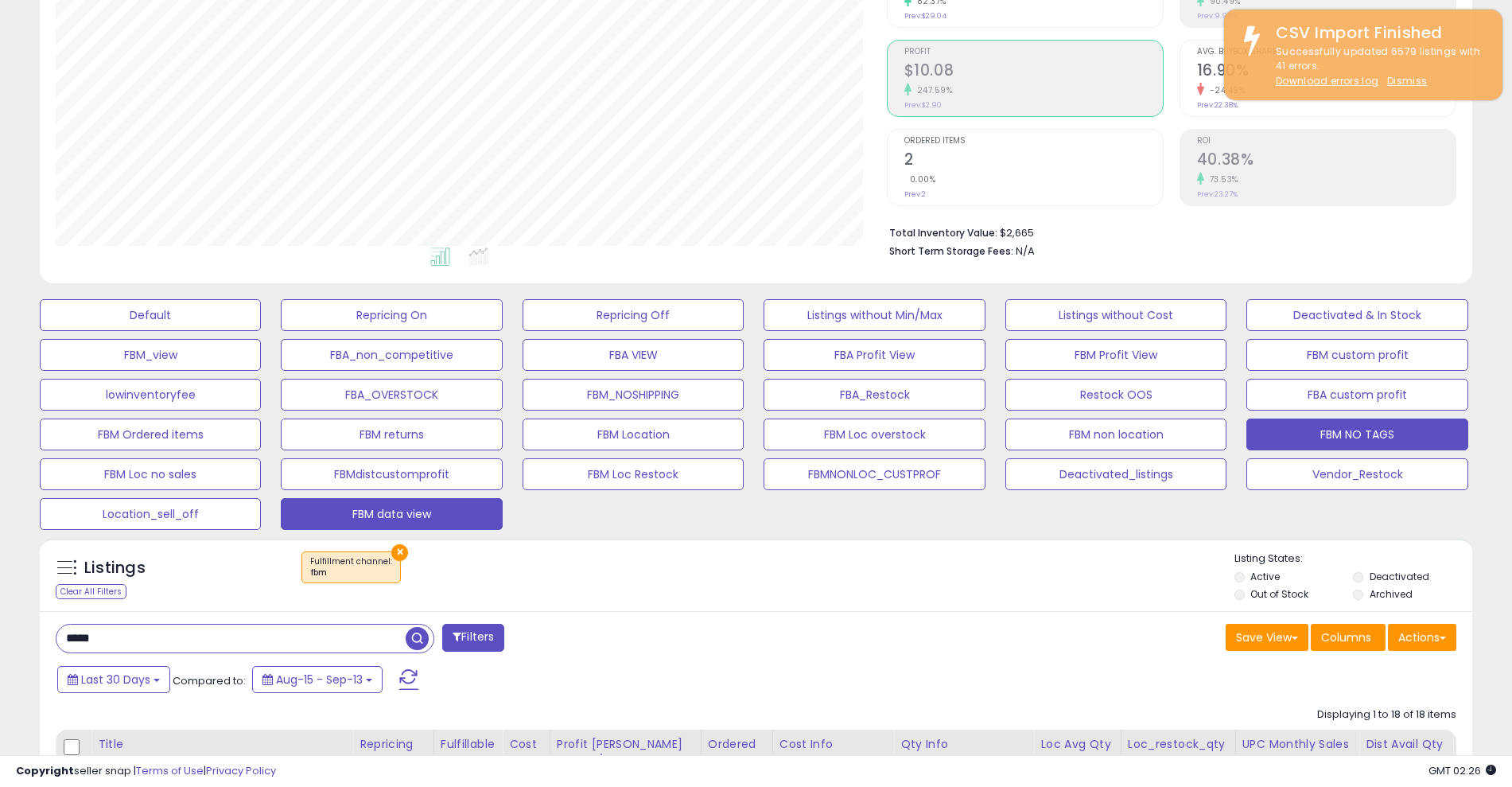
click at [1408, 443] on button "FBM NO TAGS" at bounding box center [1357, 435] width 221 height 32
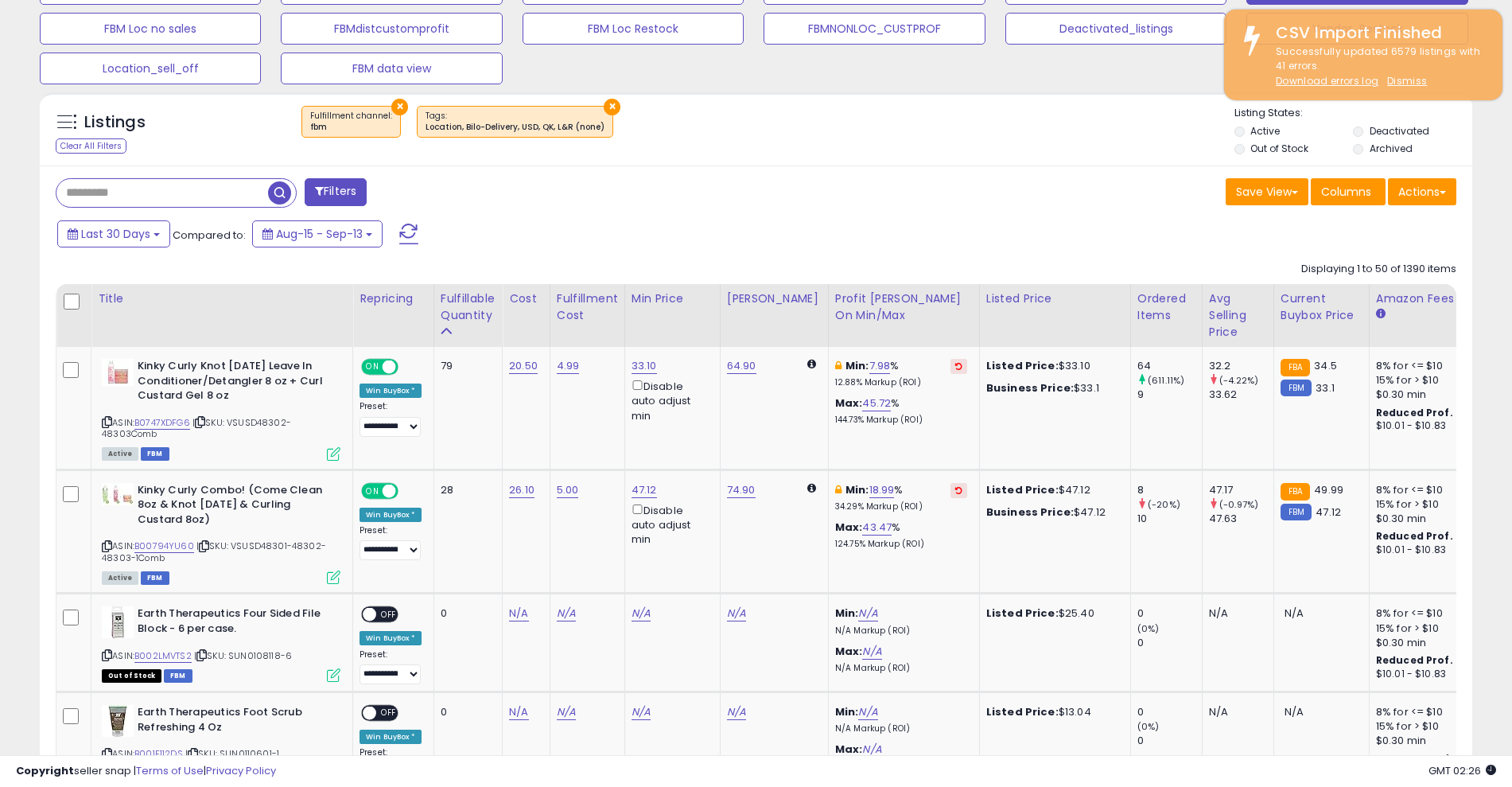
scroll to position [651, 0]
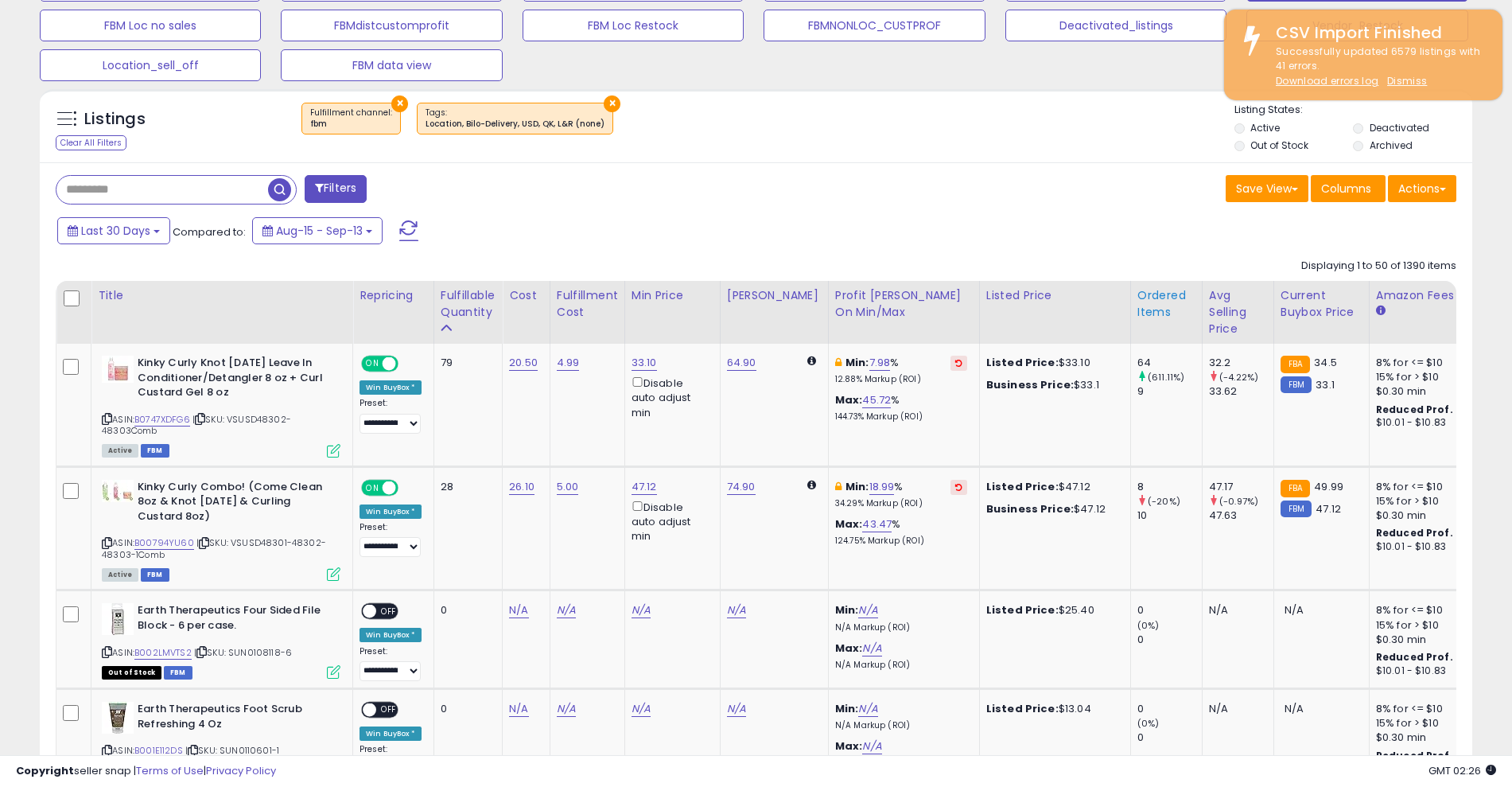
click at [1147, 316] on div "Ordered Items" at bounding box center [1166, 303] width 58 height 33
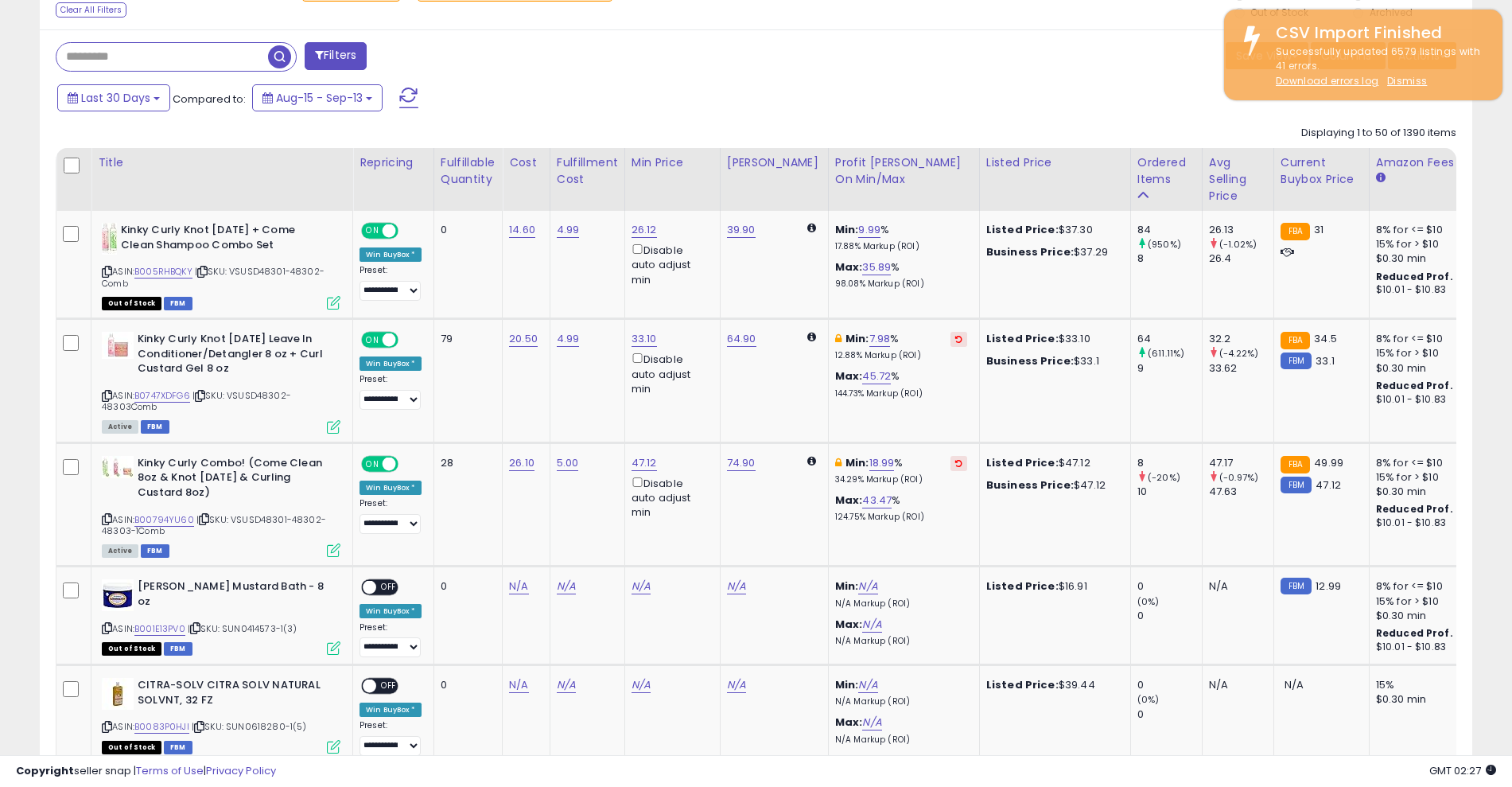
scroll to position [786, 0]
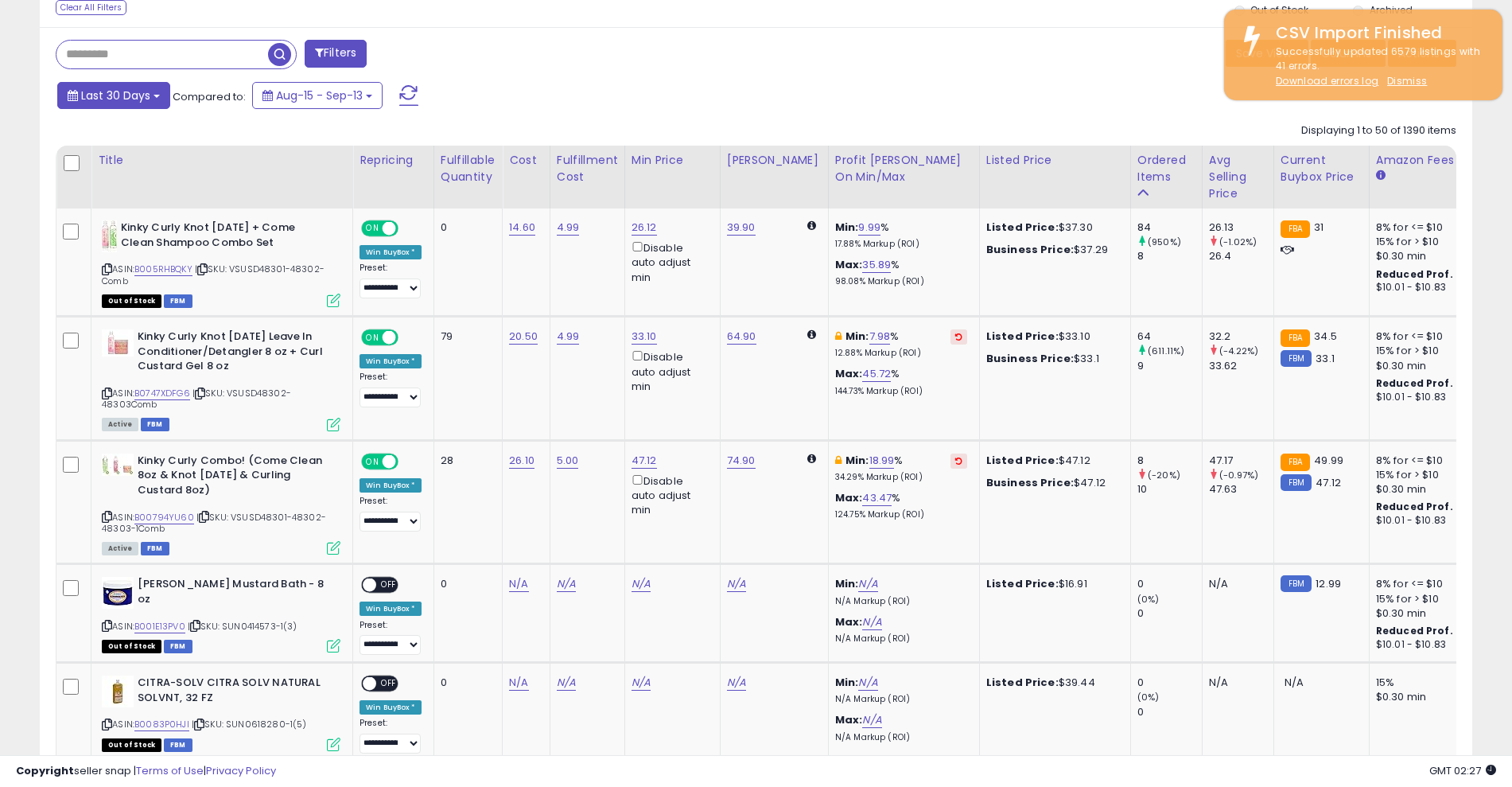
click at [118, 98] on span "Last 30 Days" at bounding box center [115, 95] width 69 height 16
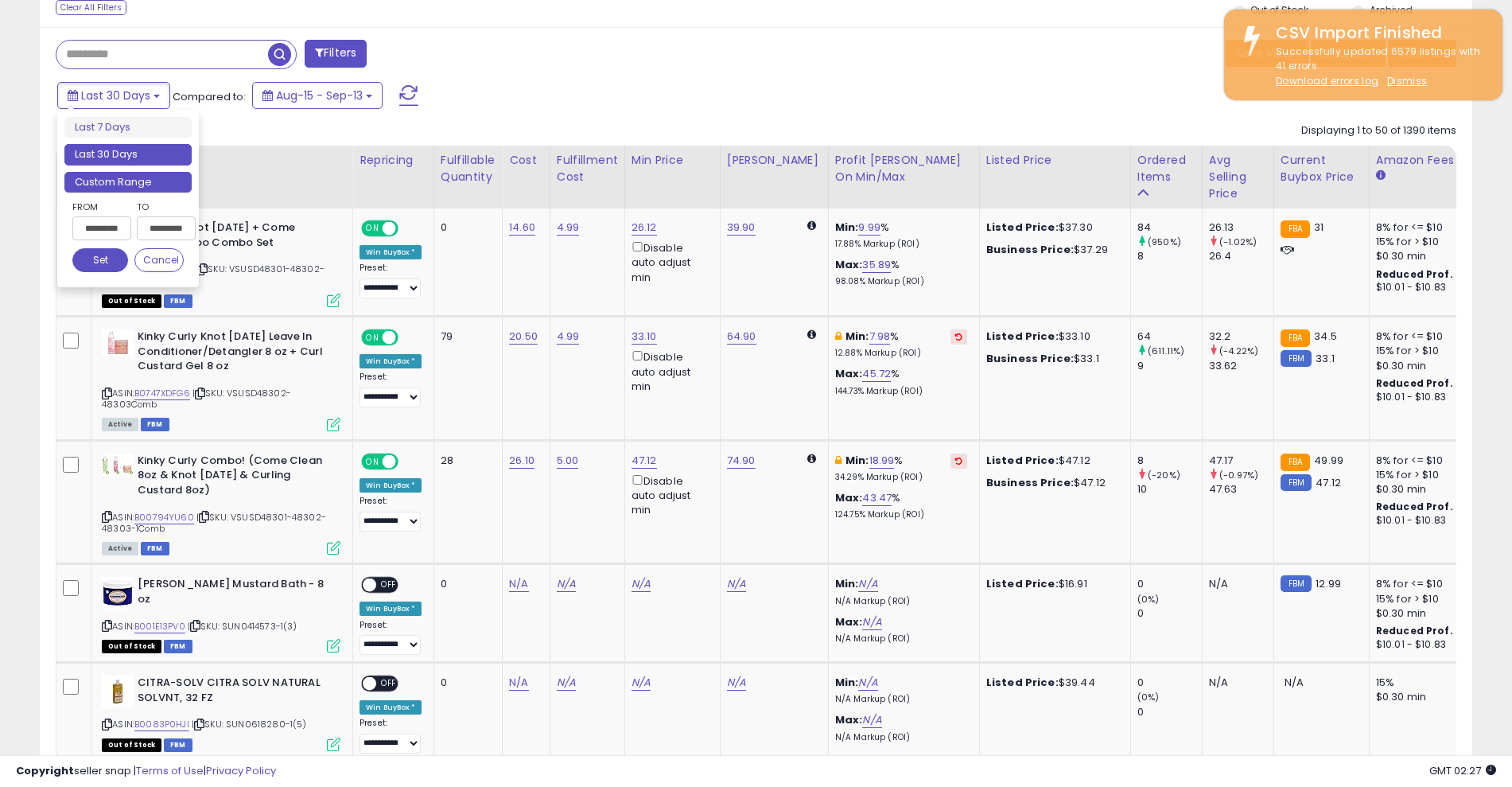
click at [110, 177] on li "Custom Range" at bounding box center [128, 182] width 128 height 22
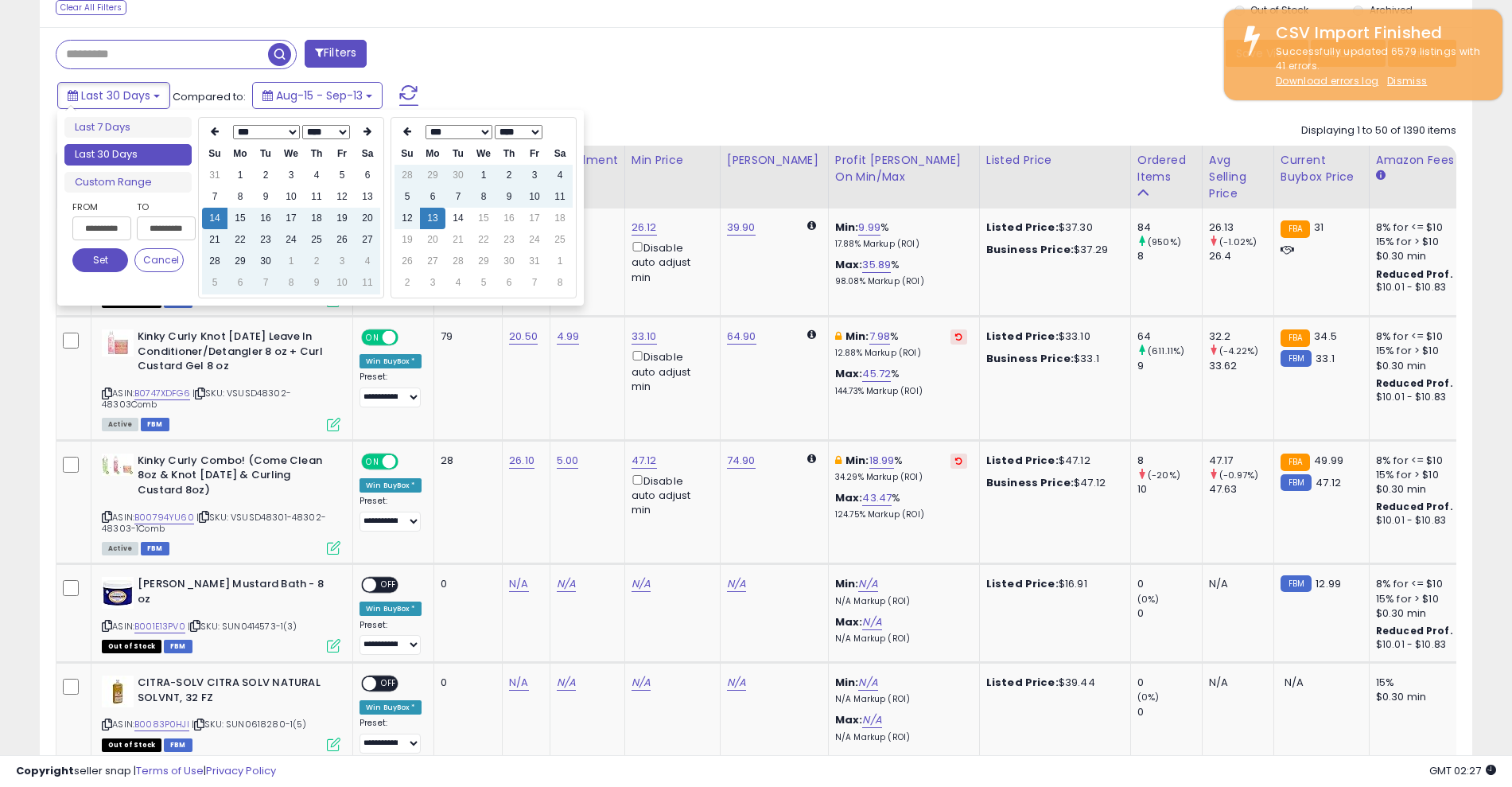
click at [253, 128] on select "*** *** *** *** *** *** *** *** *** ***" at bounding box center [266, 131] width 67 height 14
click at [322, 174] on td "1" at bounding box center [317, 175] width 26 height 22
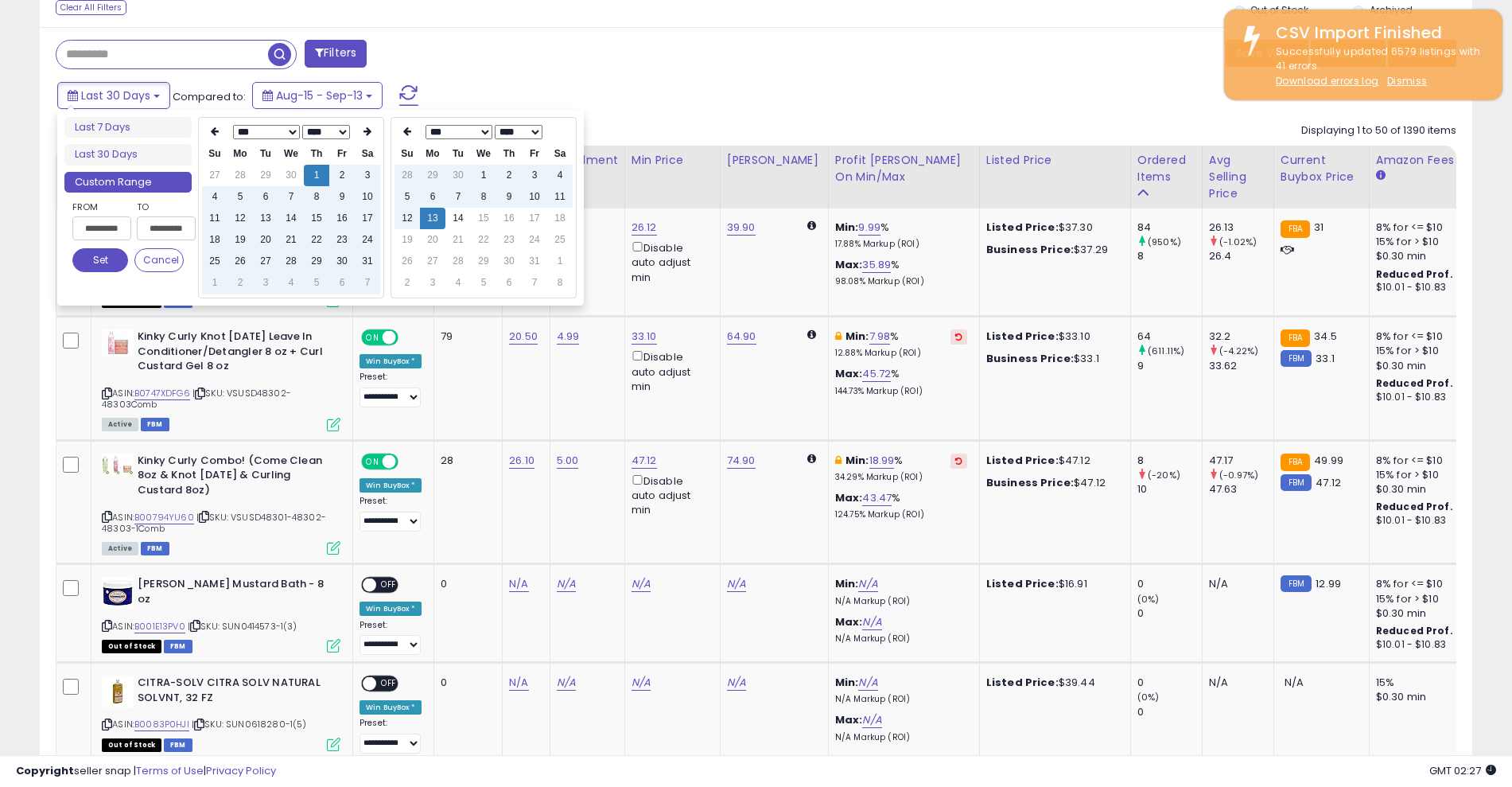
type input "**********"
click at [104, 260] on button "Set" at bounding box center [100, 260] width 56 height 24
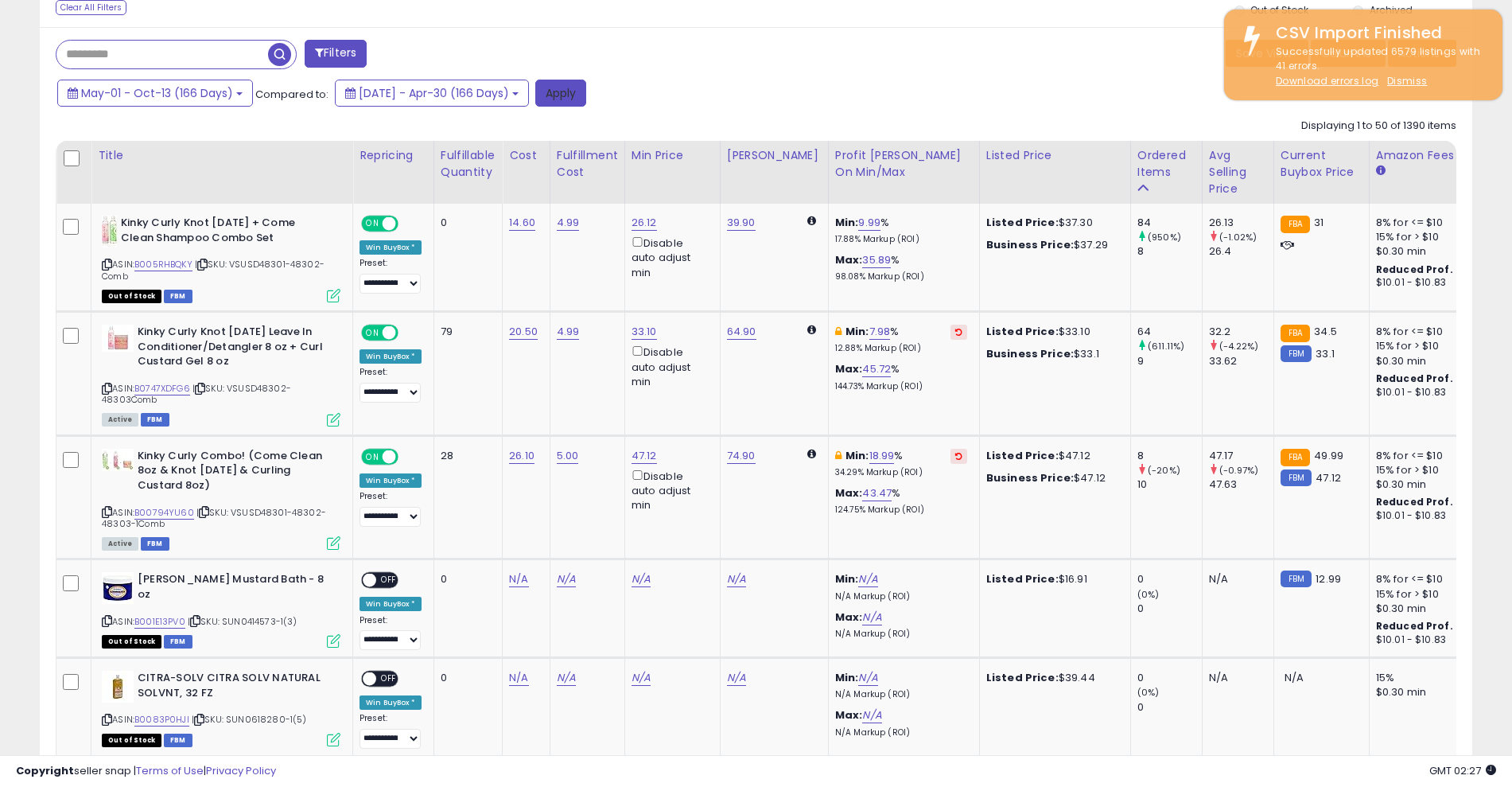
click at [586, 87] on button "Apply" at bounding box center [561, 93] width 51 height 27
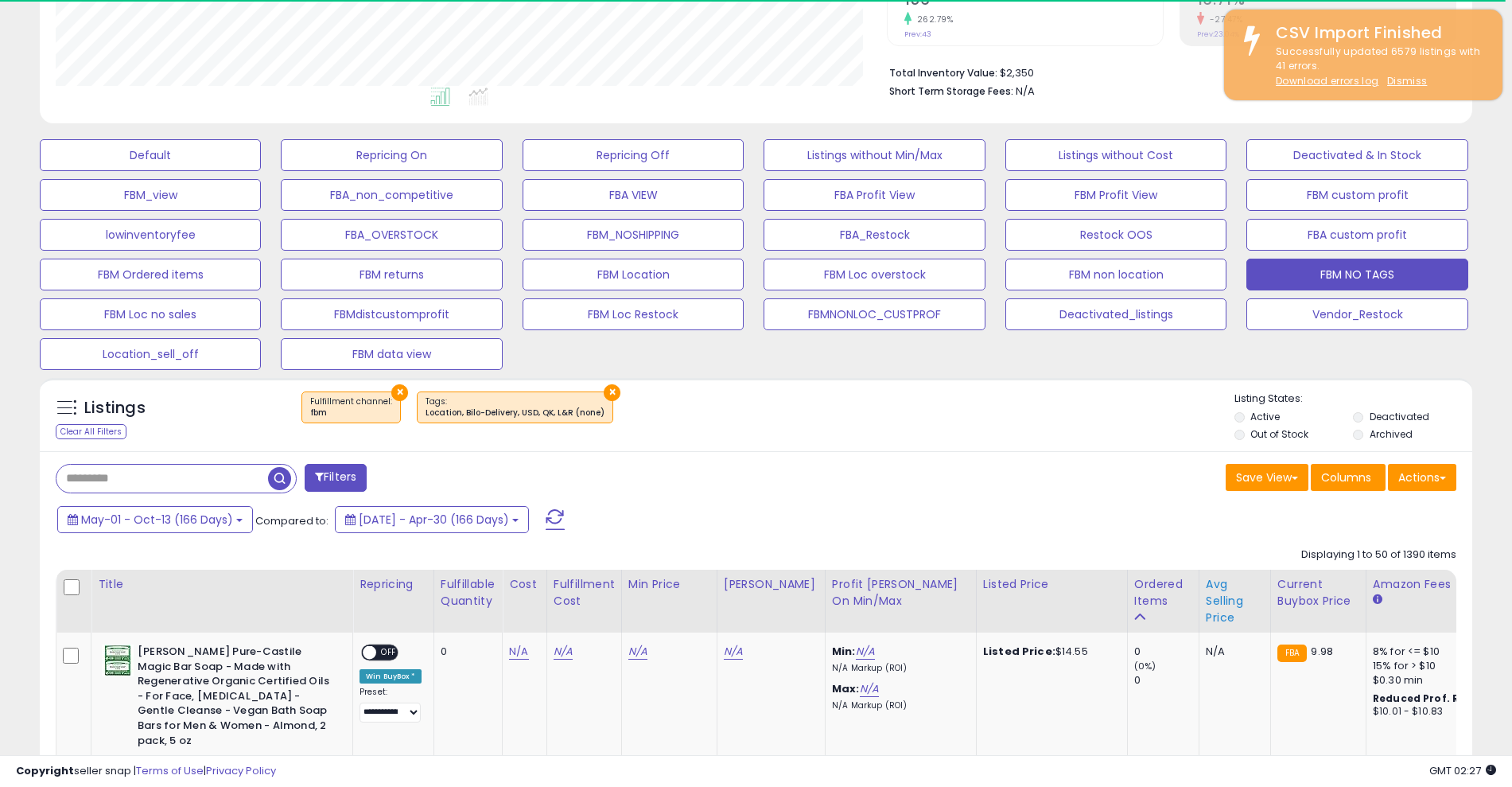
scroll to position [795086, 794768]
click at [1139, 592] on div "Ordered Items" at bounding box center [1163, 592] width 58 height 33
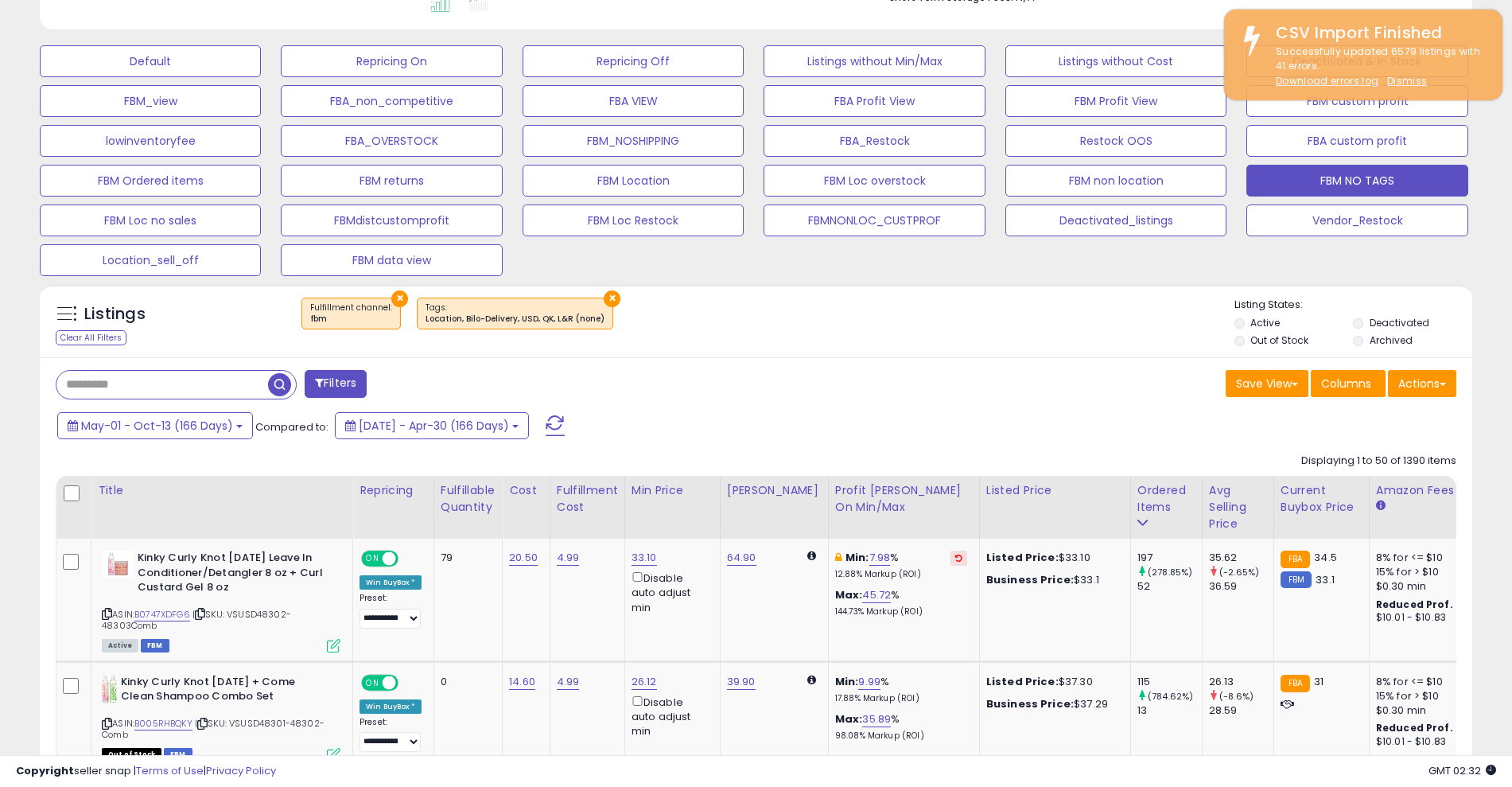
scroll to position [440, 0]
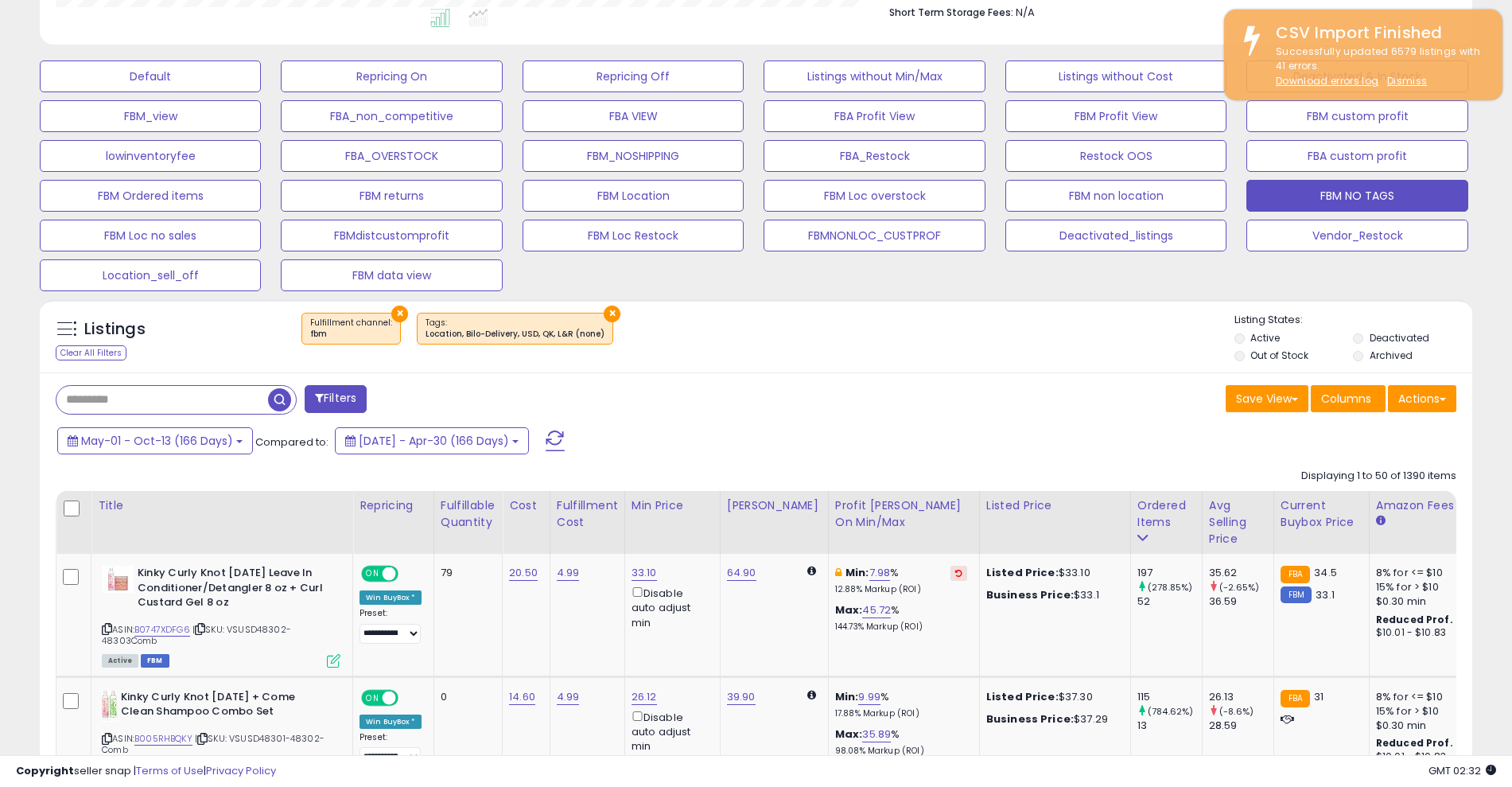
click at [1359, 332] on li "Deactivated" at bounding box center [1412, 339] width 117 height 18
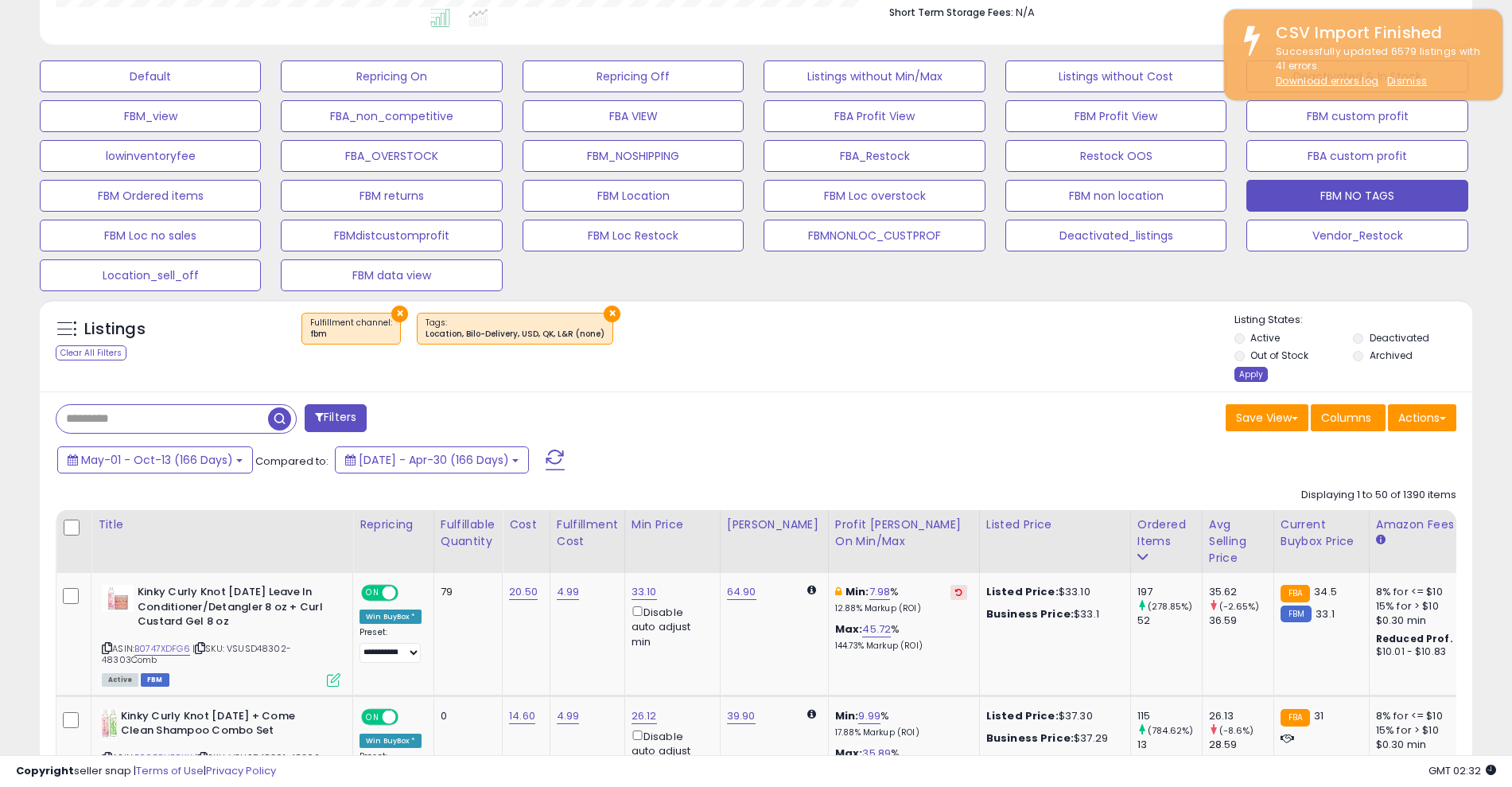
click at [1250, 370] on div "Apply" at bounding box center [1251, 374] width 33 height 15
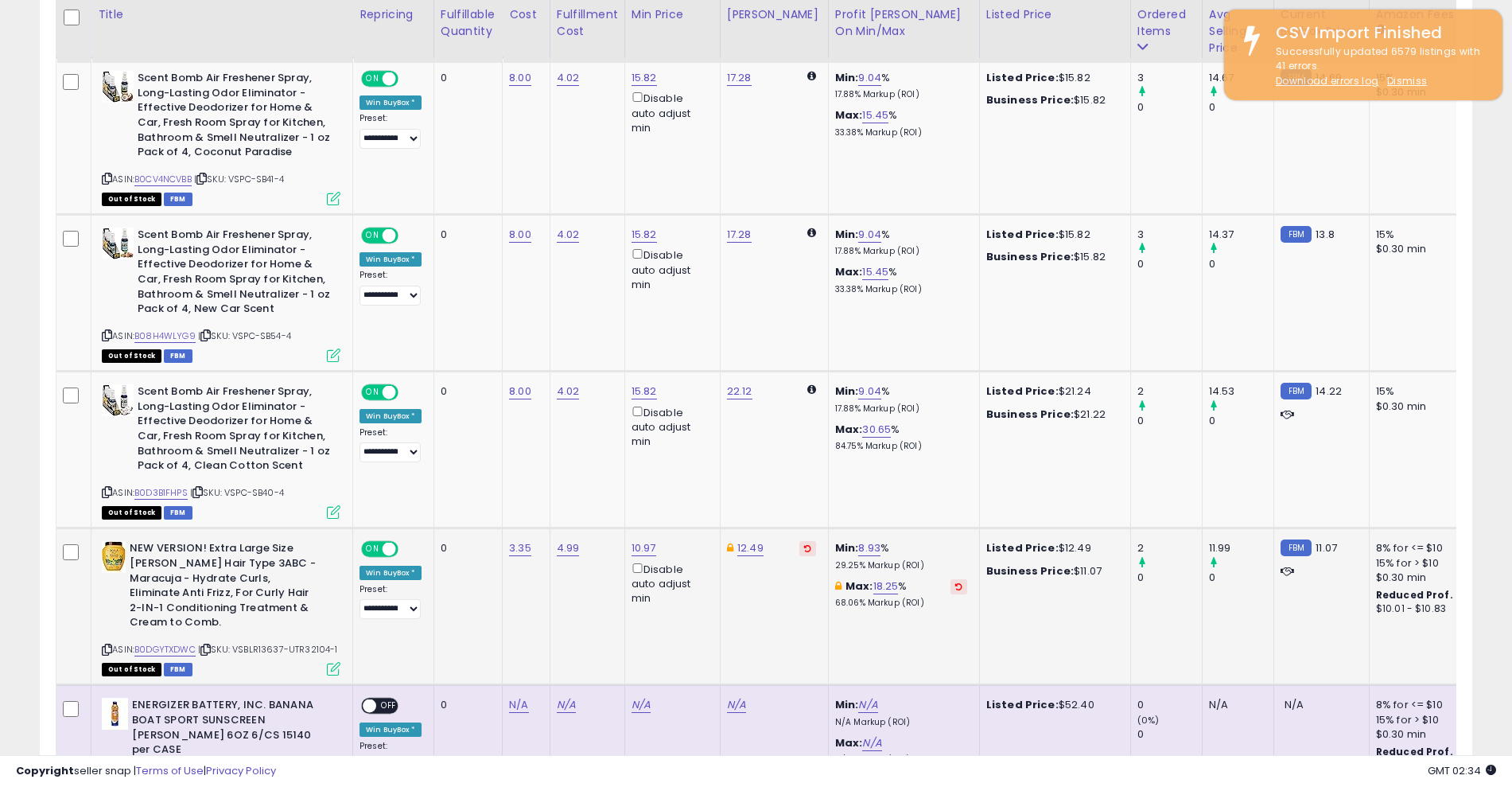
scroll to position [1547, 0]
click at [173, 643] on link "B0DGYTXDWC" at bounding box center [164, 650] width 61 height 13
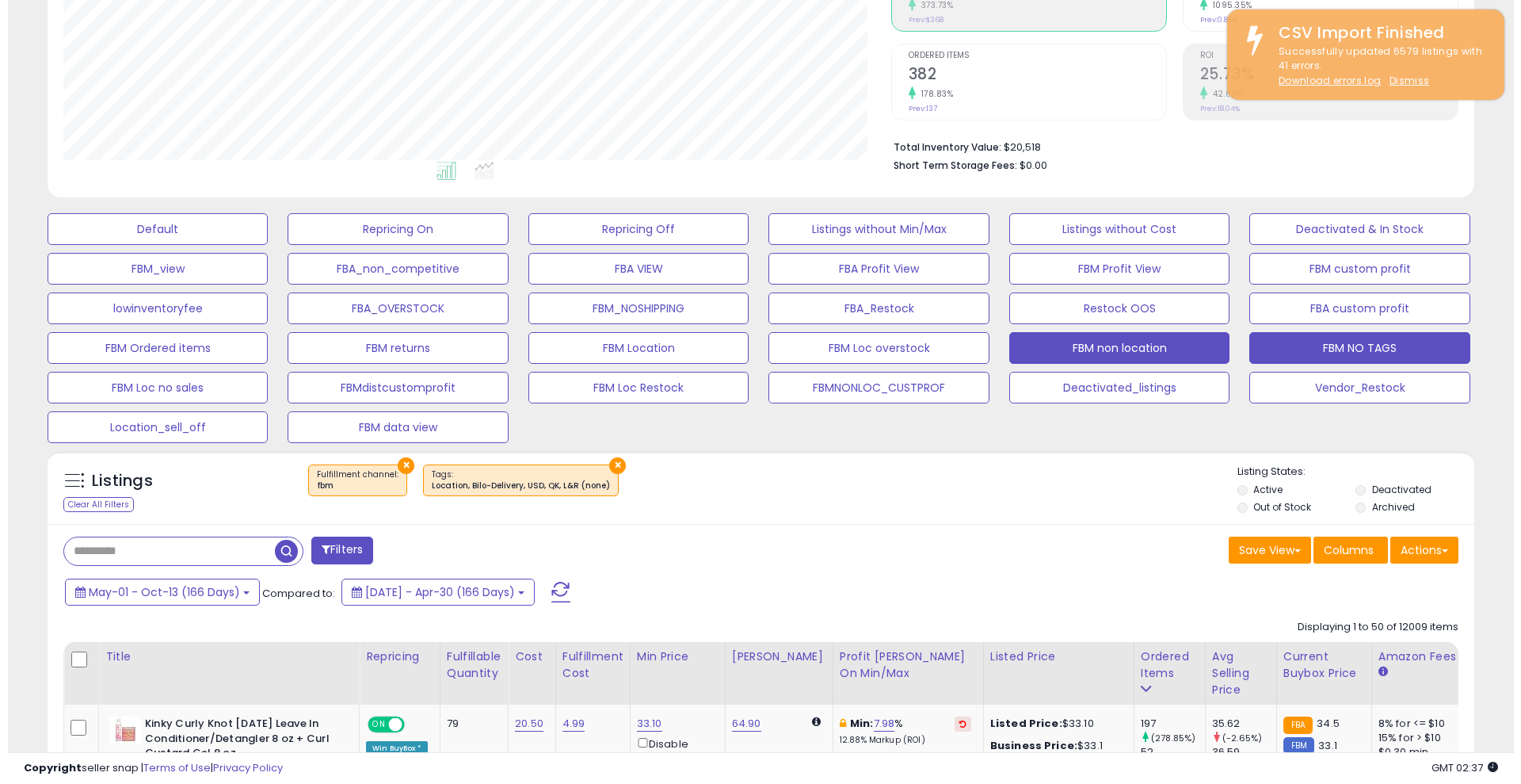
scroll to position [0, 0]
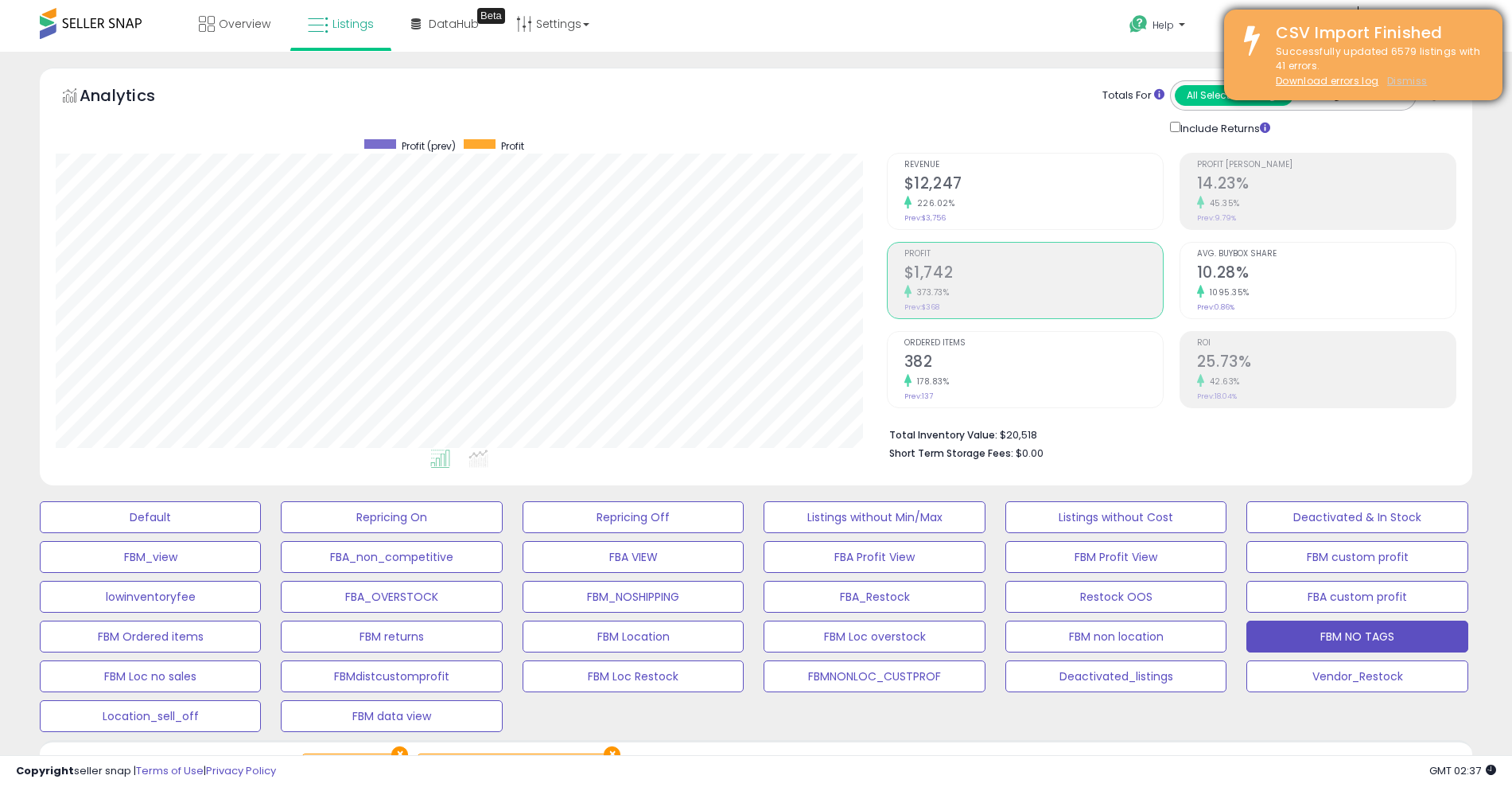
click at [1408, 81] on u "Dismiss" at bounding box center [1407, 80] width 40 height 13
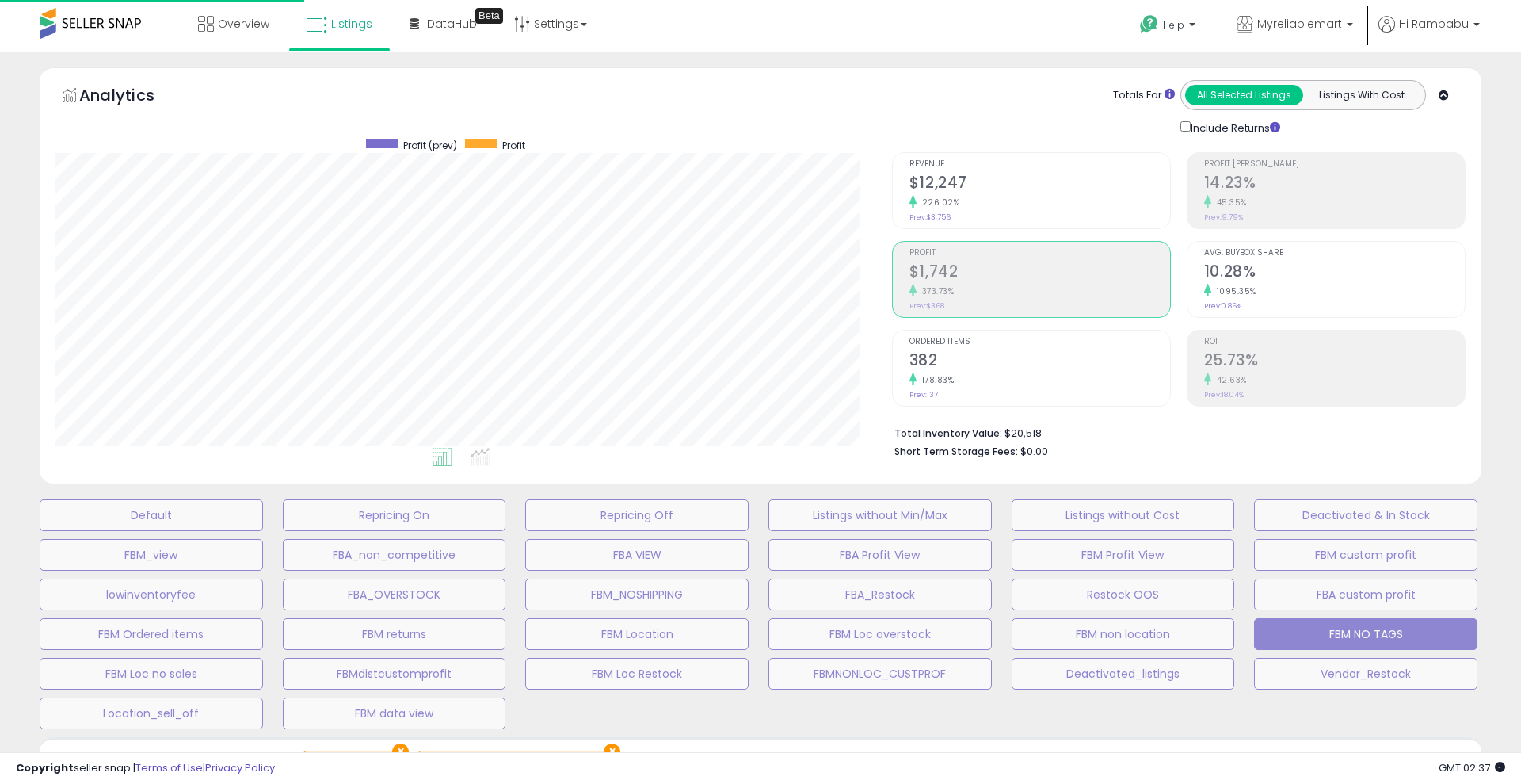
scroll to position [325, 837]
click at [1418, 22] on span "Hi Rambabu" at bounding box center [1434, 24] width 70 height 16
click at [1446, 168] on link "Logout" at bounding box center [1444, 168] width 35 height 15
